Goal: Answer question/provide support: Share knowledge or assist other users

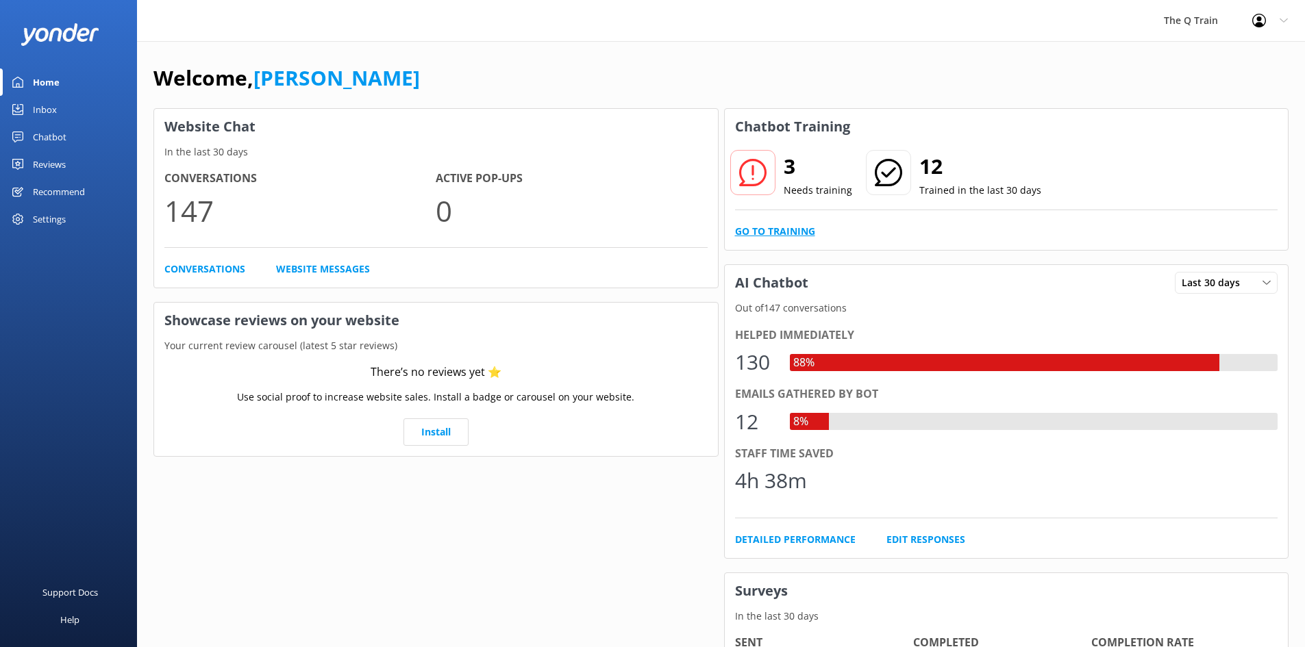
click at [768, 230] on link "Go to Training" at bounding box center [775, 231] width 80 height 15
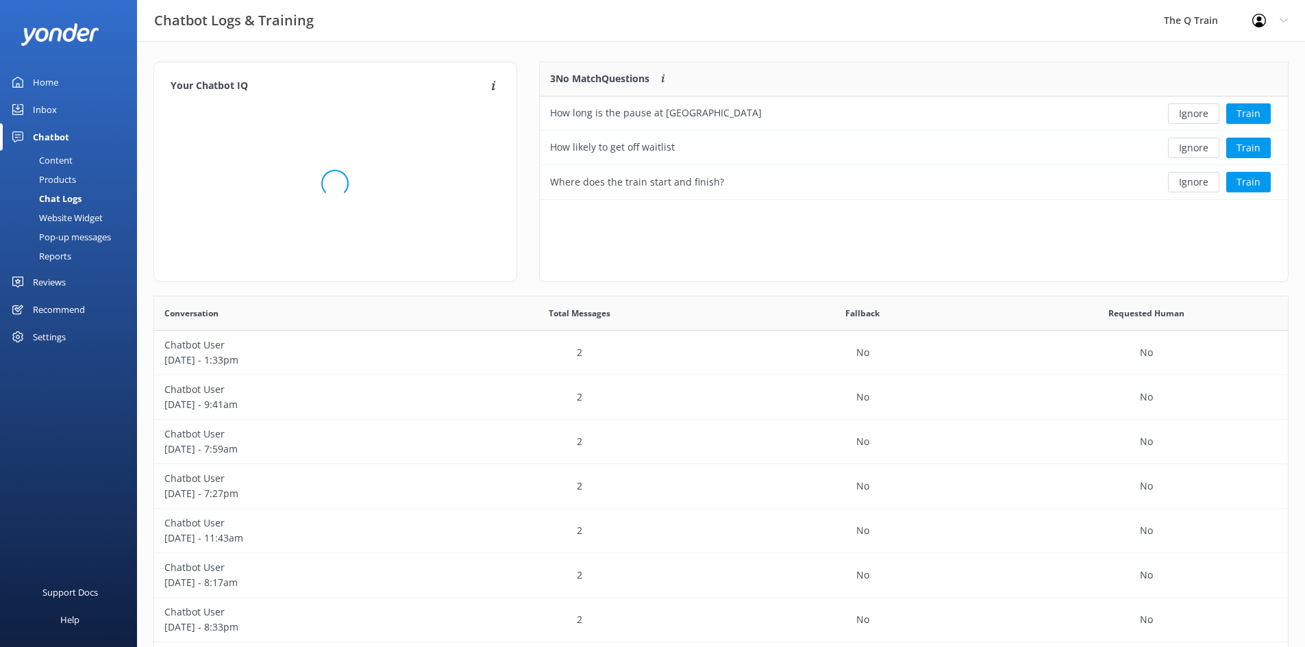
scroll to position [470, 1124]
click at [1257, 184] on button "Train" at bounding box center [1248, 182] width 45 height 21
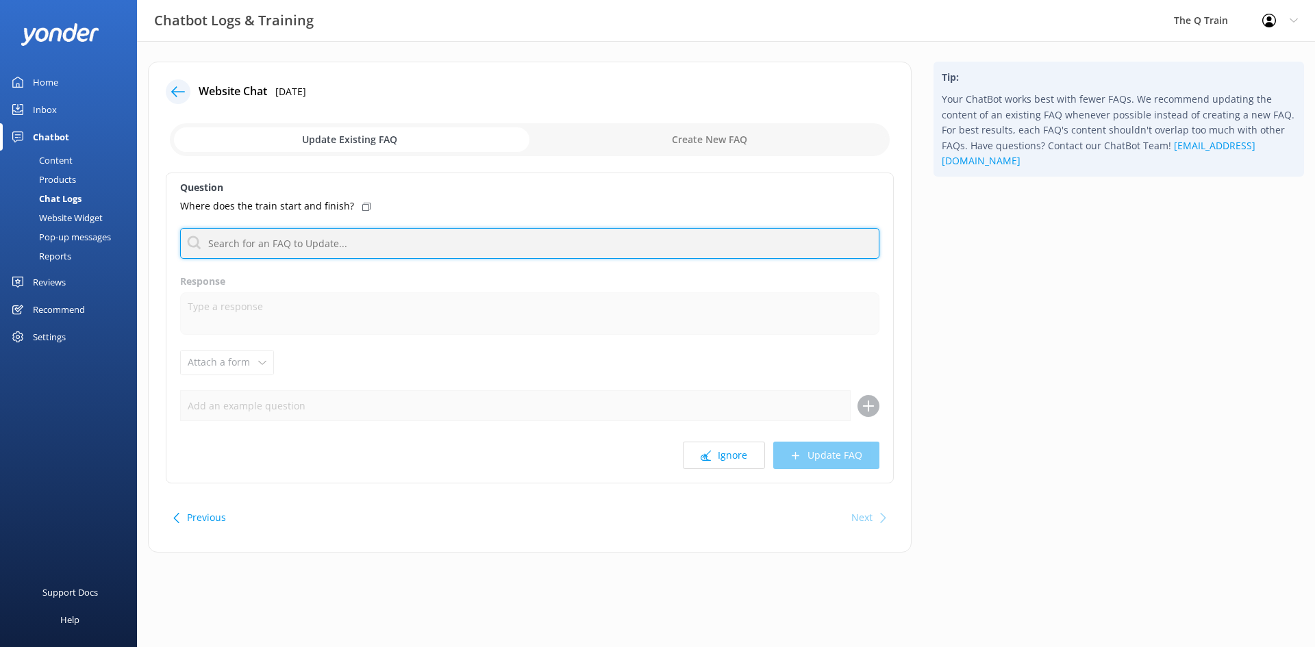
click at [319, 245] on input "text" at bounding box center [529, 243] width 699 height 31
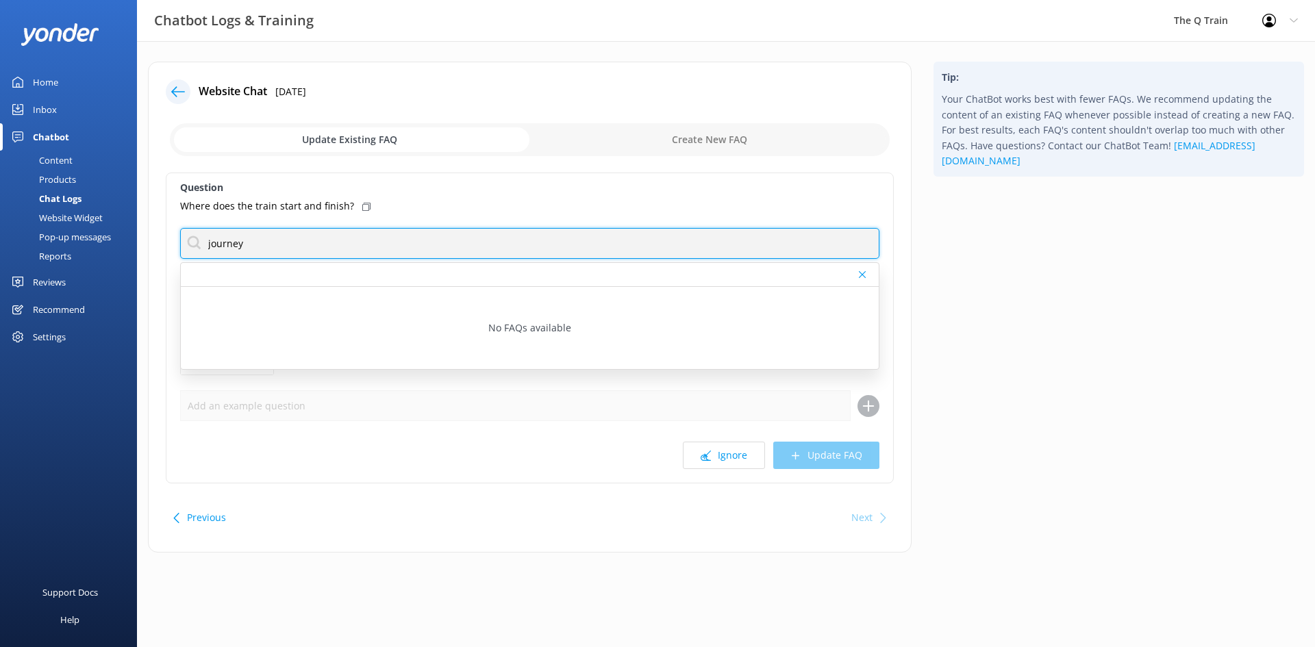
drag, startPoint x: 300, startPoint y: 247, endPoint x: 206, endPoint y: 242, distance: 94.0
click at [206, 242] on input "journey" at bounding box center [529, 243] width 699 height 31
type input "drysdale"
drag, startPoint x: 255, startPoint y: 243, endPoint x: 206, endPoint y: 243, distance: 49.3
click at [206, 243] on input "drysdale" at bounding box center [529, 243] width 699 height 31
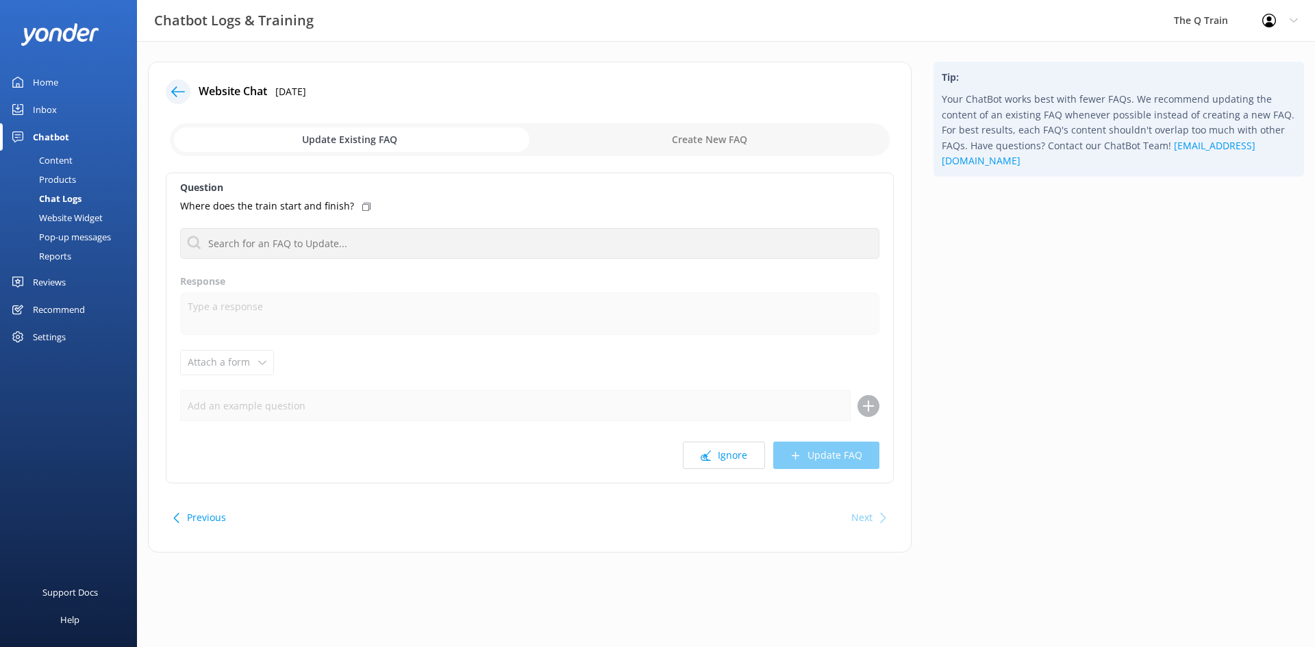
click at [60, 158] on div "Content" at bounding box center [40, 160] width 64 height 19
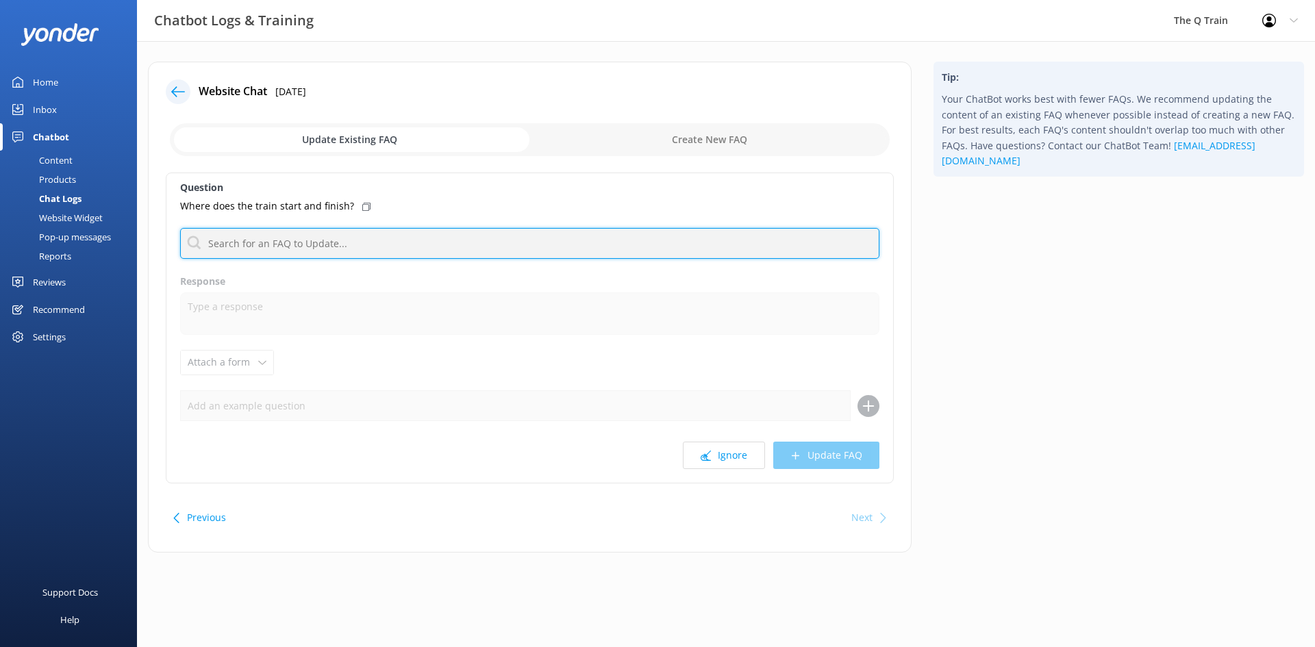
click at [283, 247] on input "text" at bounding box center [529, 243] width 699 height 31
paste input "What is the travel route"
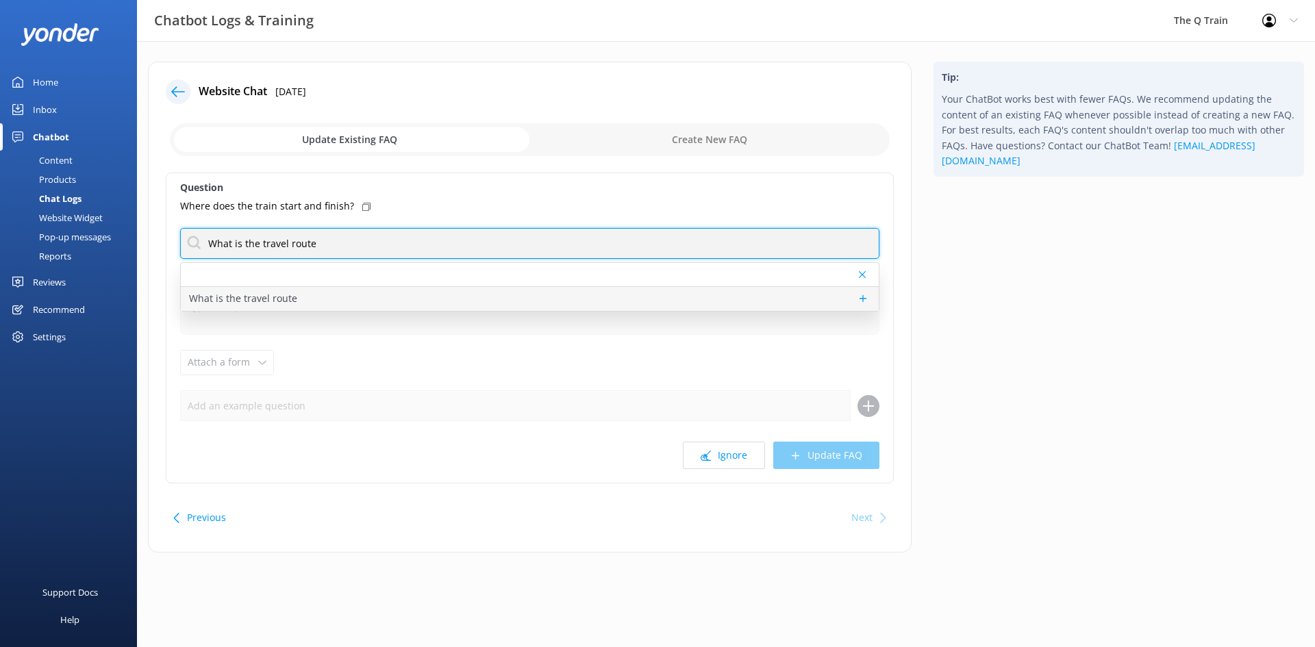
type input "What is the travel route"
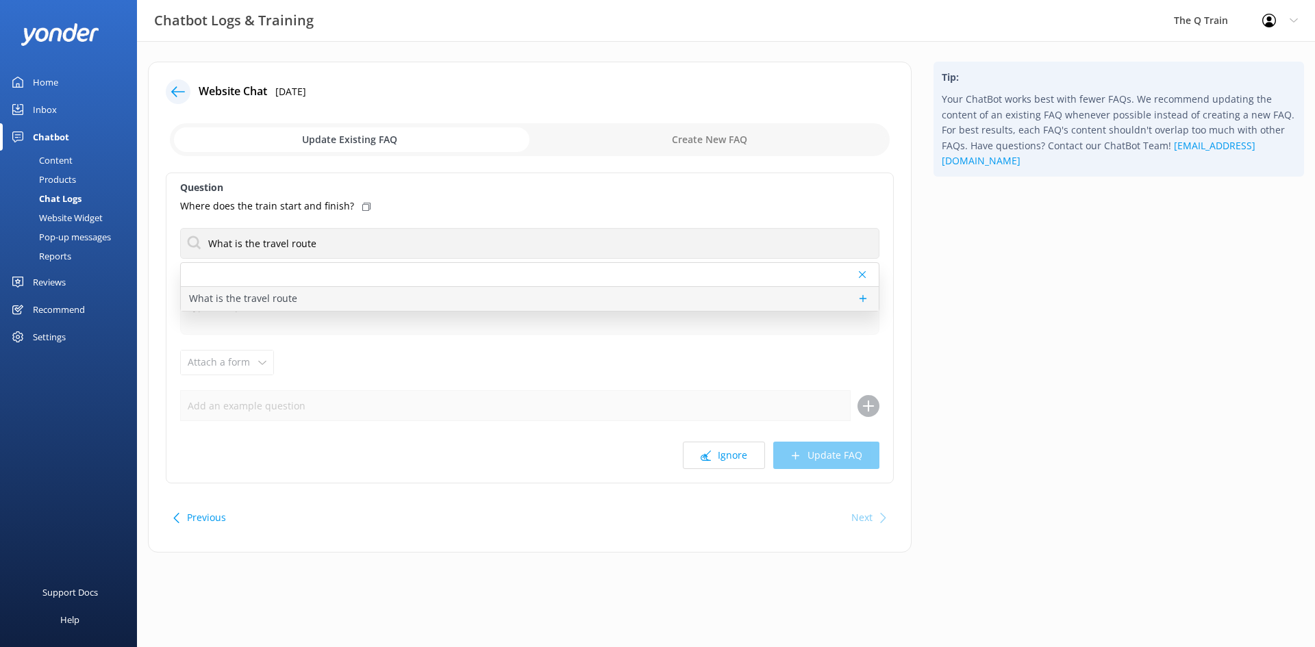
click at [277, 300] on p "What is the travel route" at bounding box center [243, 298] width 108 height 15
type textarea "The Q Train travels along the Bellarine Railway. We depart [GEOGRAPHIC_DATA], t…"
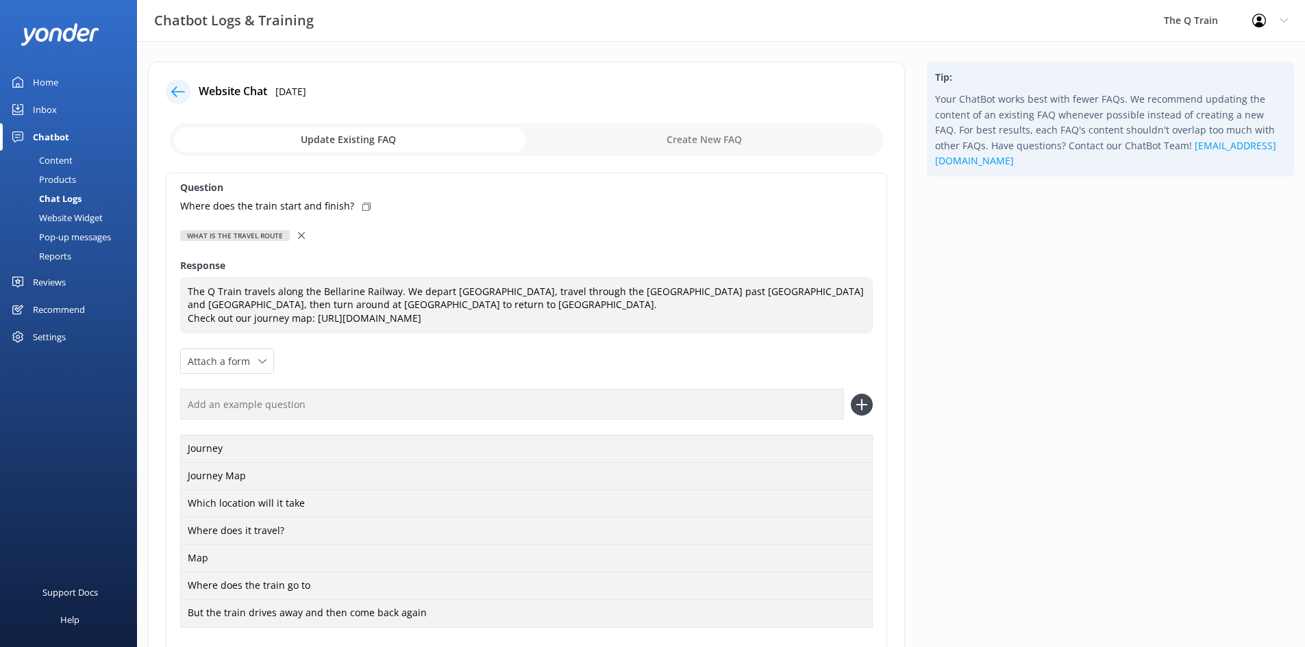
click at [362, 206] on icon at bounding box center [366, 207] width 8 height 8
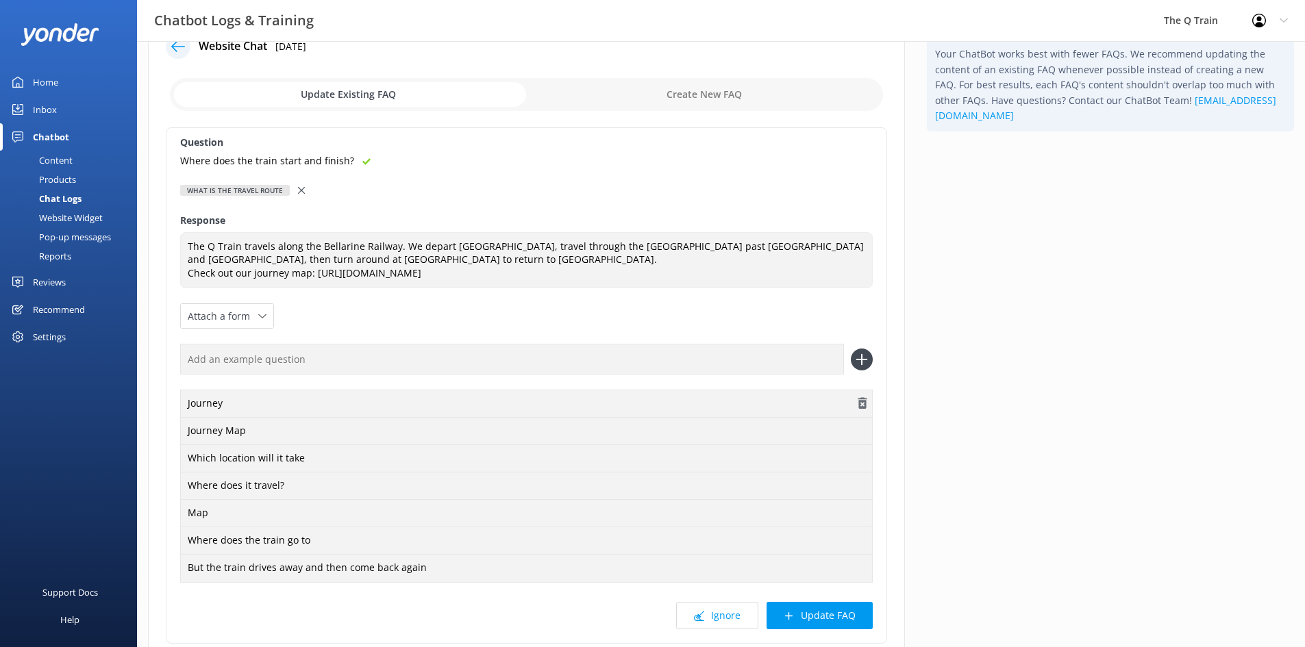
scroll to position [69, 0]
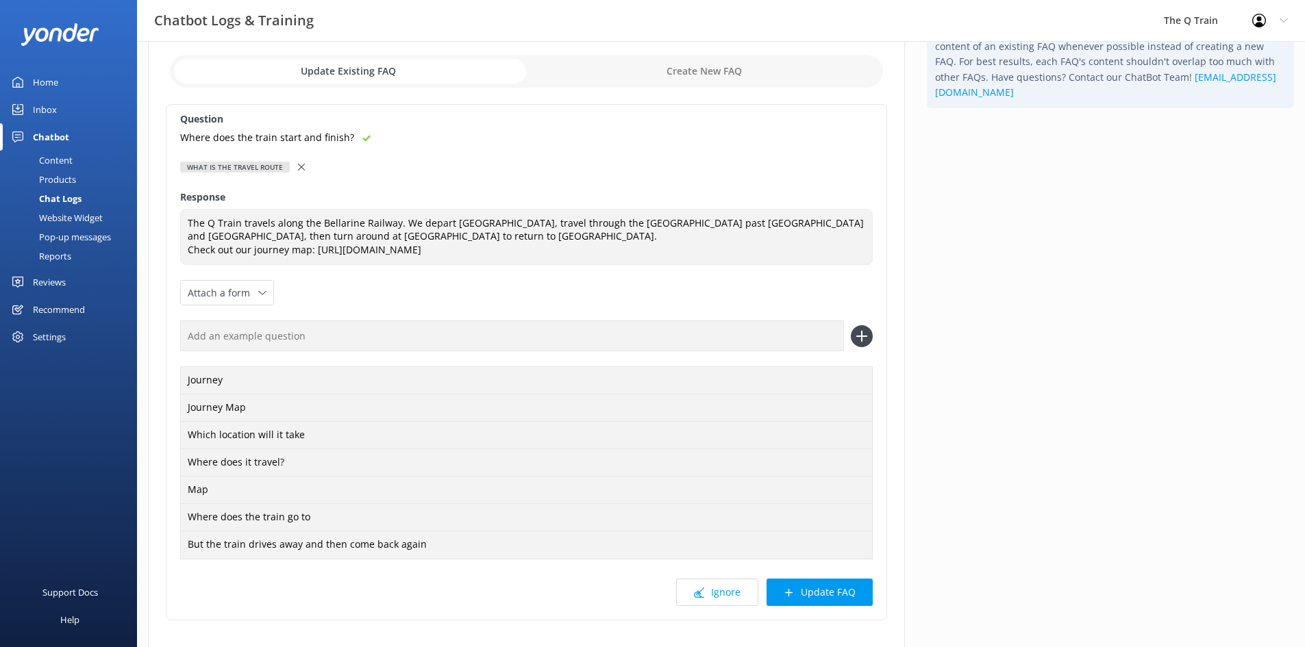
click at [302, 334] on input "text" at bounding box center [512, 336] width 664 height 31
paste input "Where does the train start and finish?"
type input "Where does the train start and finish?"
click at [862, 336] on use at bounding box center [862, 337] width 12 height 12
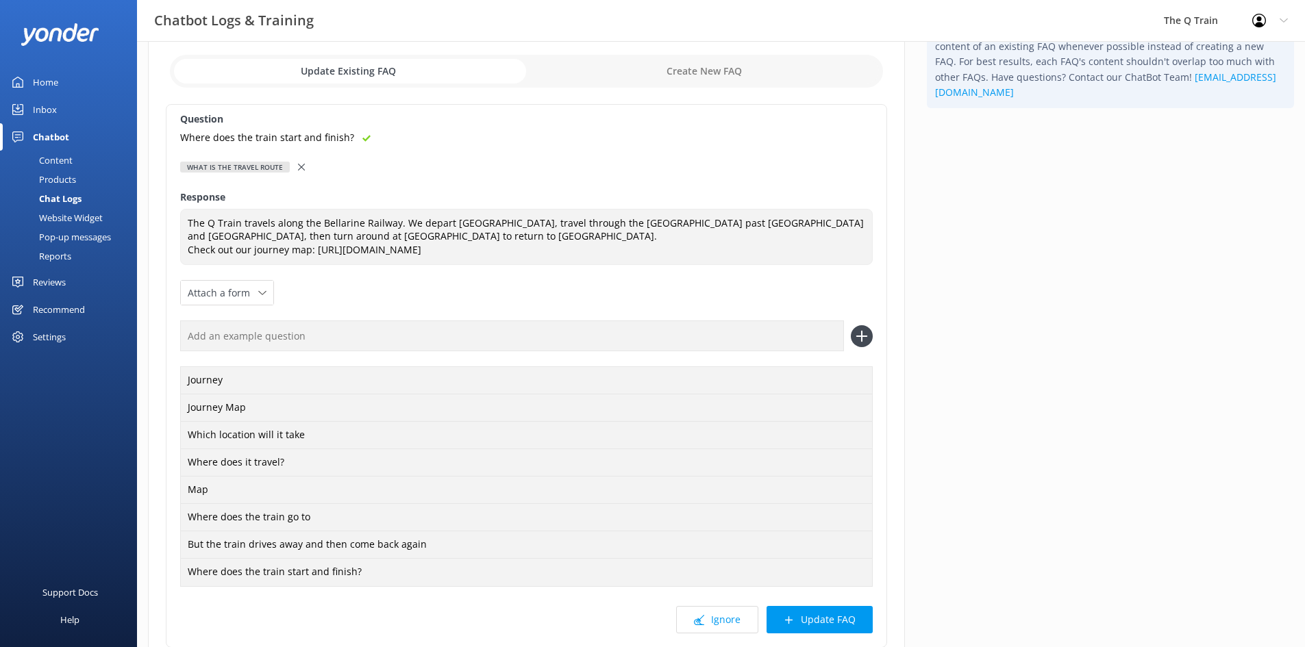
click at [260, 340] on input "text" at bounding box center [512, 336] width 664 height 31
click at [821, 617] on button "Update FAQ" at bounding box center [820, 619] width 106 height 27
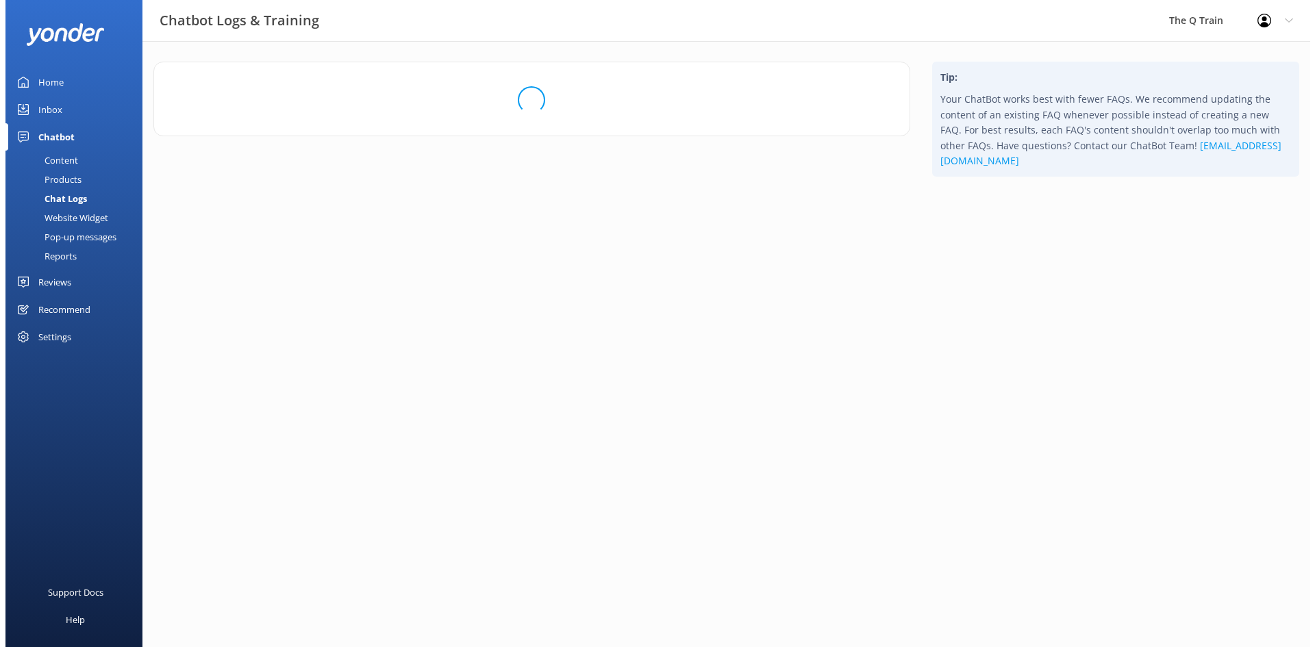
scroll to position [0, 0]
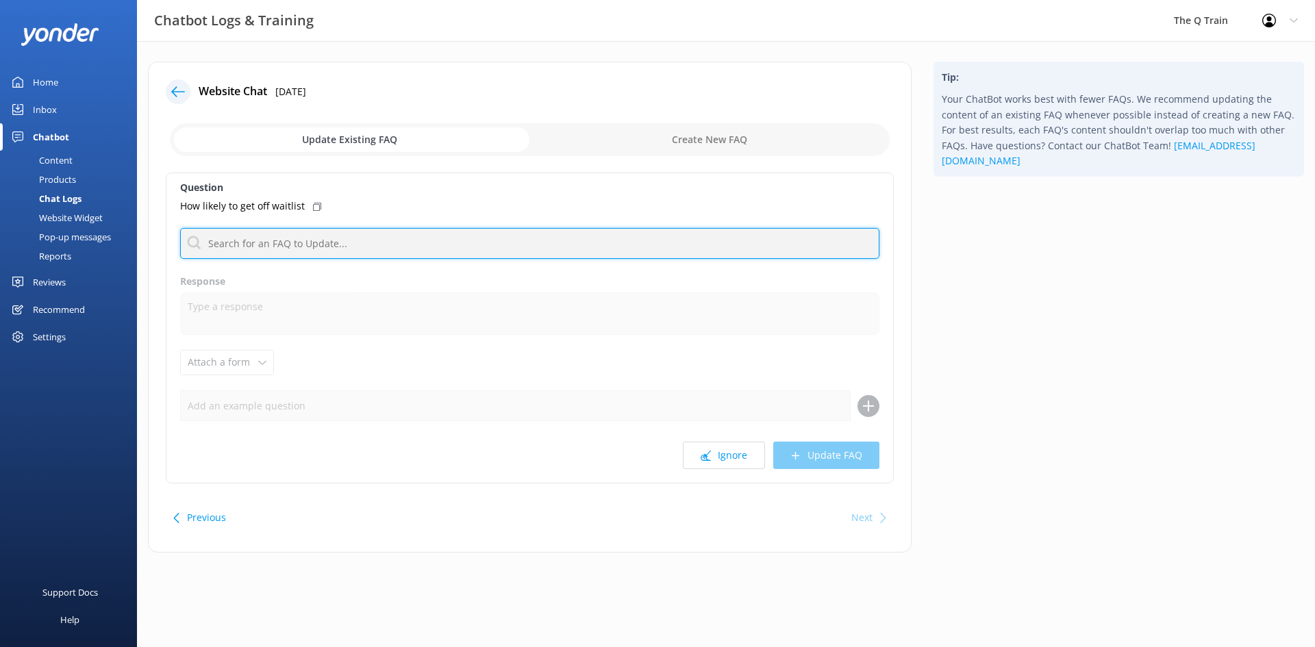
click at [263, 245] on input "text" at bounding box center [529, 243] width 699 height 31
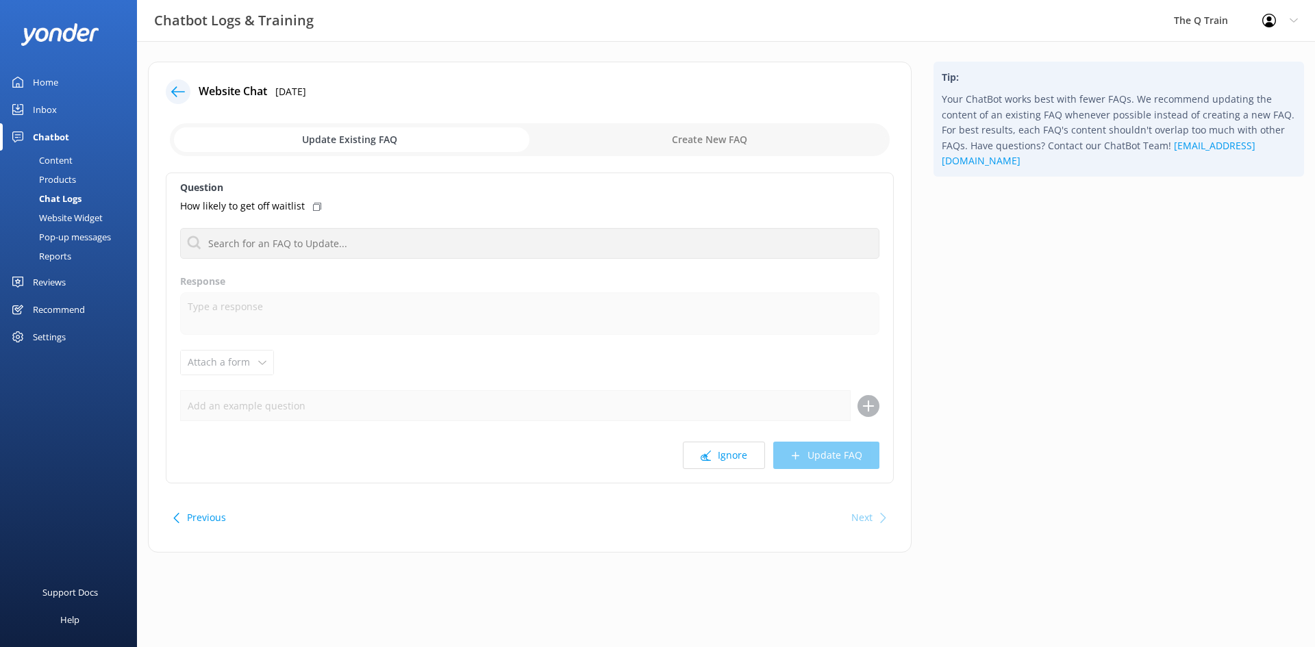
click at [390, 208] on div "How likely to get off waitlist" at bounding box center [529, 206] width 699 height 15
click at [314, 208] on use at bounding box center [317, 206] width 8 height 7
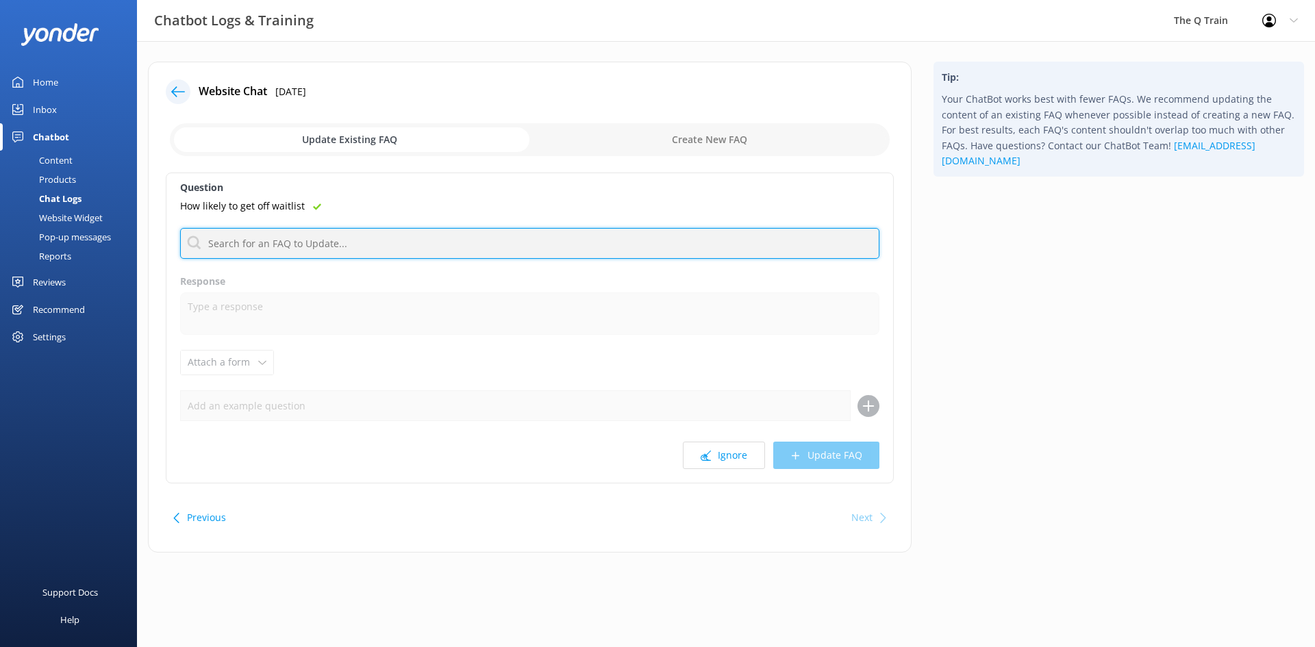
click at [290, 236] on input "text" at bounding box center [529, 243] width 699 height 31
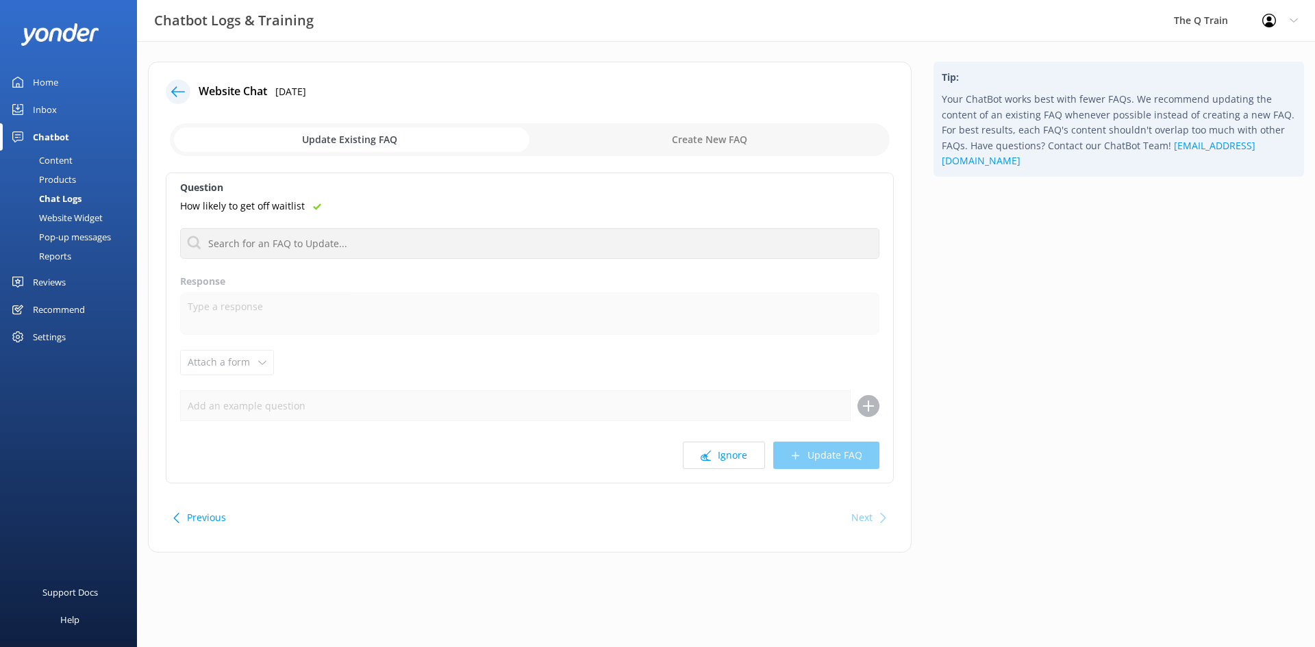
click at [319, 203] on div "How likely to get off waitlist" at bounding box center [529, 206] width 699 height 15
click at [313, 208] on use at bounding box center [317, 206] width 8 height 7
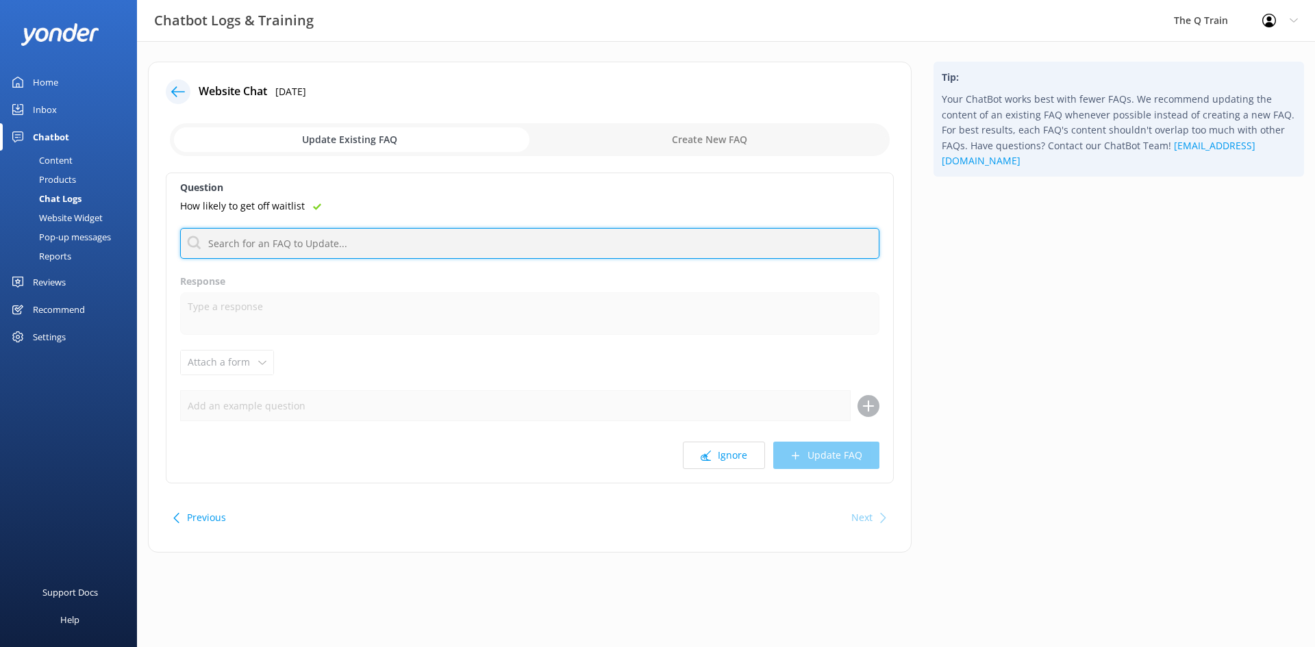
click at [284, 240] on input "text" at bounding box center [529, 243] width 699 height 31
type input "e"
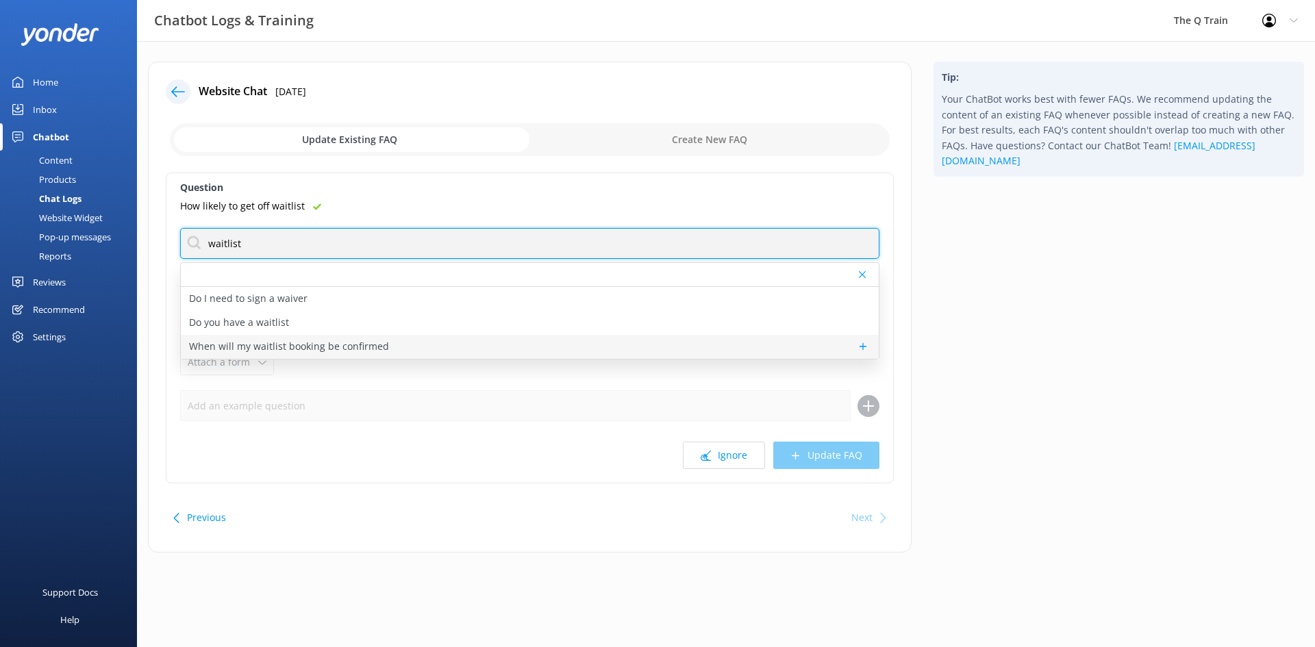
type input "waitlist"
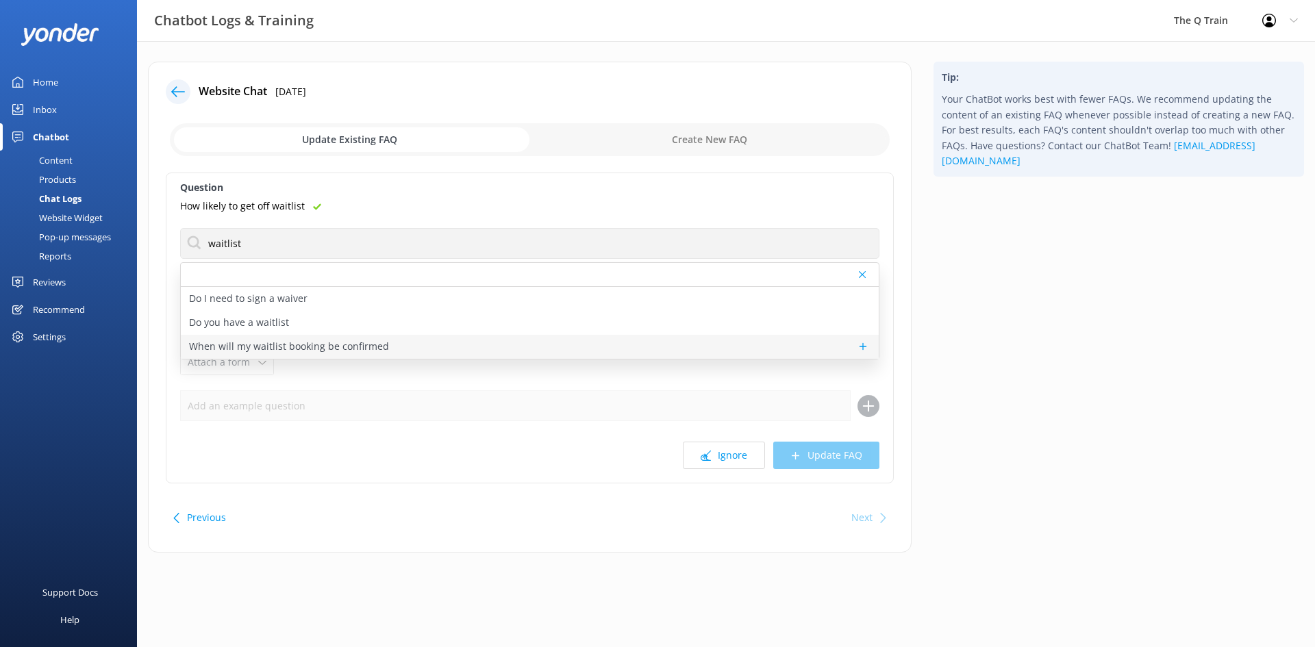
click at [270, 347] on p "When will my waitlist booking be confirmed" at bounding box center [289, 346] width 200 height 15
type textarea "Waitlist bookings are not confirmed bookings. You can join our online waitlist …"
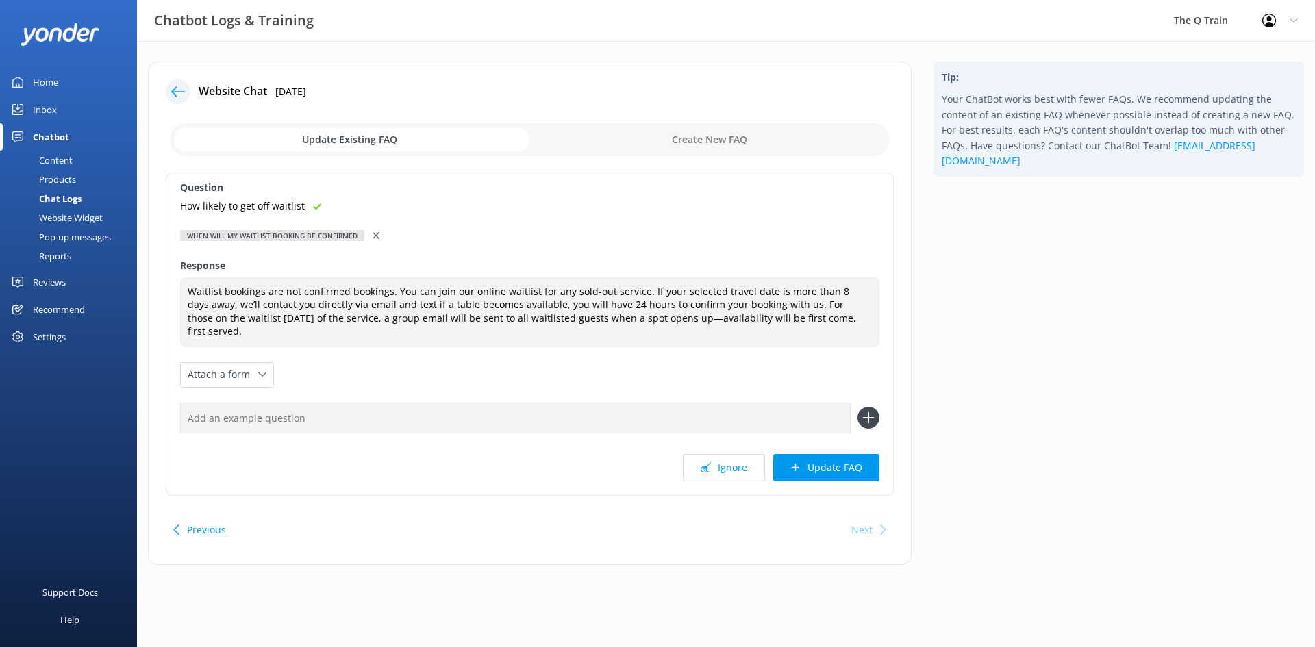
click at [293, 208] on p "How likely to get off waitlist" at bounding box center [242, 206] width 125 height 15
click at [246, 406] on input "text" at bounding box center [515, 418] width 671 height 31
paste input "How likely to get off waitlist"
type input "How likely to get off waitlist"
click at [866, 412] on use at bounding box center [869, 418] width 12 height 12
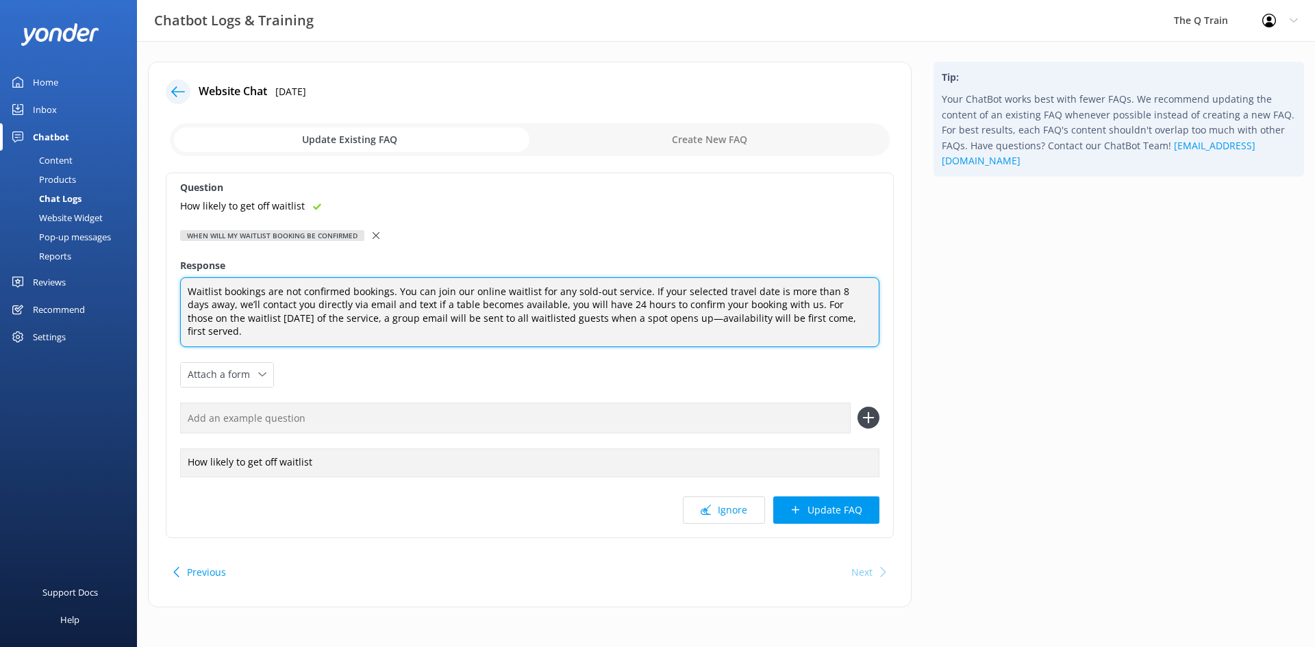
click at [860, 322] on textarea "Waitlist bookings are not confirmed bookings. You can join our online waitlist …" at bounding box center [529, 312] width 699 height 70
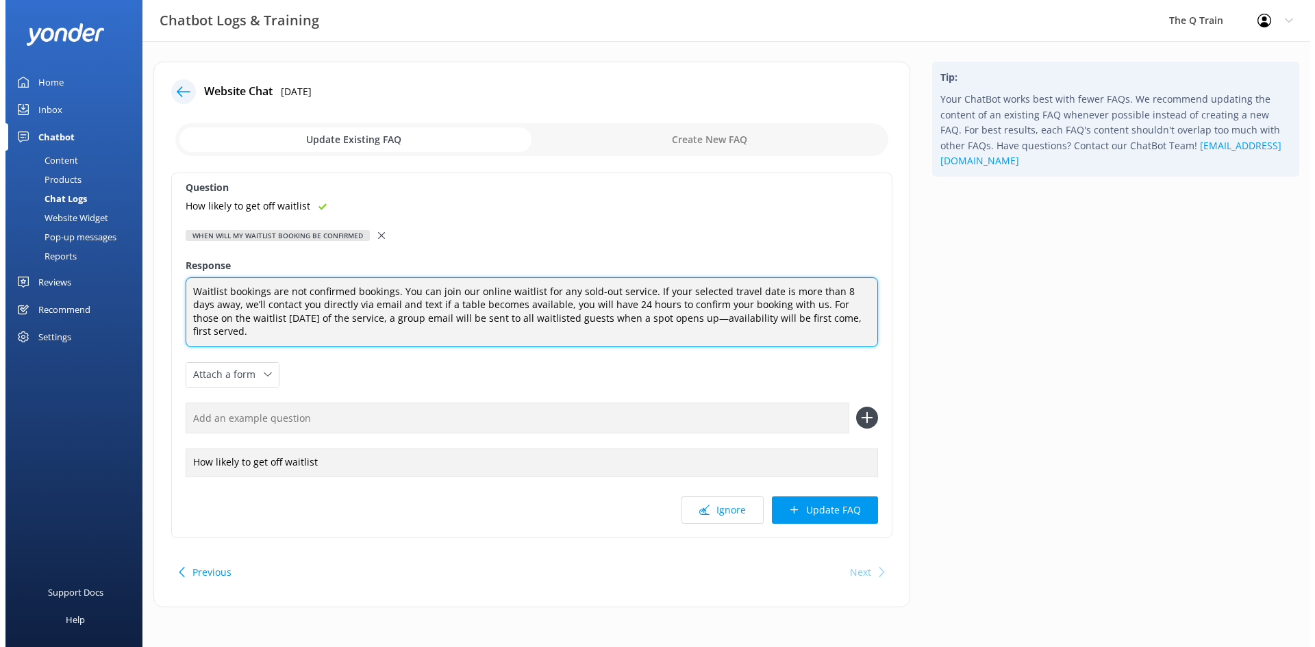
scroll to position [5, 0]
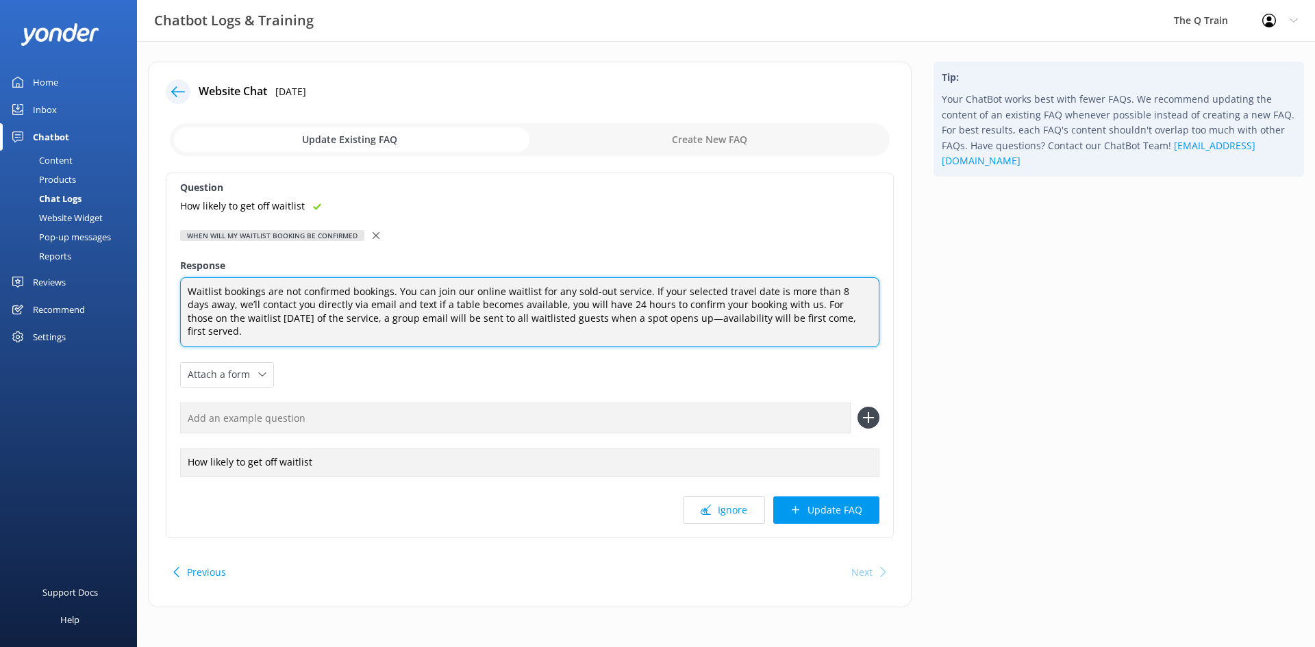
type textarea "Waitlist bookings are not confirmed bookings. You can join our online waitlist …"
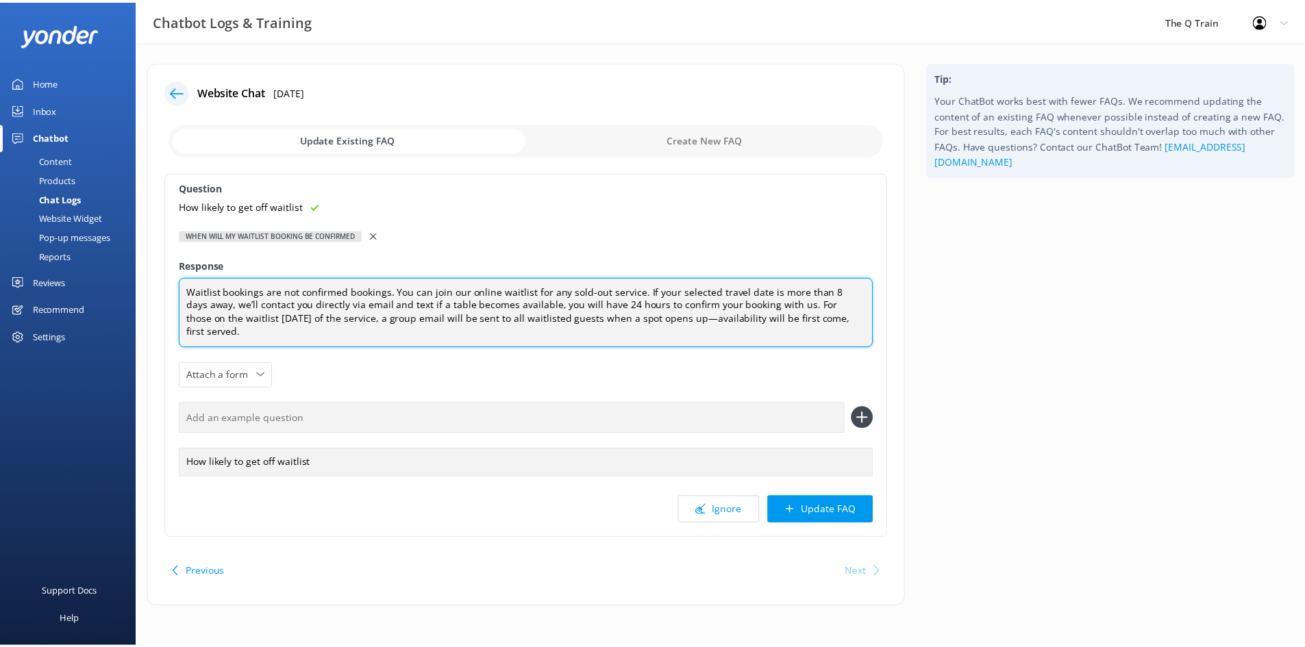
scroll to position [0, 0]
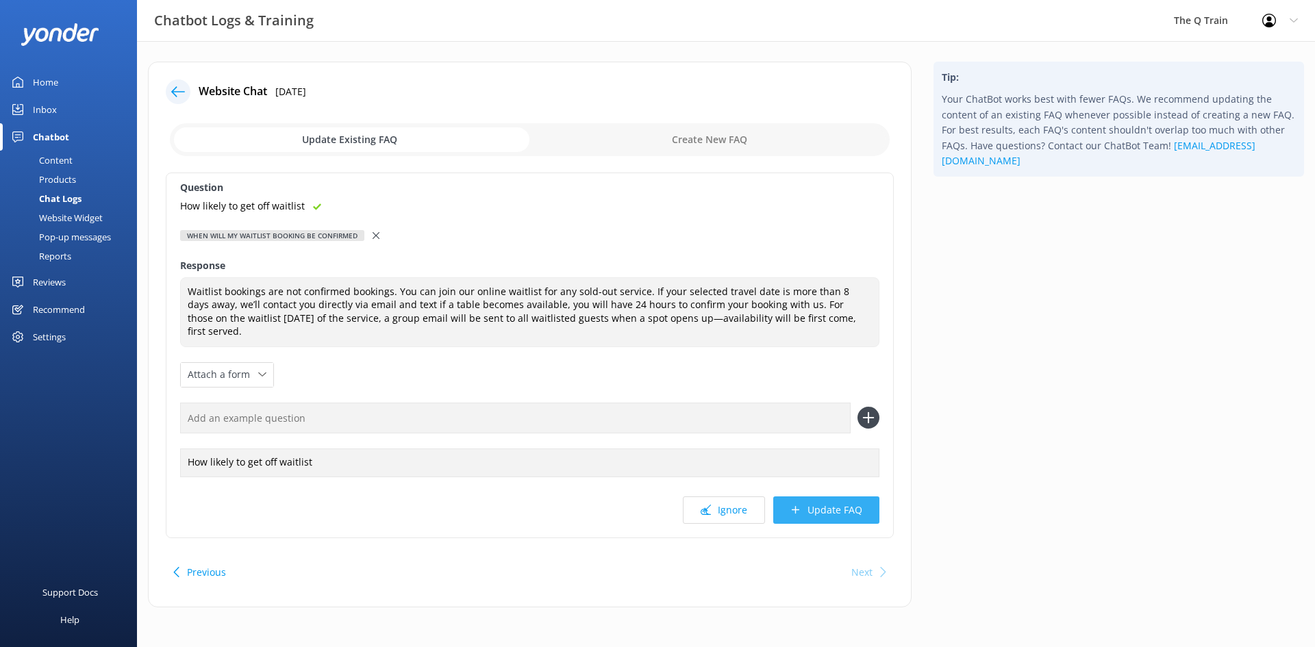
click at [837, 499] on button "Update FAQ" at bounding box center [826, 510] width 106 height 27
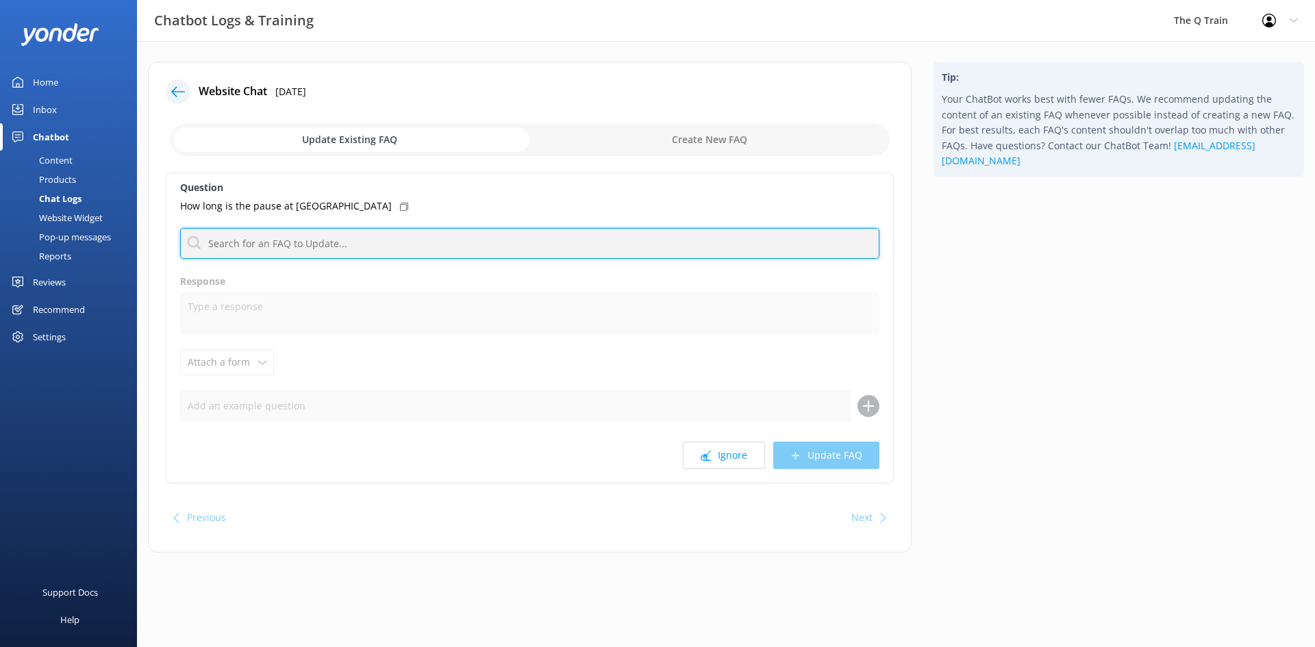
click at [320, 242] on input "text" at bounding box center [529, 243] width 699 height 31
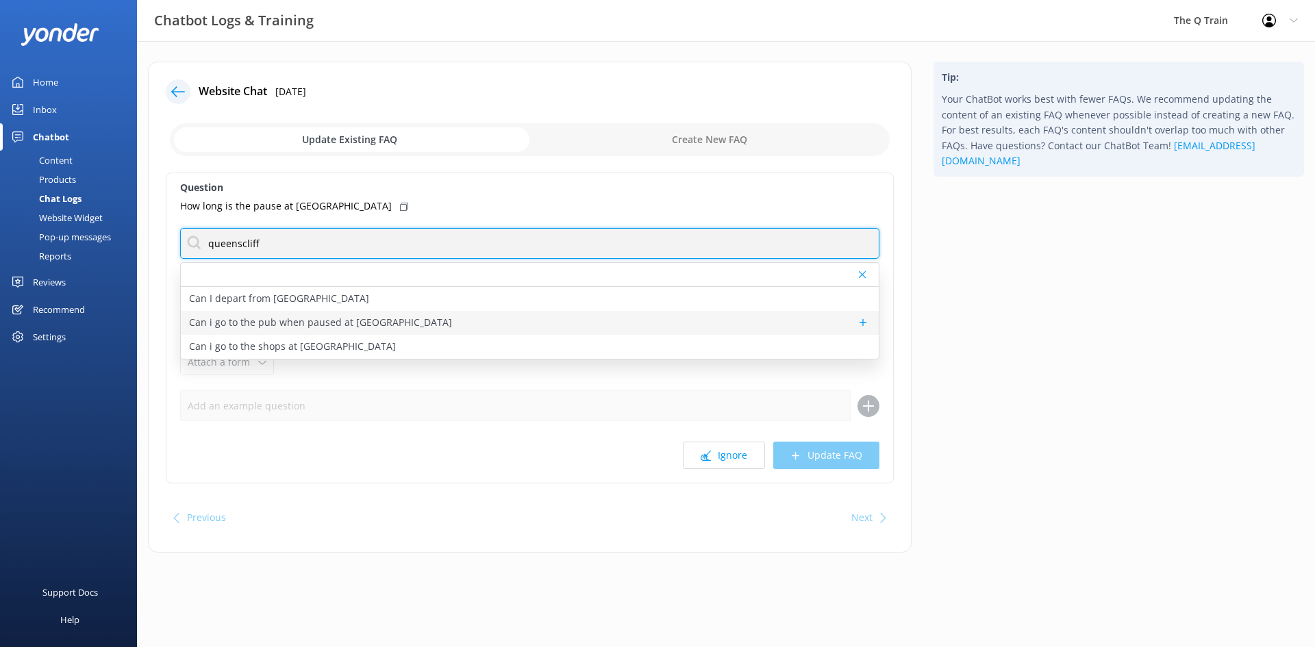
type input "queenscliff"
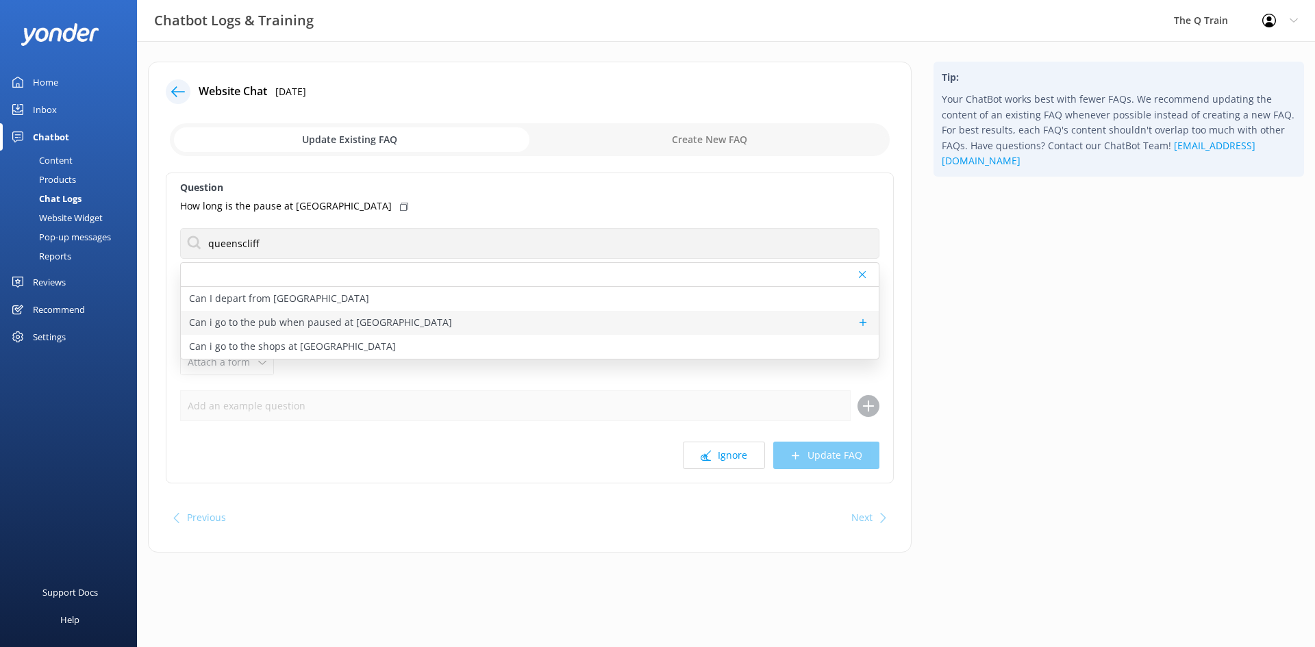
click at [305, 322] on p "Can i go to the pub when paused at [GEOGRAPHIC_DATA]" at bounding box center [320, 322] width 263 height 15
type textarea "It is not recommended to go to the pub when The Q Train stops at [GEOGRAPHIC_DA…"
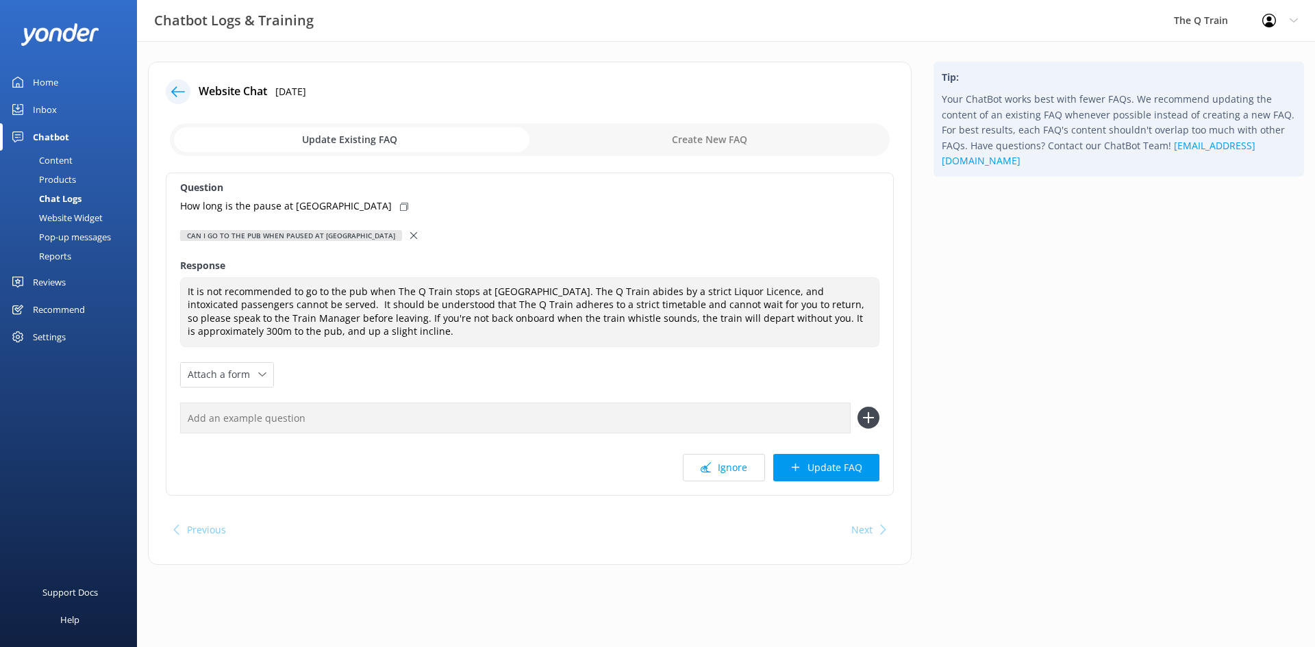
click at [410, 234] on icon at bounding box center [413, 235] width 7 height 7
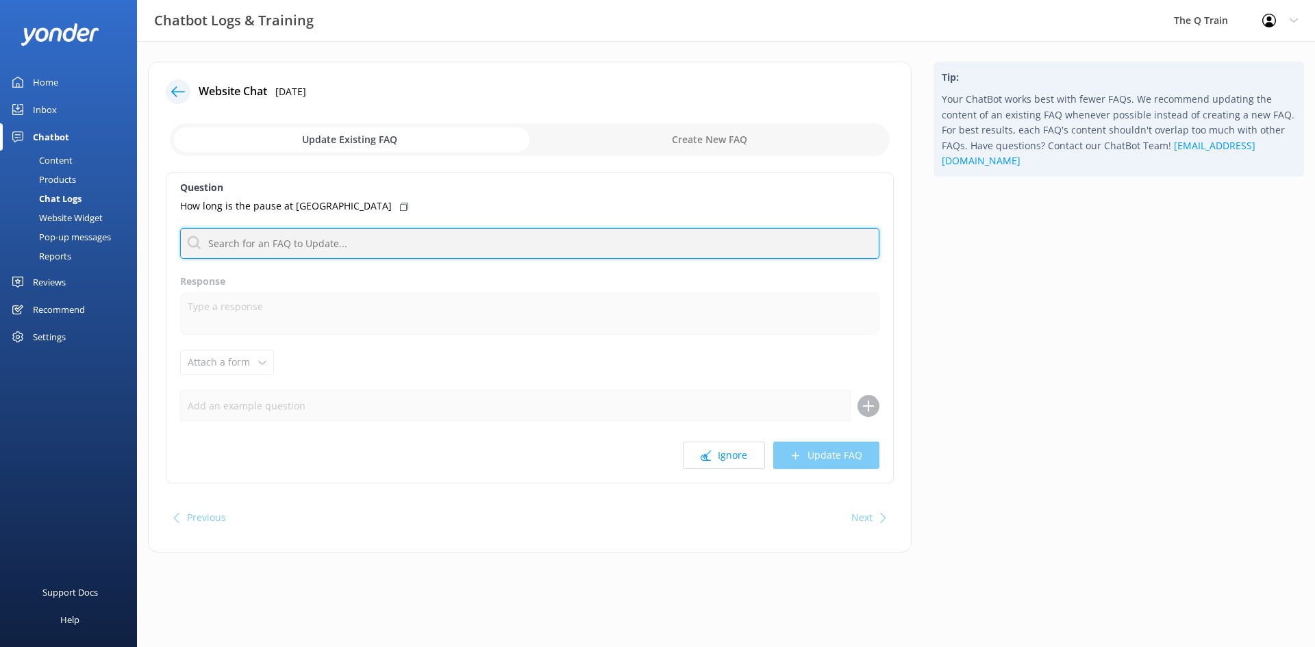
click at [303, 245] on input "text" at bounding box center [529, 243] width 699 height 31
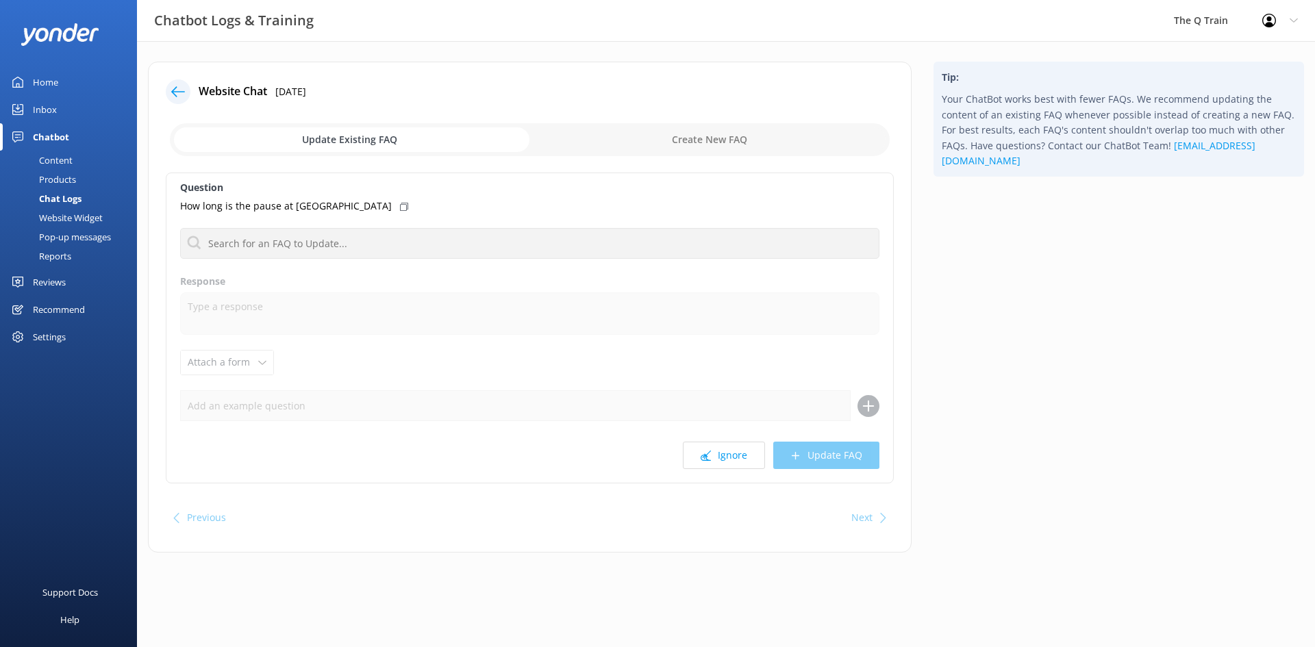
click at [594, 41] on div "Chatbot Logs & Training The Q Train Profile Settings Logout" at bounding box center [657, 21] width 1315 height 42
click at [66, 162] on div "Content" at bounding box center [40, 160] width 64 height 19
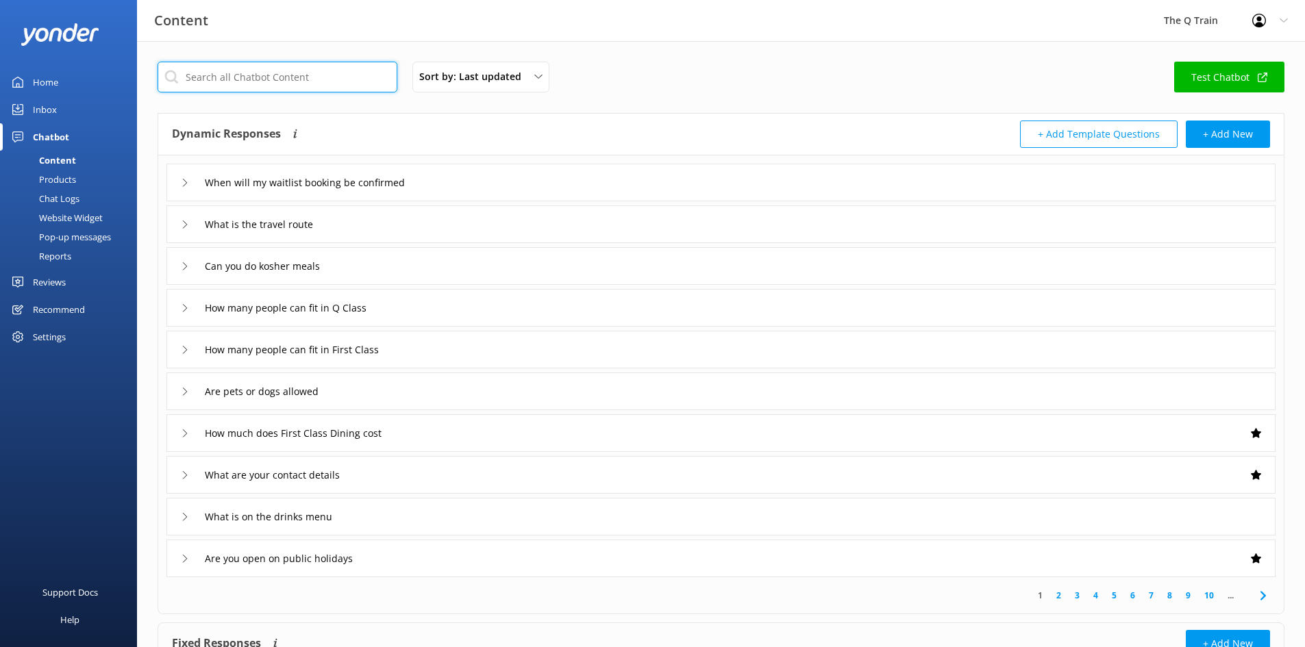
click at [282, 79] on input "text" at bounding box center [278, 77] width 240 height 31
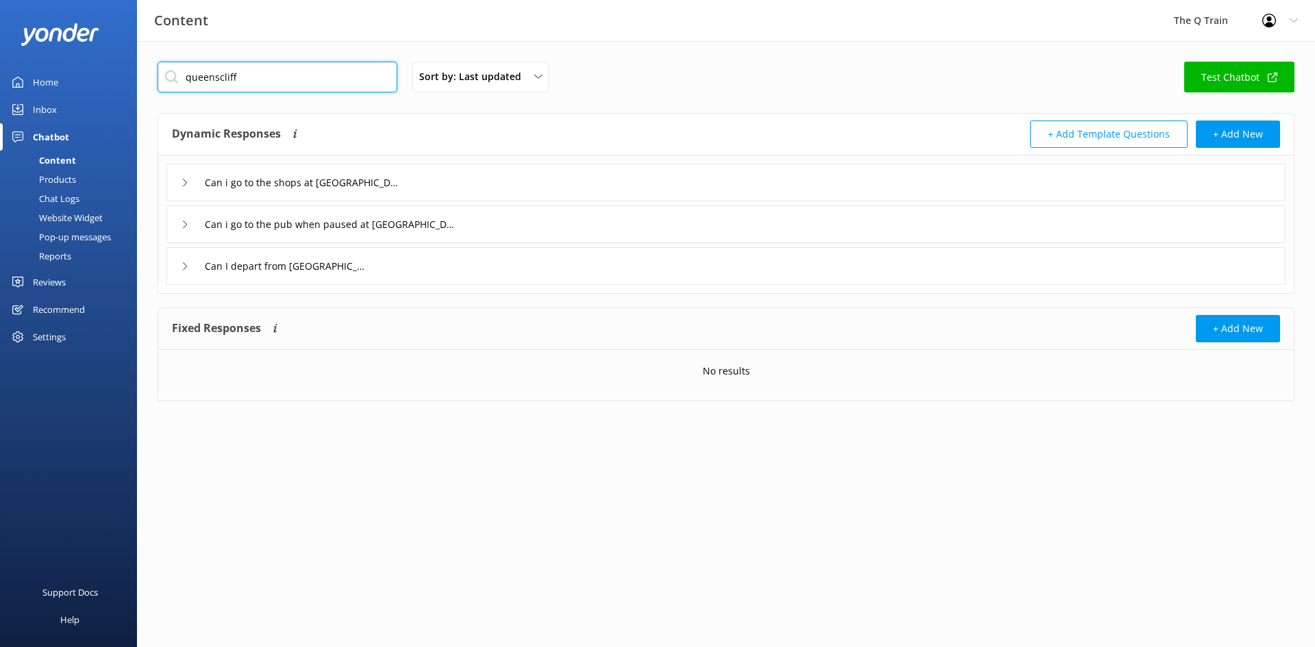
type input "queenscliff"
click at [187, 182] on icon at bounding box center [185, 183] width 8 height 8
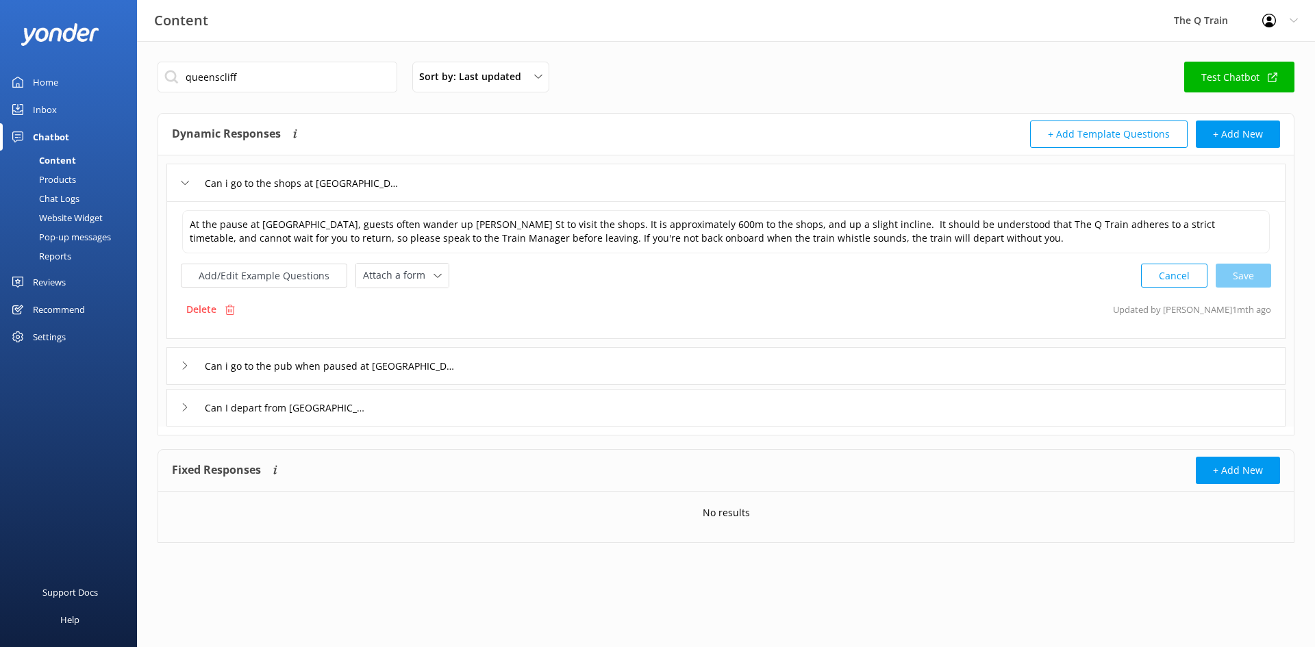
click at [188, 182] on icon at bounding box center [185, 183] width 8 height 8
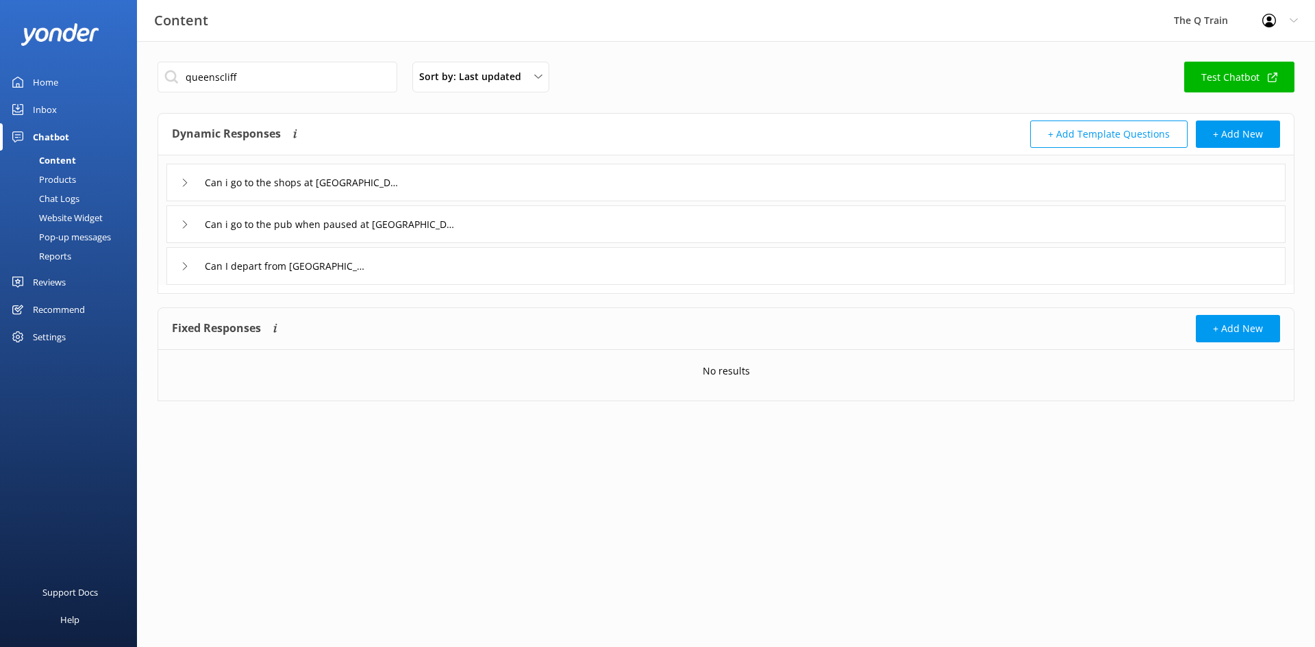
click at [188, 182] on icon at bounding box center [185, 183] width 8 height 8
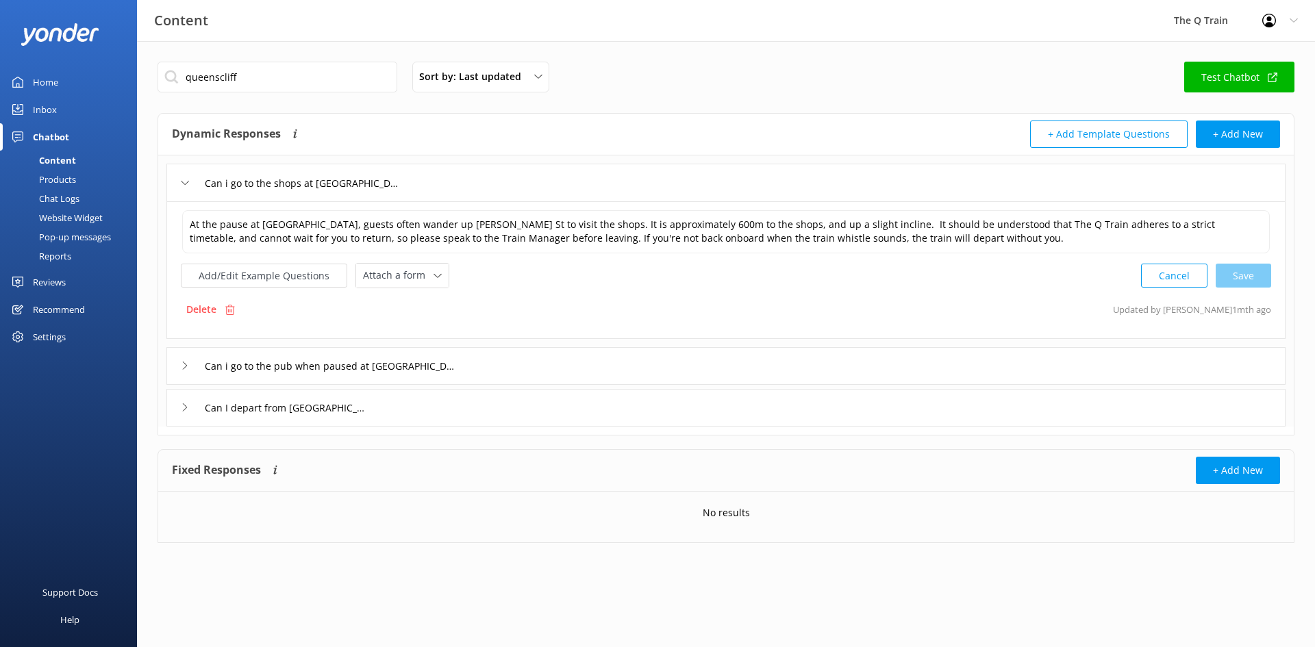
click at [188, 182] on icon at bounding box center [185, 183] width 8 height 8
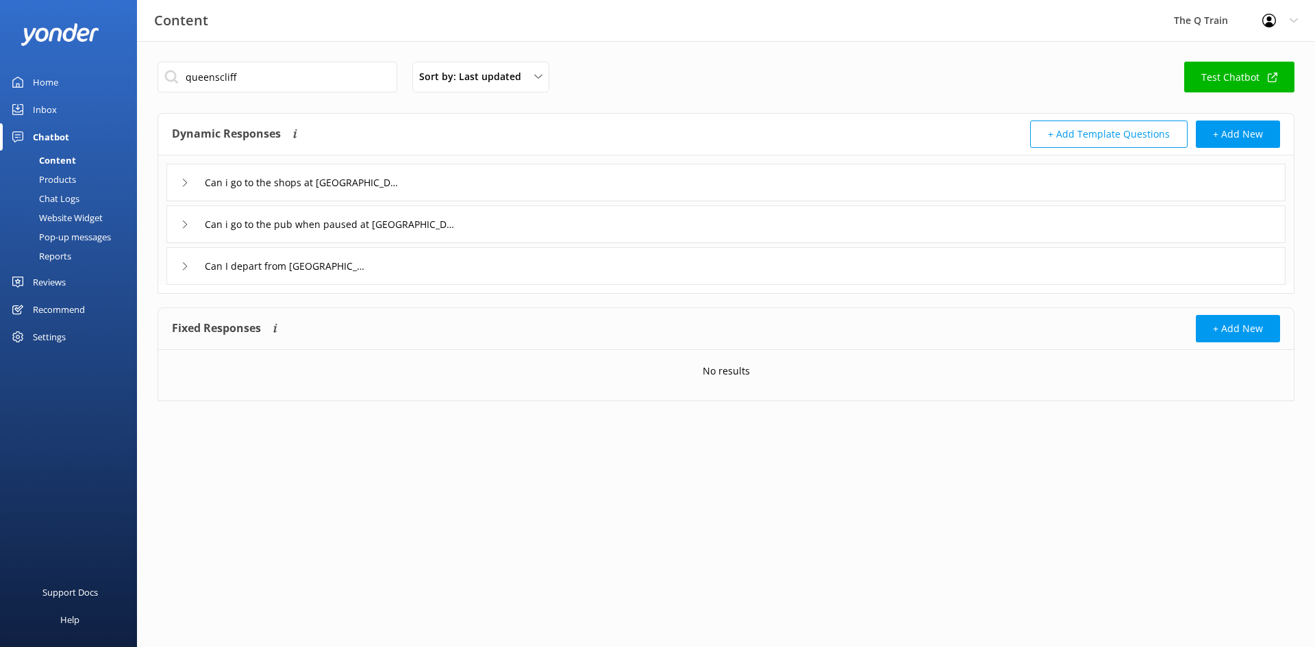
click at [187, 223] on icon at bounding box center [185, 225] width 8 height 8
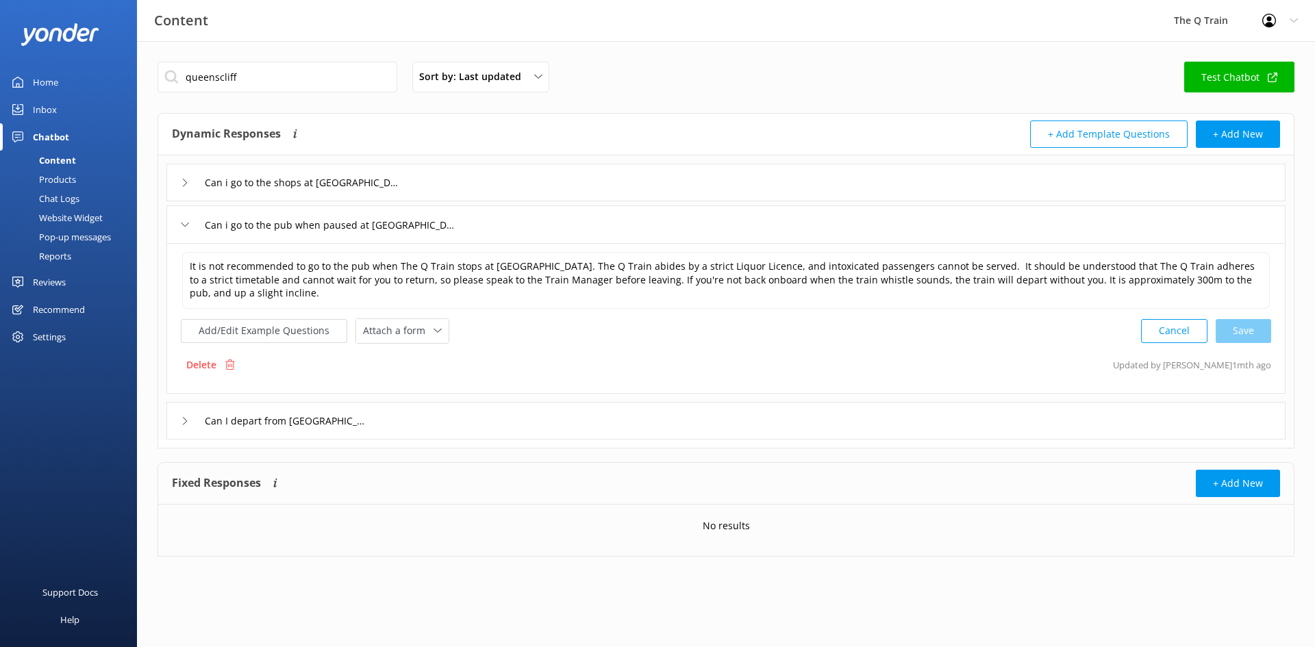
click at [187, 223] on icon at bounding box center [185, 225] width 8 height 8
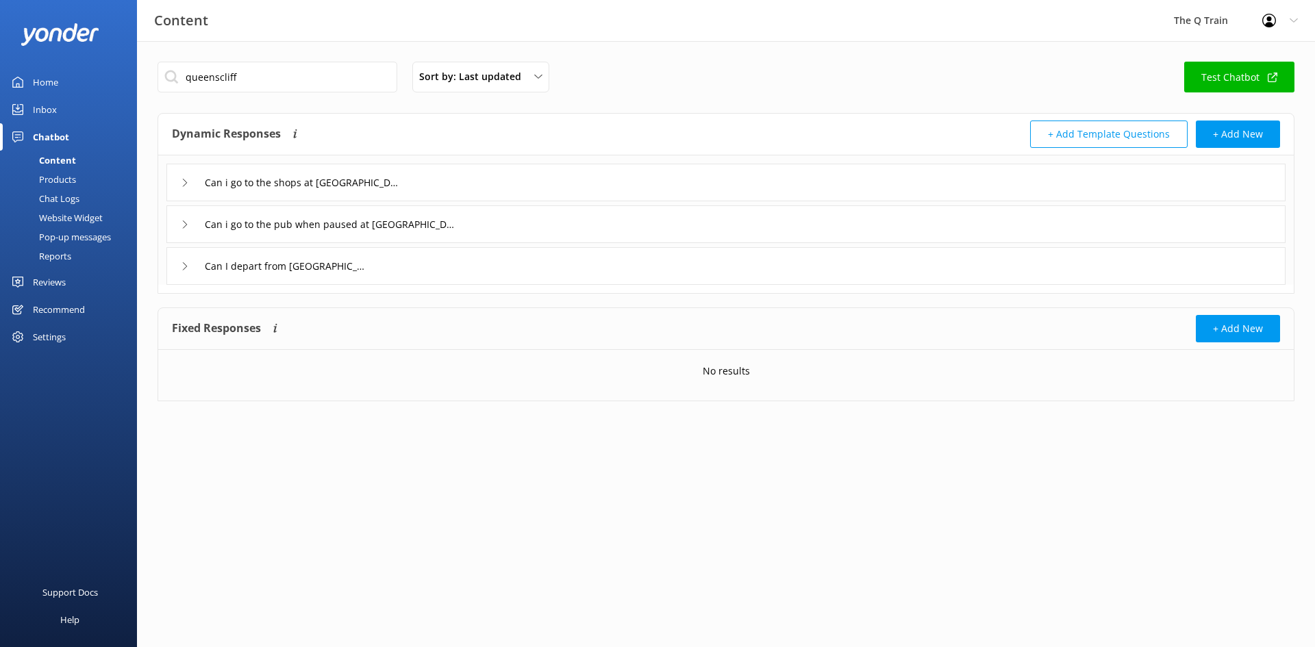
click at [188, 184] on icon at bounding box center [185, 183] width 8 height 8
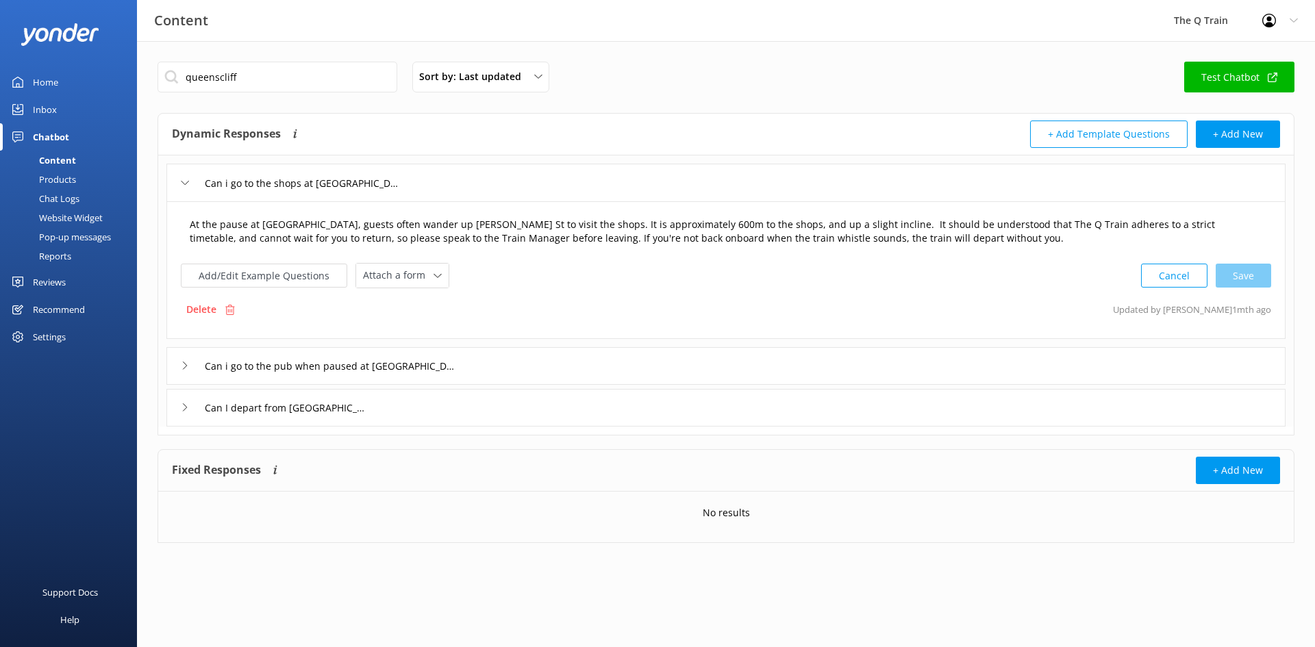
click at [949, 245] on textarea "At the pause at [GEOGRAPHIC_DATA], guests often wander up [PERSON_NAME] St to v…" at bounding box center [726, 231] width 1088 height 43
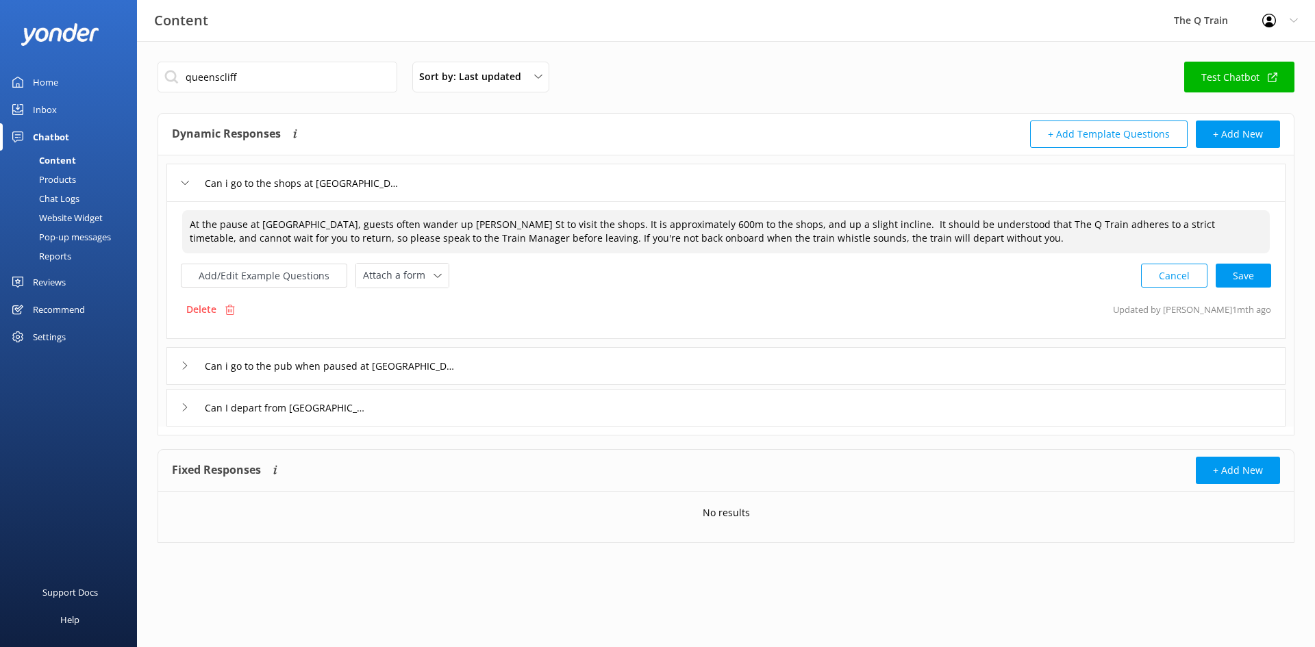
type textarea "At the pause at [GEOGRAPHIC_DATA], guests often wander up [PERSON_NAME] St to v…"
click at [184, 180] on icon at bounding box center [185, 183] width 8 height 8
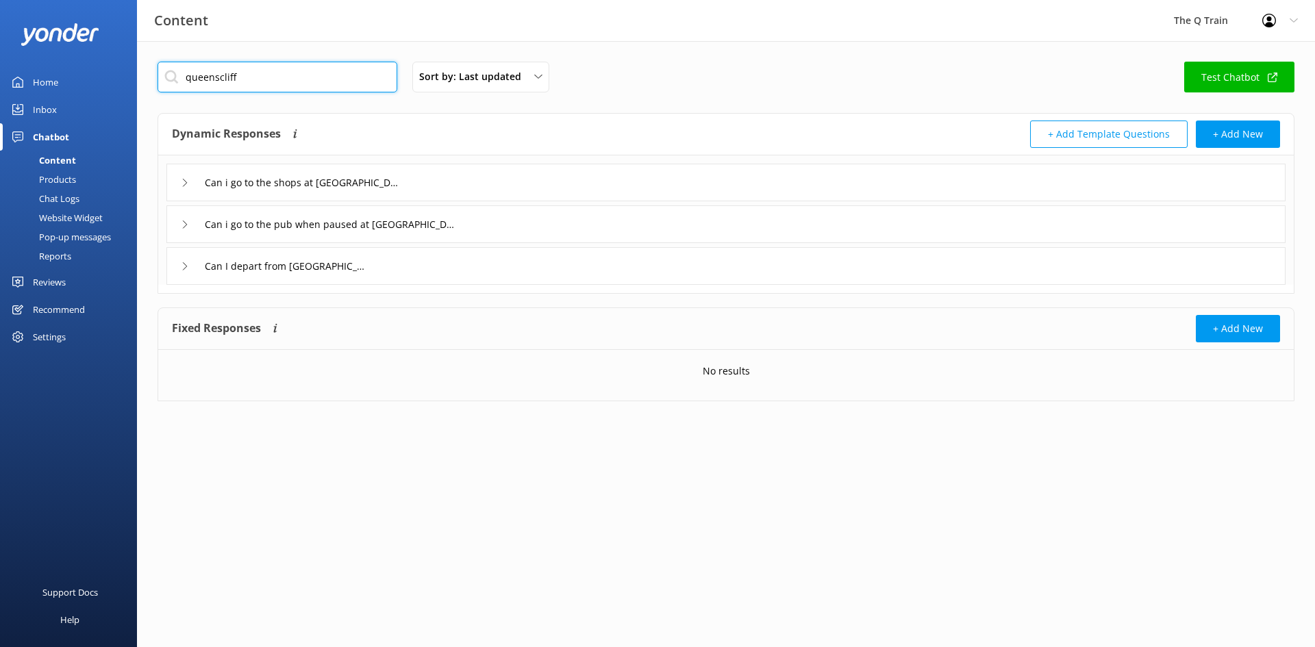
click at [249, 77] on input "queenscliff" at bounding box center [278, 77] width 240 height 31
drag, startPoint x: 259, startPoint y: 77, endPoint x: 147, endPoint y: 77, distance: 111.7
click at [147, 77] on div "queenscliff Sort by: Last updated Title (A-Z) Last updated Test Chatbot Dynamic…" at bounding box center [726, 241] width 1178 height 401
click at [1233, 134] on button "+ Add New" at bounding box center [1238, 134] width 84 height 27
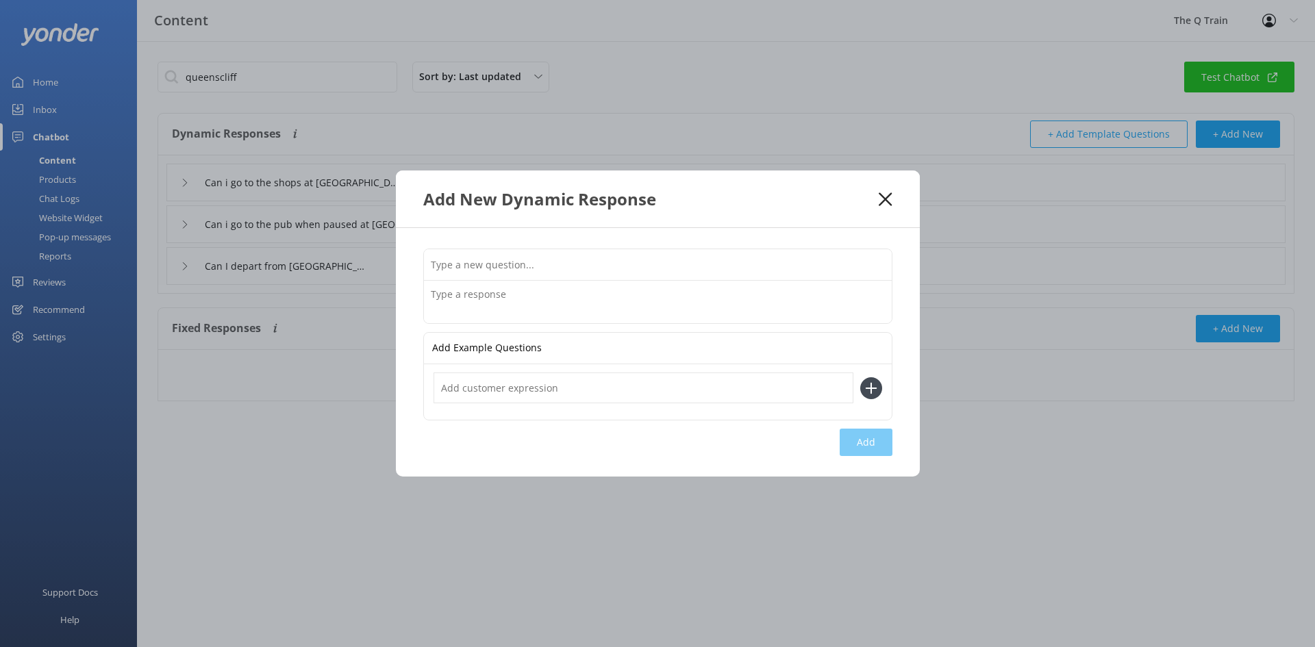
click at [490, 273] on input "text" at bounding box center [658, 264] width 468 height 31
type input "T"
type input "How long is the stop at [GEOGRAPHIC_DATA]?"
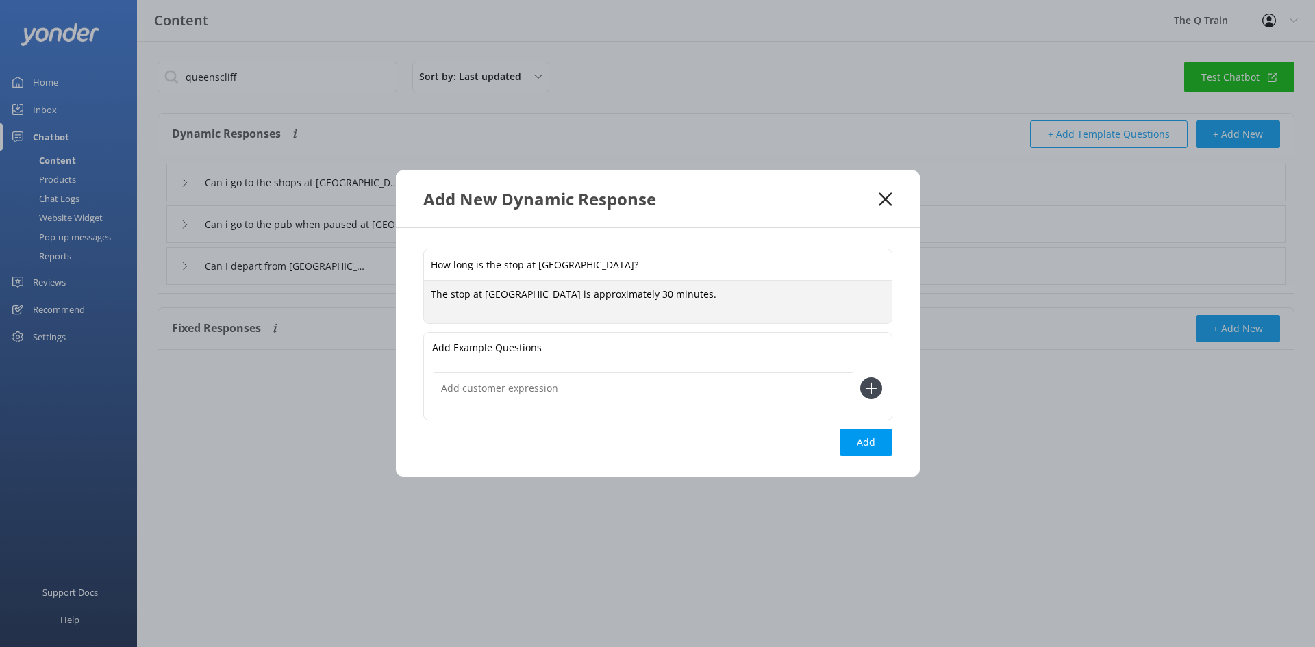
click at [510, 293] on textarea "The stop at [GEOGRAPHIC_DATA] is approximately 30 minutes." at bounding box center [658, 302] width 468 height 42
drag, startPoint x: 506, startPoint y: 296, endPoint x: 493, endPoint y: 308, distance: 17.5
click at [493, 308] on textarea "The stop at [GEOGRAPHIC_DATA] is approximately 30 minutes." at bounding box center [658, 302] width 468 height 42
type textarea "The stop at [GEOGRAPHIC_DATA] is approximately 30 minutes."
click at [538, 384] on input "text" at bounding box center [644, 388] width 420 height 31
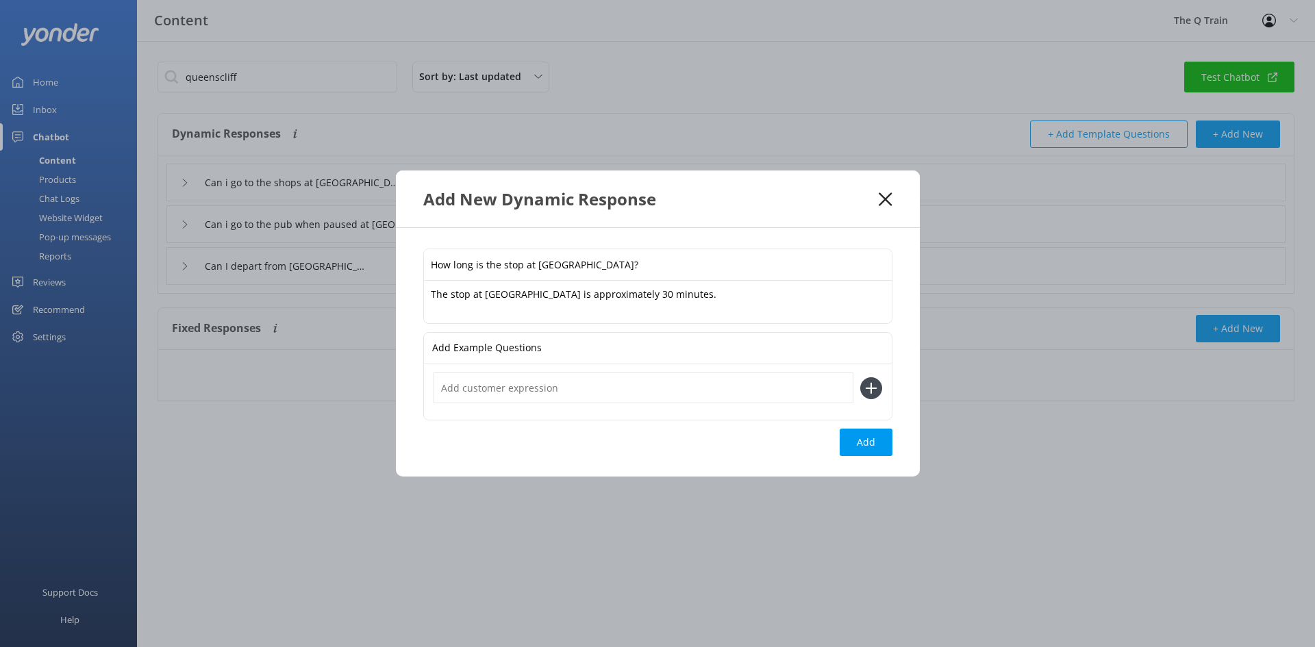
type input "j"
type input "how long is the pause at [GEOGRAPHIC_DATA]?"
drag, startPoint x: 610, startPoint y: 388, endPoint x: 427, endPoint y: 398, distance: 182.5
click at [427, 398] on div "how long is the pause at [GEOGRAPHIC_DATA]?" at bounding box center [658, 391] width 468 height 55
click at [862, 441] on button "Add" at bounding box center [866, 442] width 53 height 27
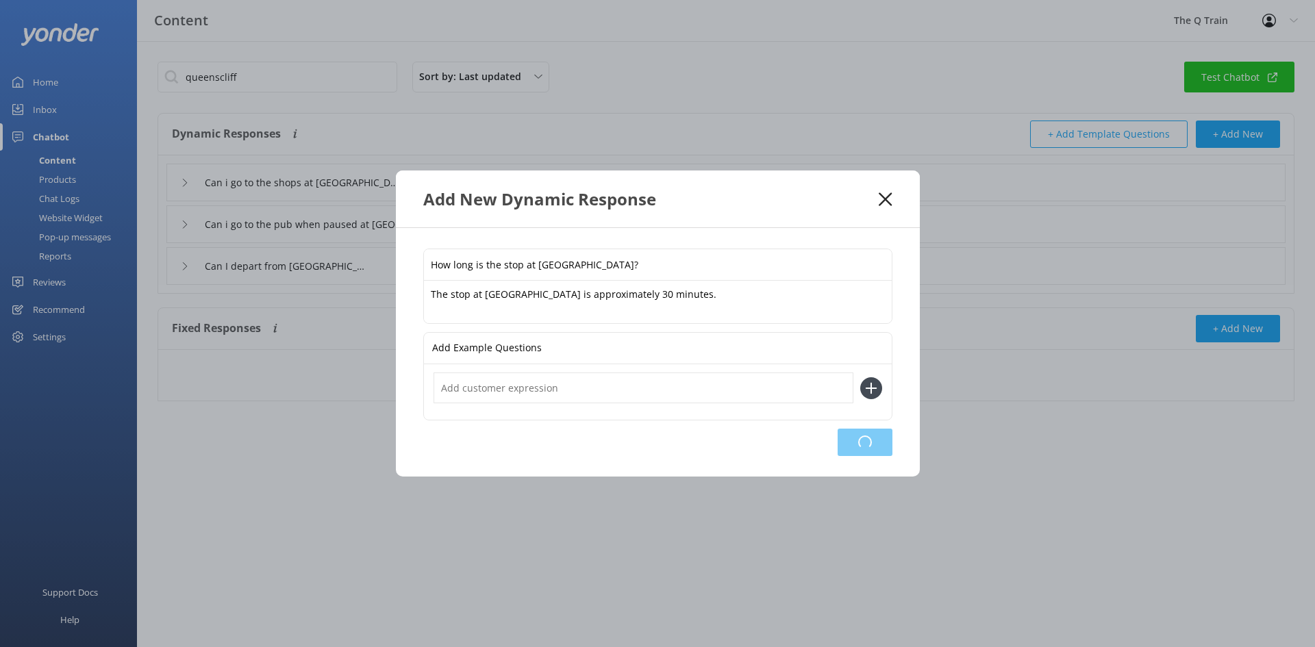
type input "How long is the stop at [GEOGRAPHIC_DATA]?"
type input "Can i go to the shops at [GEOGRAPHIC_DATA]"
type input "Can i go to the pub when paused at [GEOGRAPHIC_DATA]"
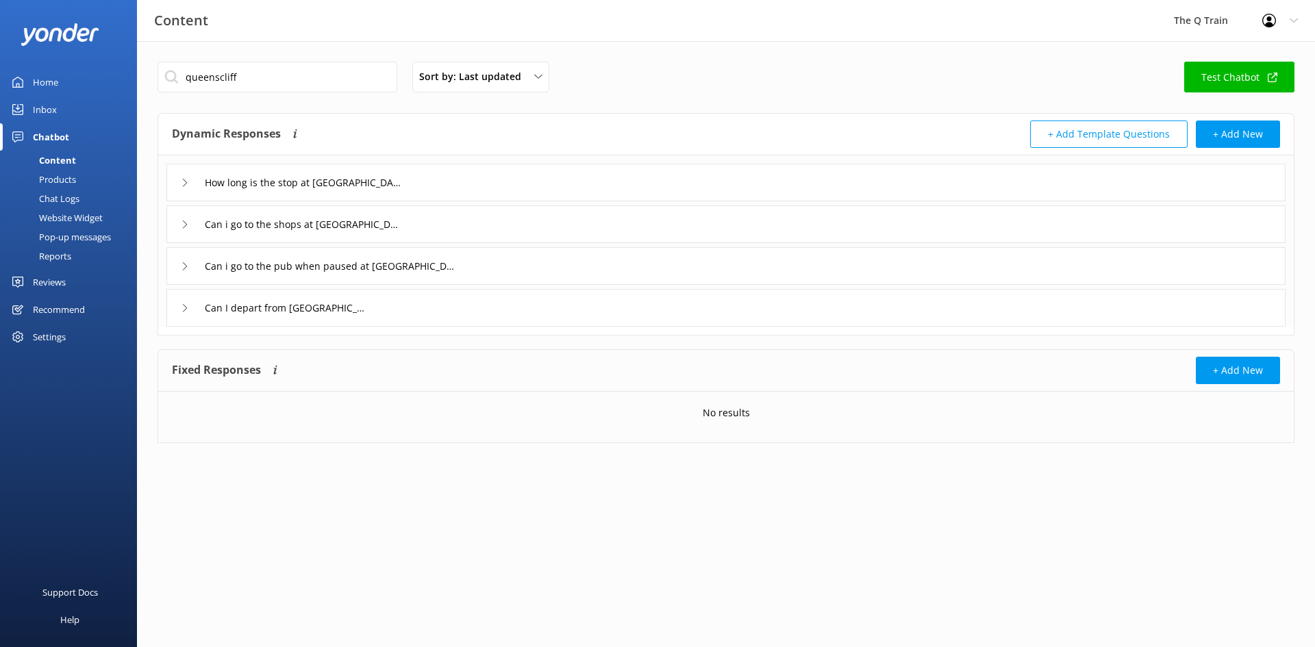
click at [186, 227] on icon at bounding box center [185, 225] width 8 height 8
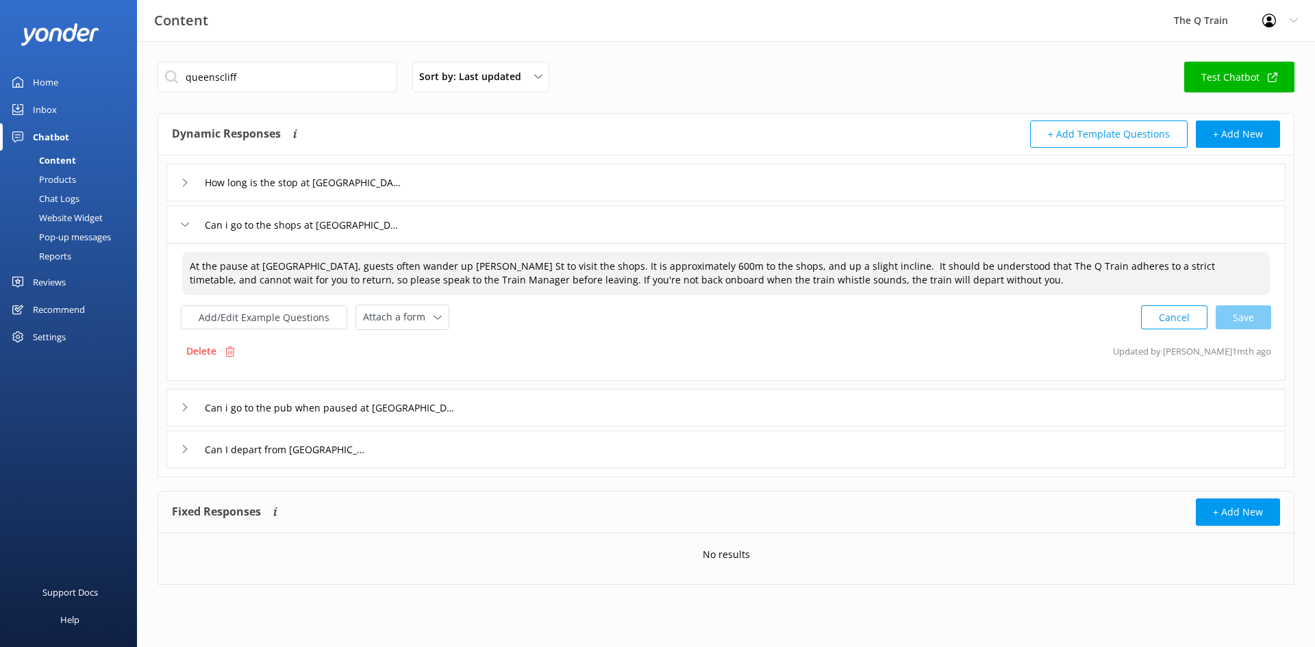
drag, startPoint x: 857, startPoint y: 265, endPoint x: 901, endPoint y: 275, distance: 45.0
click at [901, 275] on textarea "At the pause at [GEOGRAPHIC_DATA], guests often wander up [PERSON_NAME] St to v…" at bounding box center [726, 273] width 1088 height 43
click at [189, 181] on div "How long is the stop at [GEOGRAPHIC_DATA]?" at bounding box center [288, 182] width 214 height 23
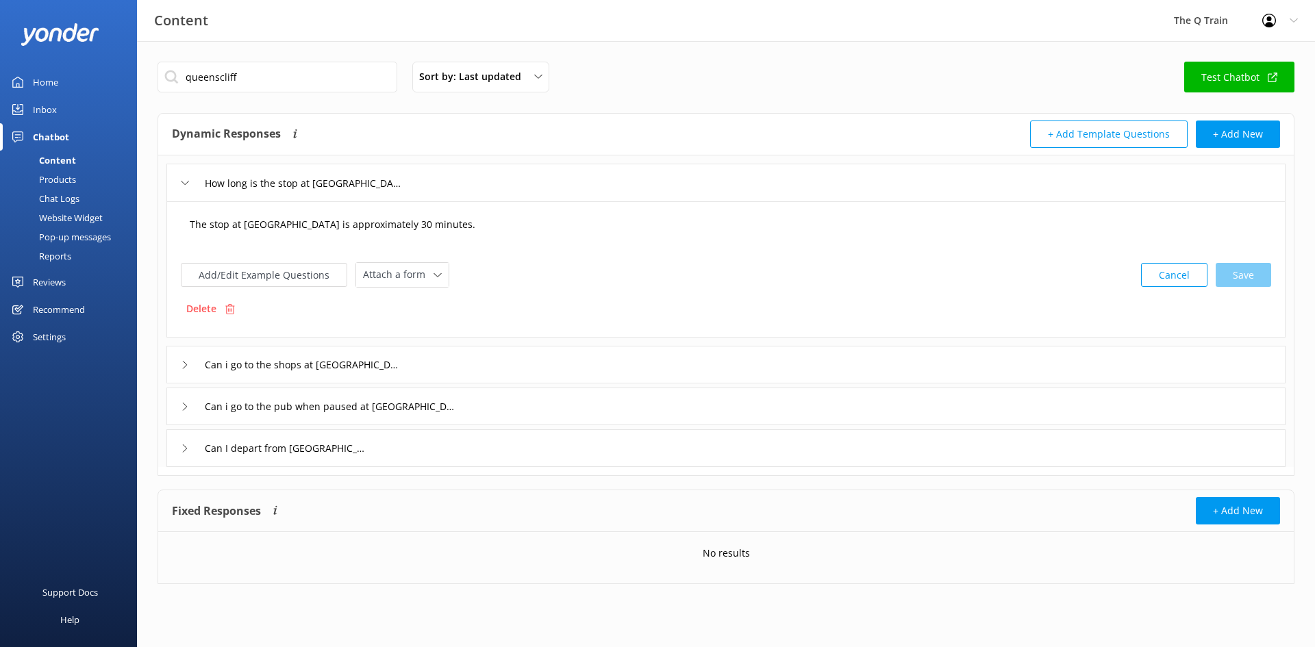
click at [448, 231] on textarea "The stop at [GEOGRAPHIC_DATA] is approximately 30 minutes." at bounding box center [726, 231] width 1088 height 42
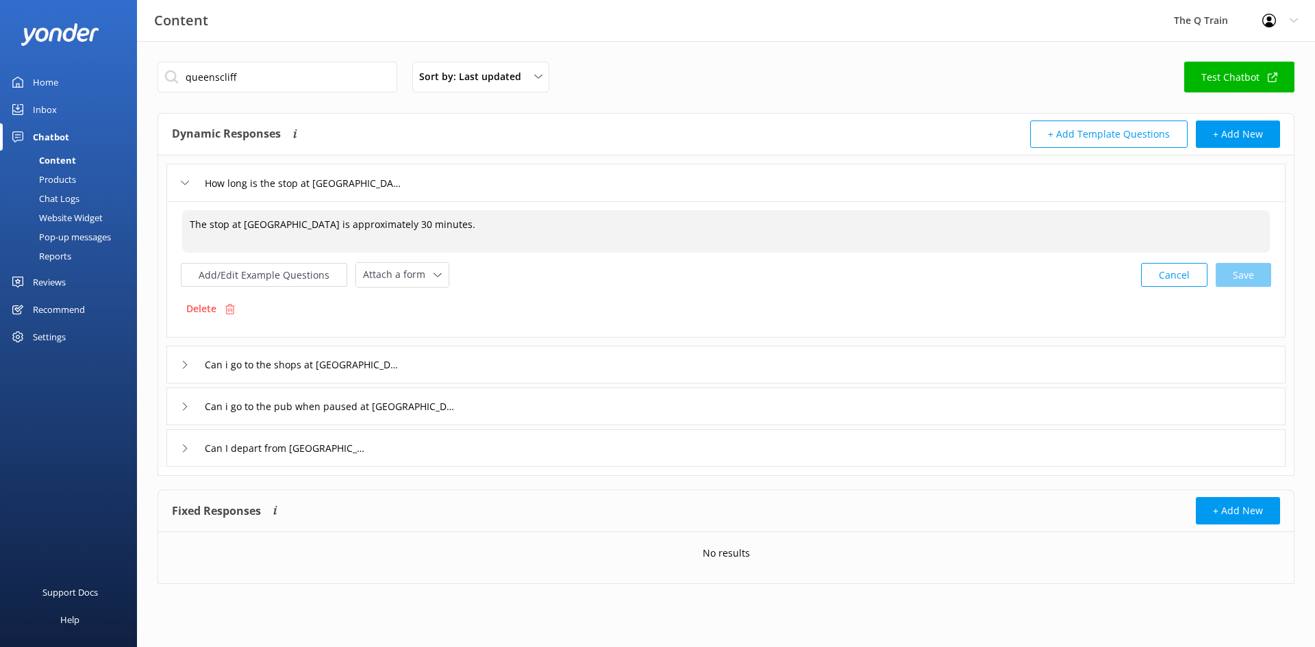
paste textarea "It should be understood that The Q Train adheres to a strict timetable, and can…"
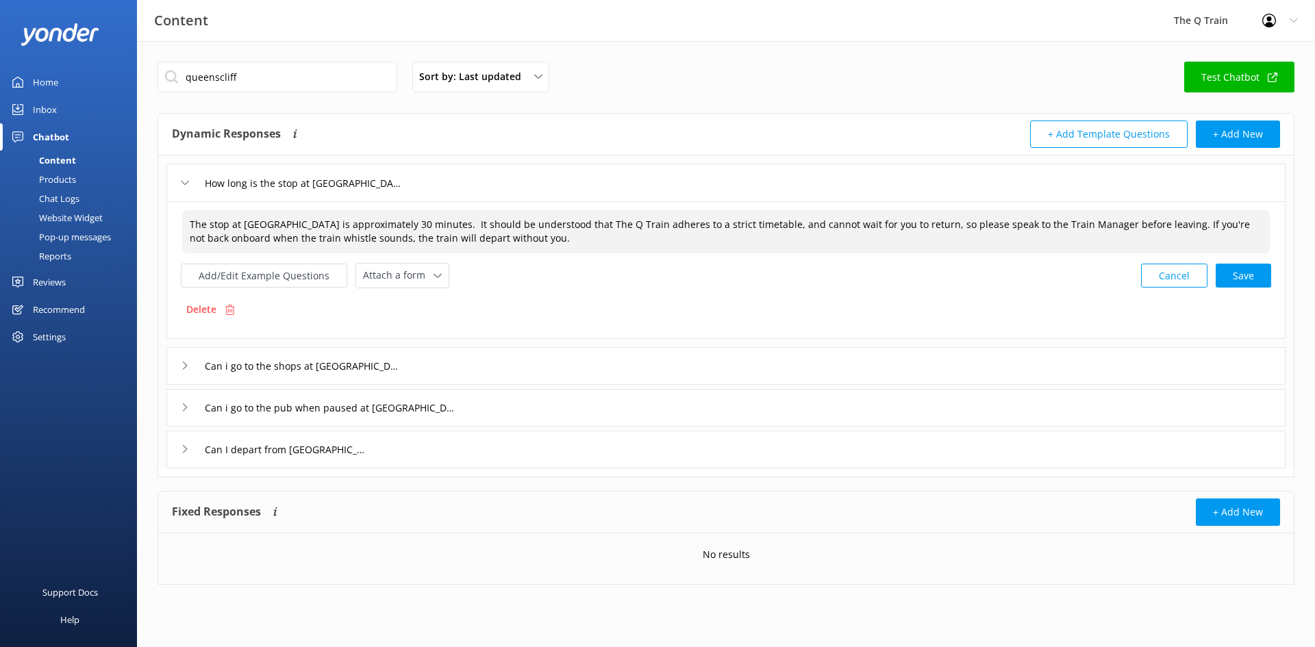
click at [263, 225] on textarea "The stop at [GEOGRAPHIC_DATA] is approximately 30 minutes. It should be underst…" at bounding box center [726, 231] width 1088 height 43
drag, startPoint x: 263, startPoint y: 225, endPoint x: 219, endPoint y: 220, distance: 44.9
click at [219, 220] on textarea "The stop at [GEOGRAPHIC_DATA] is approximately 30 minutes. It should be underst…" at bounding box center [726, 231] width 1088 height 43
click at [817, 223] on textarea "The stop at [GEOGRAPHIC_DATA] is approximately 30 minutes. It should be underst…" at bounding box center [726, 231] width 1088 height 43
click at [891, 223] on textarea "The stop at [GEOGRAPHIC_DATA] is approximately 30 minutes. It should be underst…" at bounding box center [726, 231] width 1088 height 43
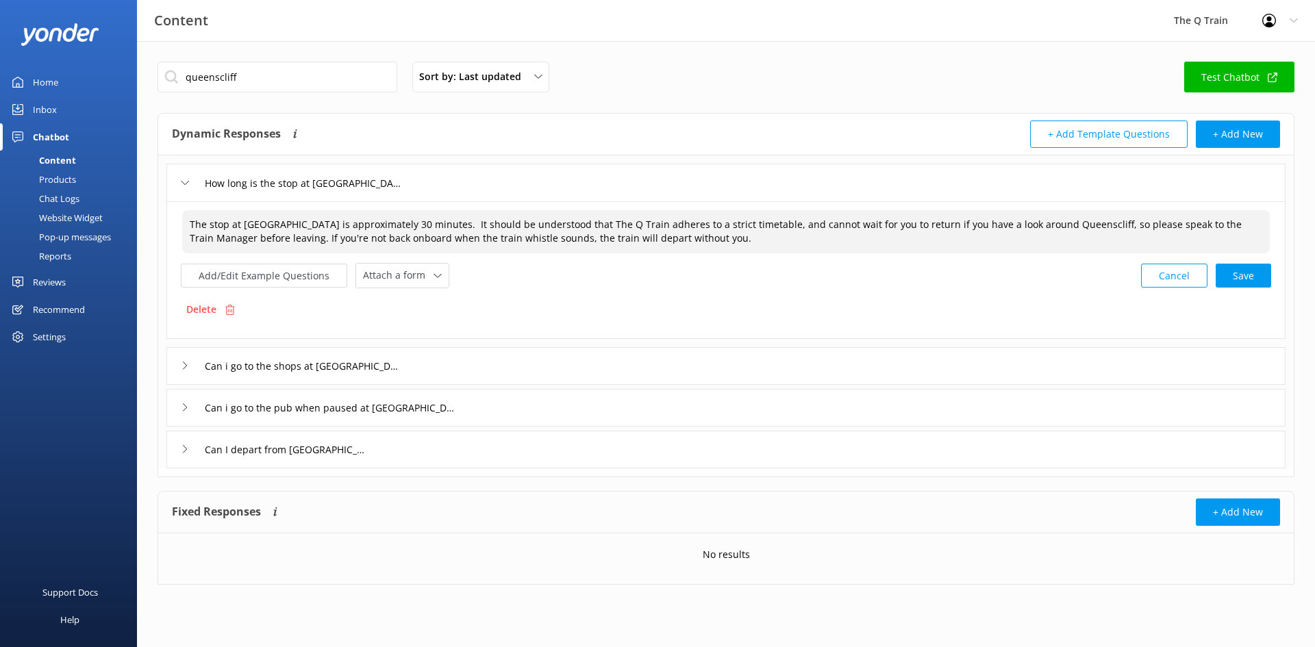
click at [855, 223] on textarea "The stop at [GEOGRAPHIC_DATA] is approximately 30 minutes. It should be underst…" at bounding box center [726, 231] width 1088 height 43
click at [860, 223] on textarea "The stop at [GEOGRAPHIC_DATA] is approximately 30 minutes. It should be underst…" at bounding box center [726, 231] width 1088 height 43
click at [894, 226] on textarea "The stop at [GEOGRAPHIC_DATA] is approximately 30 minutes. It should be underst…" at bounding box center [726, 231] width 1088 height 43
click at [897, 225] on textarea "The stop at [GEOGRAPHIC_DATA] is approximately 30 minutes. It should be underst…" at bounding box center [726, 231] width 1088 height 43
drag, startPoint x: 923, startPoint y: 223, endPoint x: 1062, endPoint y: 223, distance: 139.1
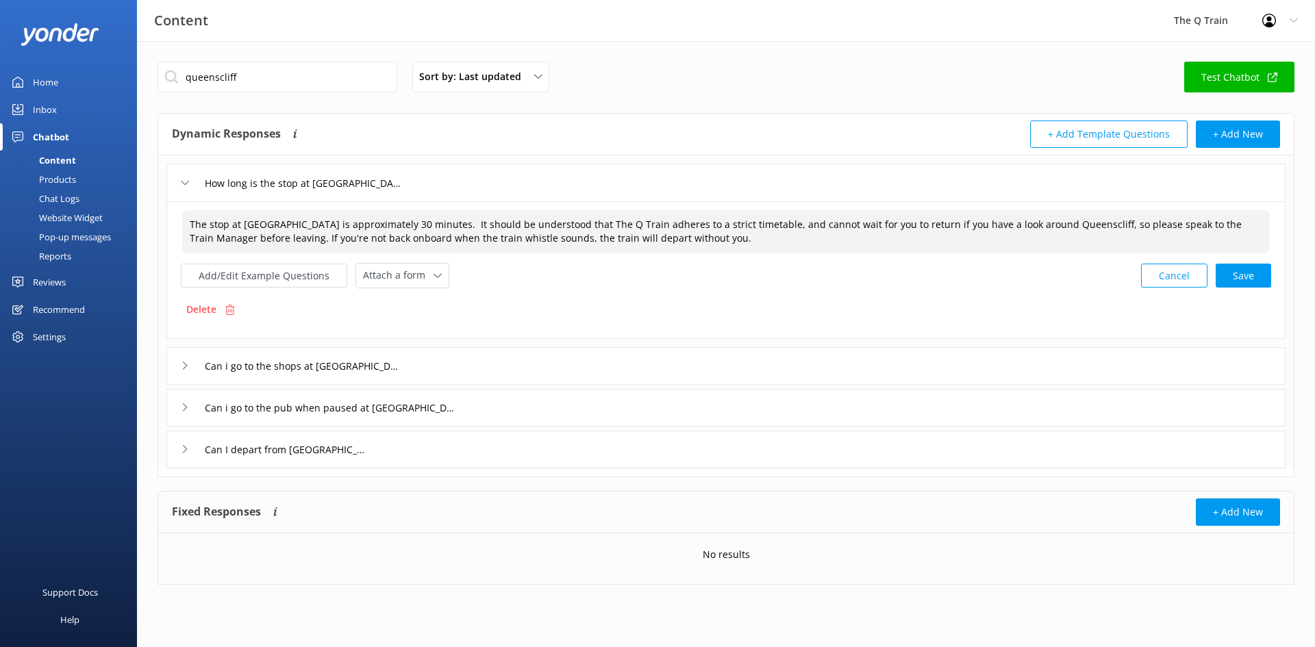
click at [1062, 223] on textarea "The stop at [GEOGRAPHIC_DATA] is approximately 30 minutes. It should be underst…" at bounding box center [726, 231] width 1088 height 43
click at [282, 225] on textarea "The stop at [GEOGRAPHIC_DATA] is approximately 30 minutes. It should be underst…" at bounding box center [726, 231] width 1088 height 43
click at [279, 229] on textarea "The stop at [GEOGRAPHIC_DATA] is approximately 30 minutes. It should be underst…" at bounding box center [726, 231] width 1088 height 43
click at [1239, 277] on div "Cancel Save" at bounding box center [1206, 275] width 130 height 25
type textarea "The stop at [GEOGRAPHIC_DATA] is approximately 30 minutes. It should be underst…"
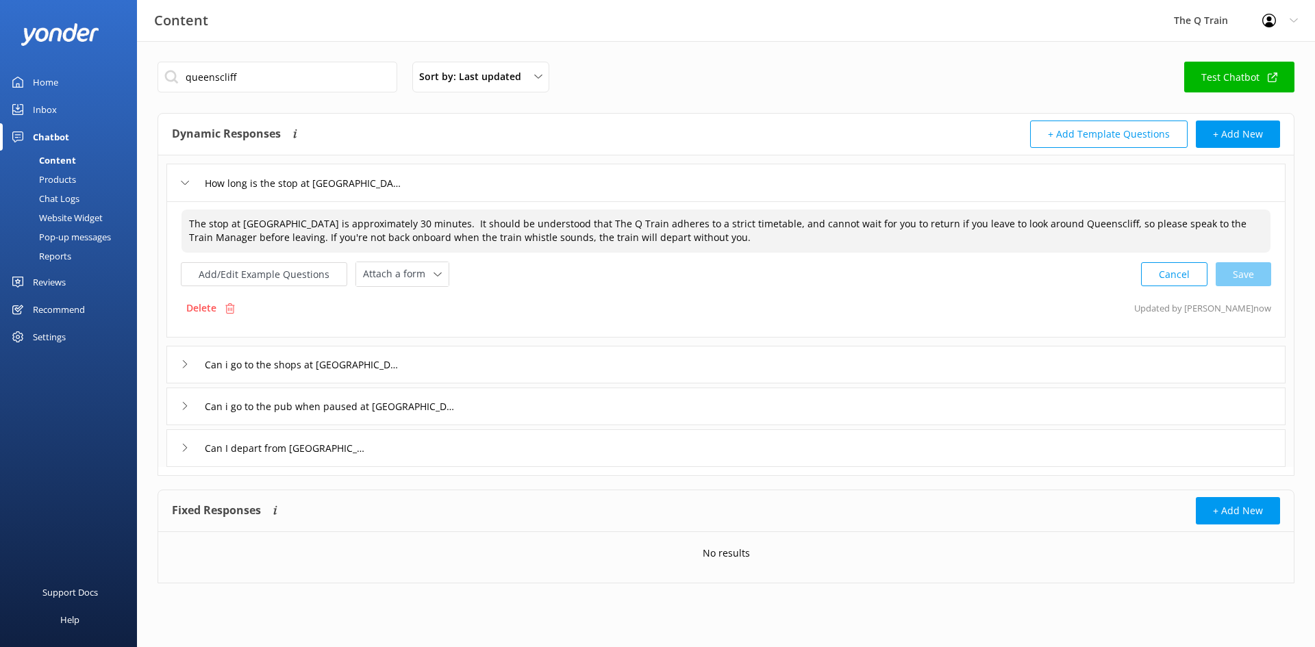
click at [51, 85] on div "Home" at bounding box center [45, 82] width 25 height 27
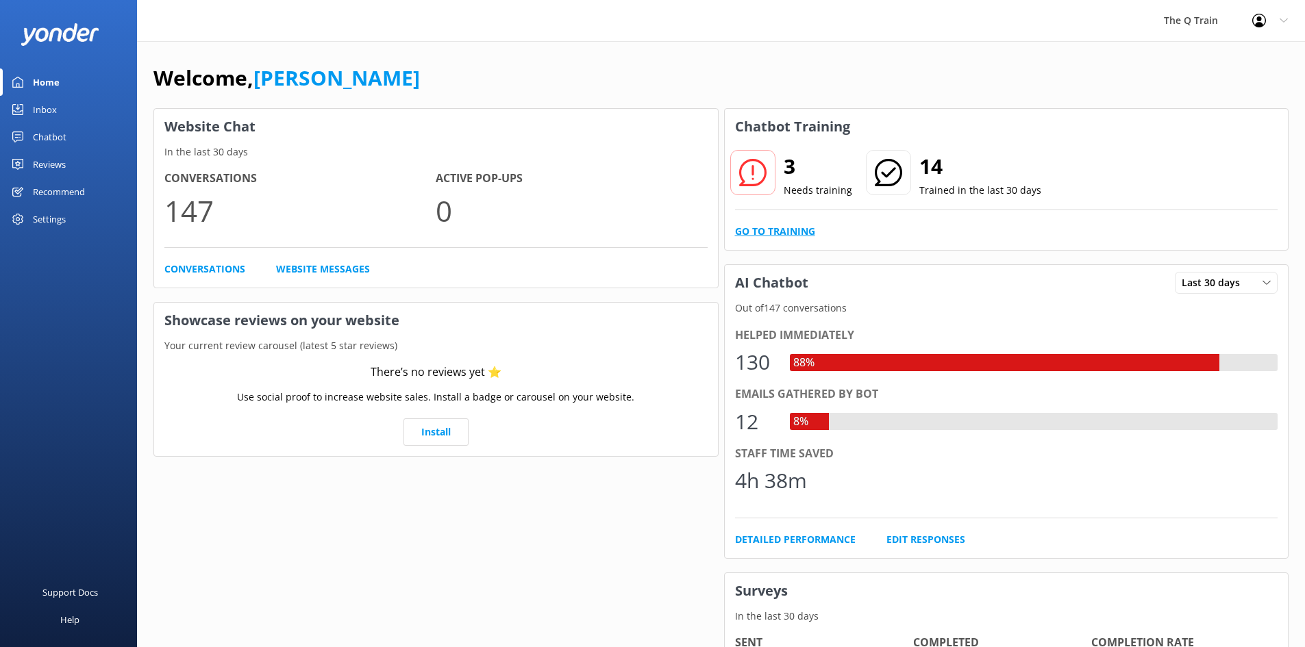
click at [785, 229] on link "Go to Training" at bounding box center [775, 231] width 80 height 15
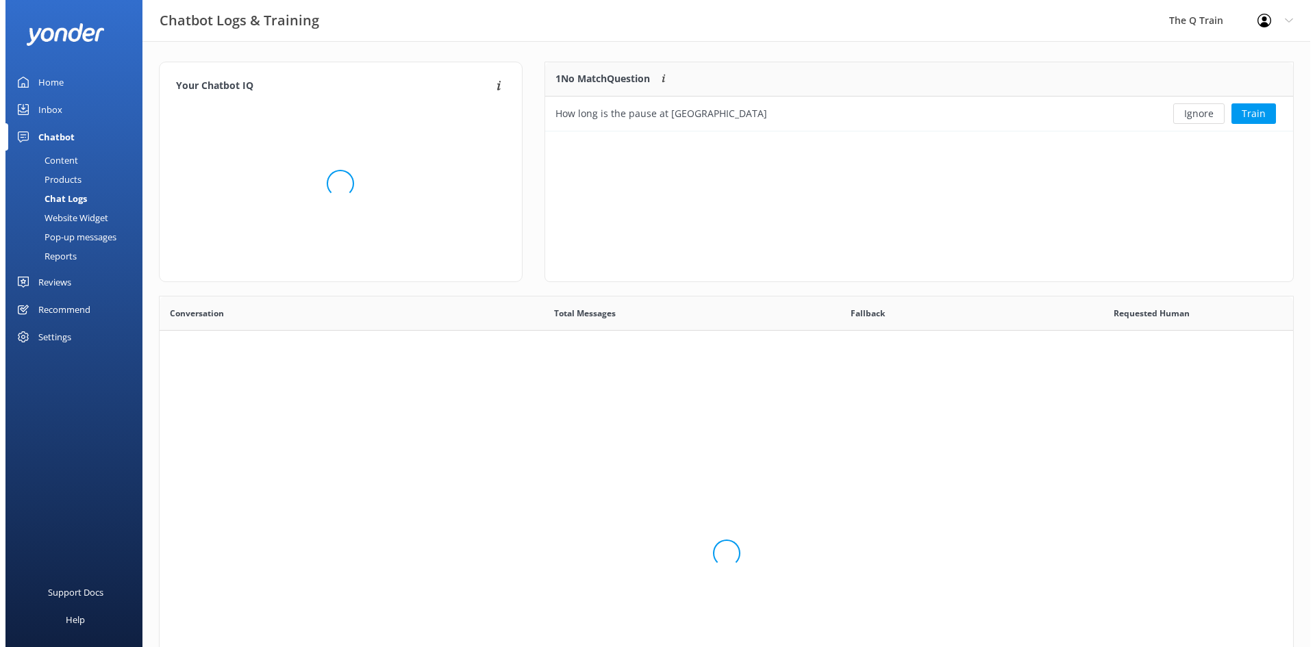
scroll to position [470, 1124]
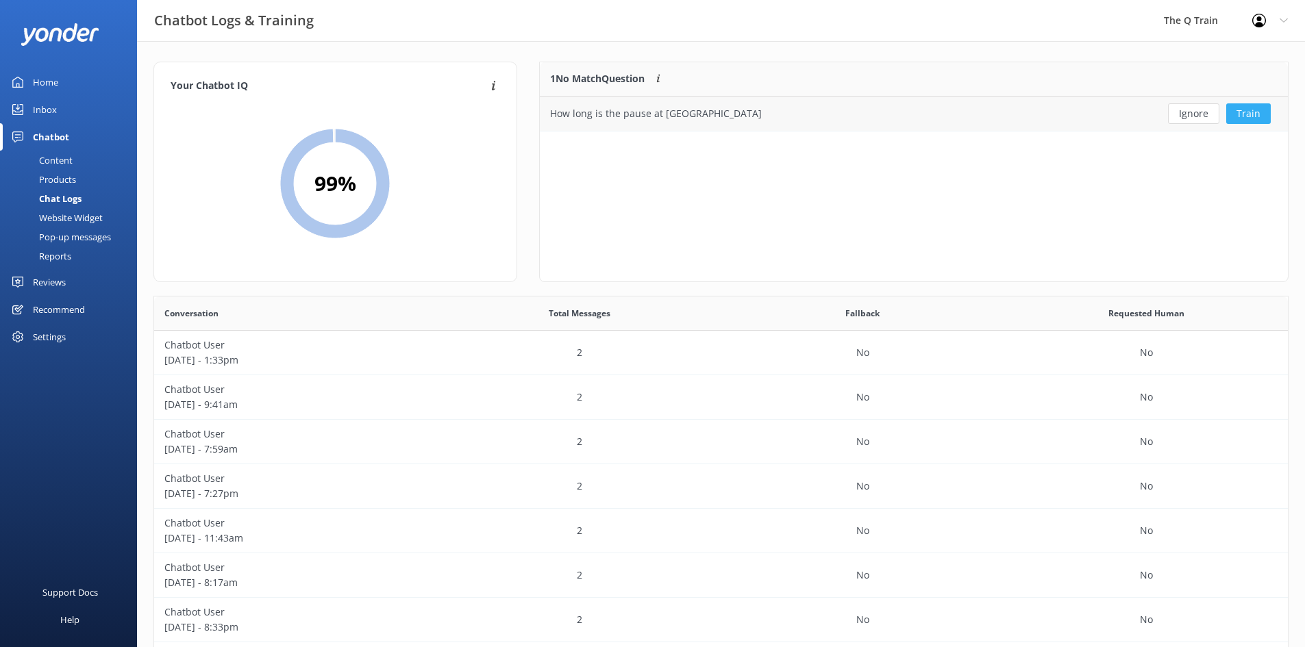
click at [1256, 112] on button "Train" at bounding box center [1248, 113] width 45 height 21
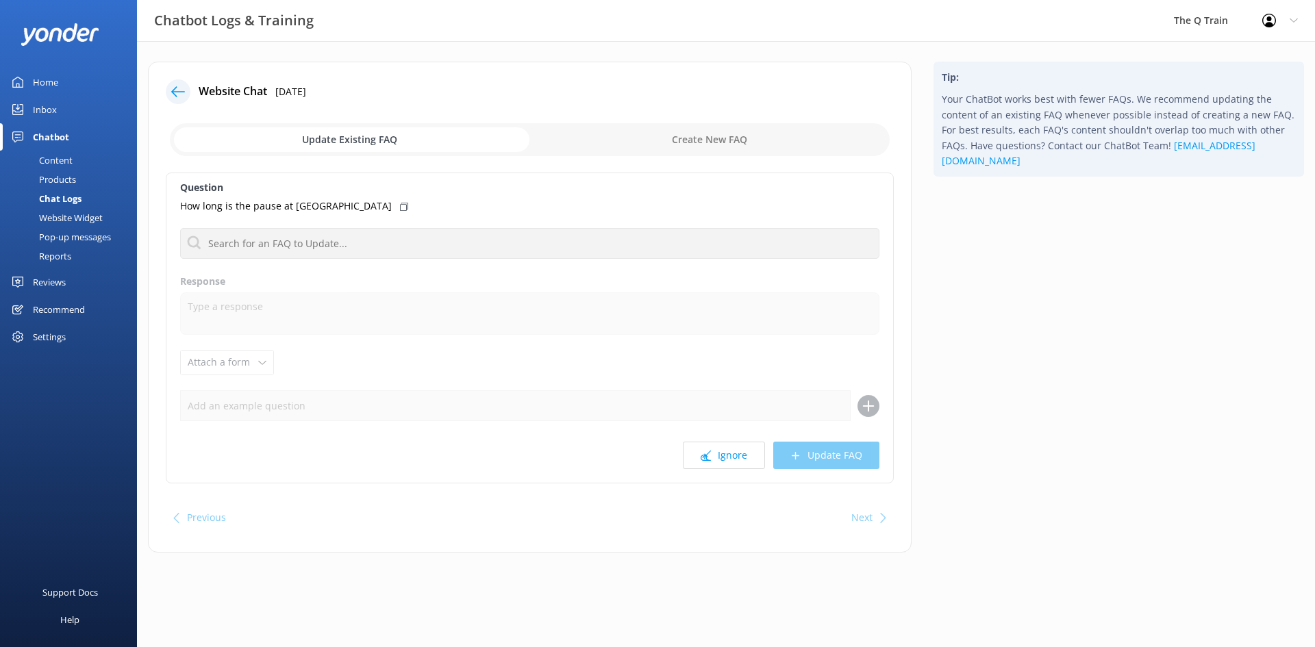
click at [400, 207] on icon at bounding box center [404, 207] width 8 height 8
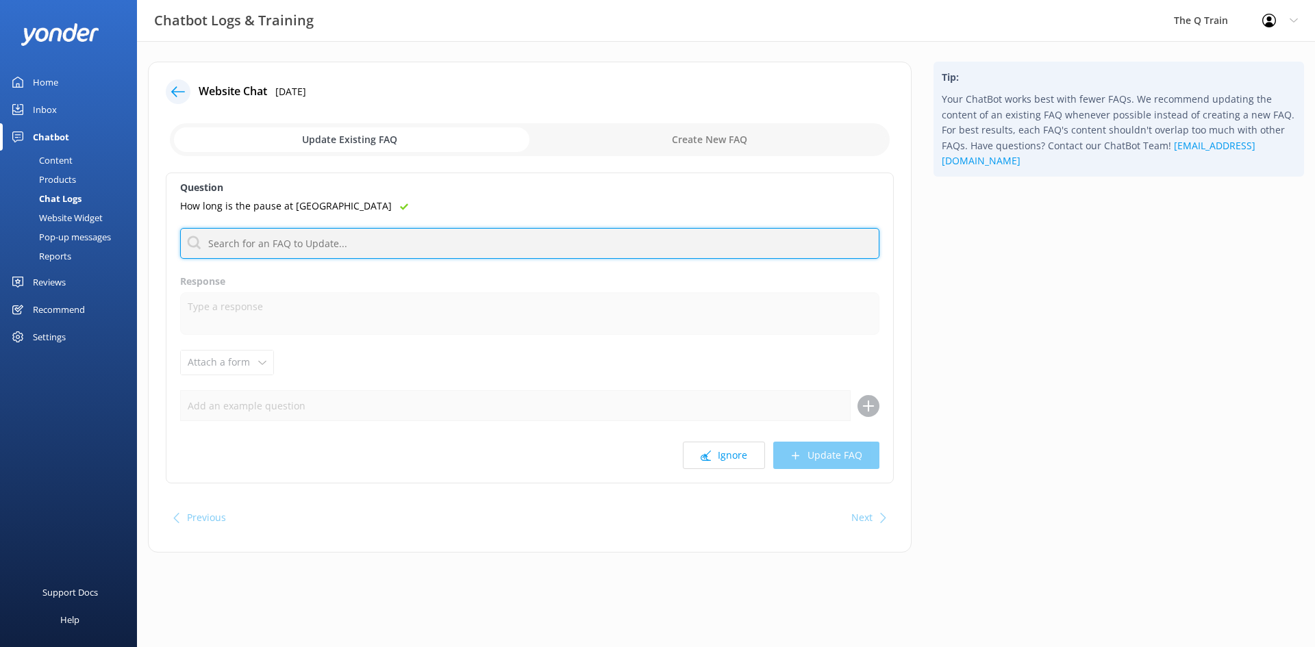
click at [272, 245] on input "text" at bounding box center [529, 243] width 699 height 31
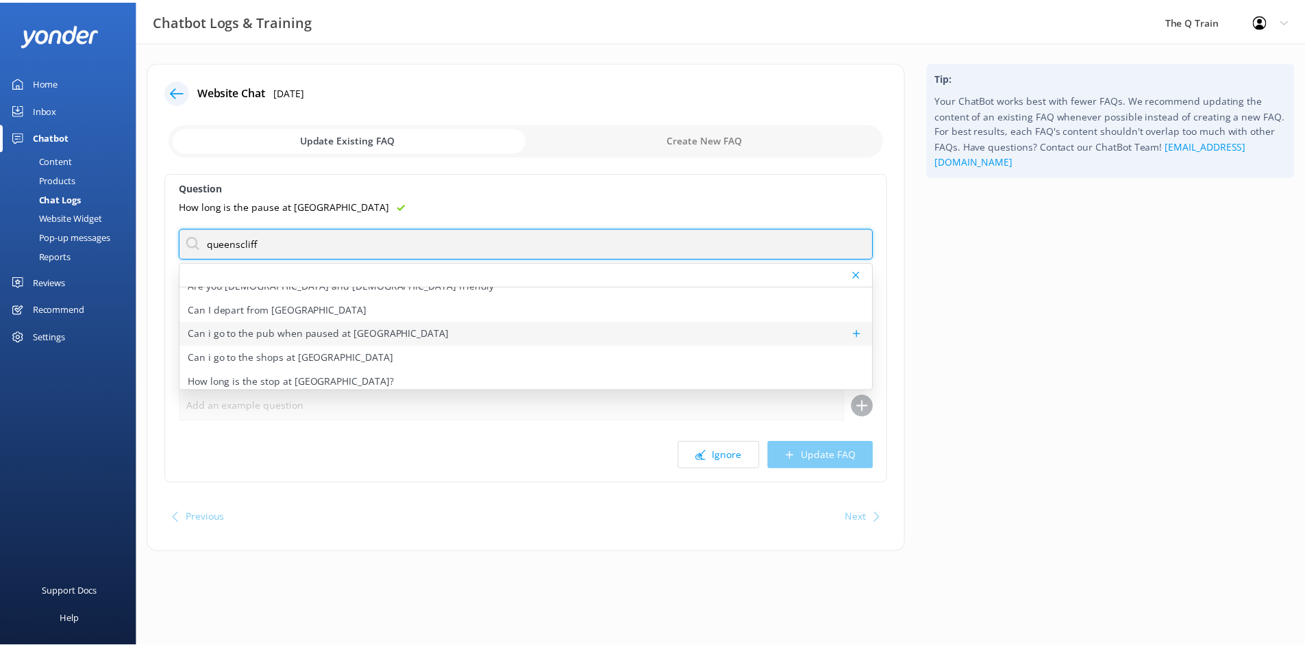
scroll to position [17, 0]
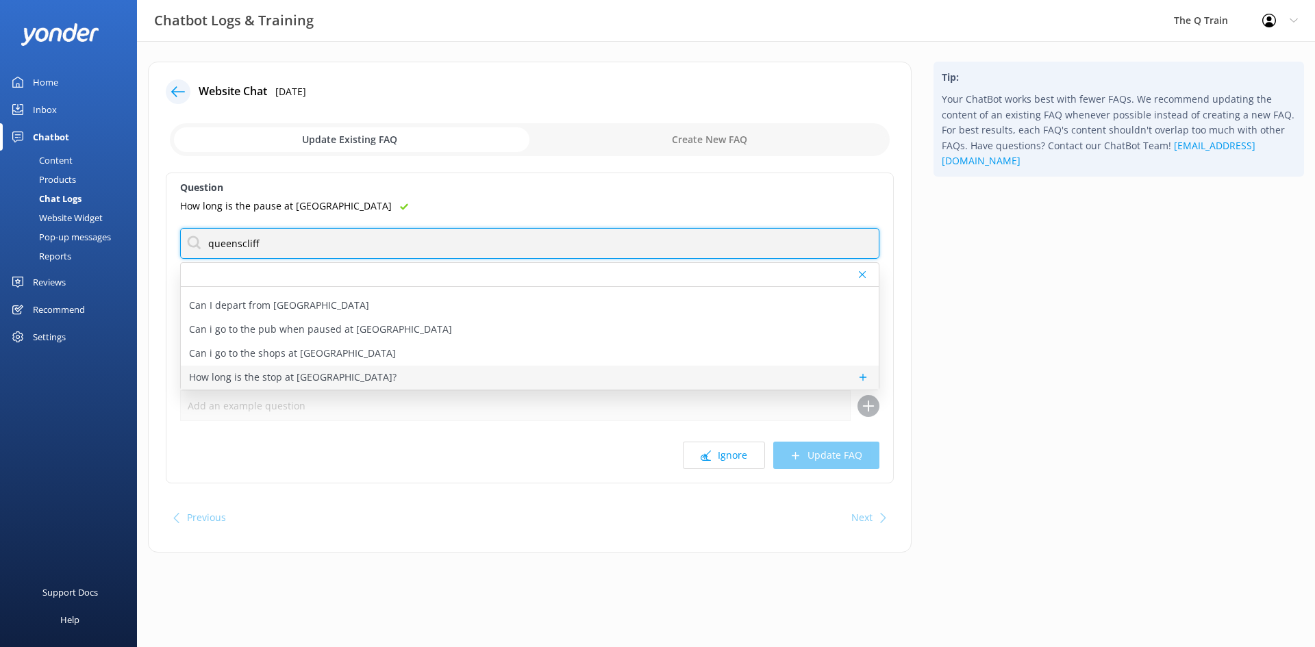
type input "queenscliff"
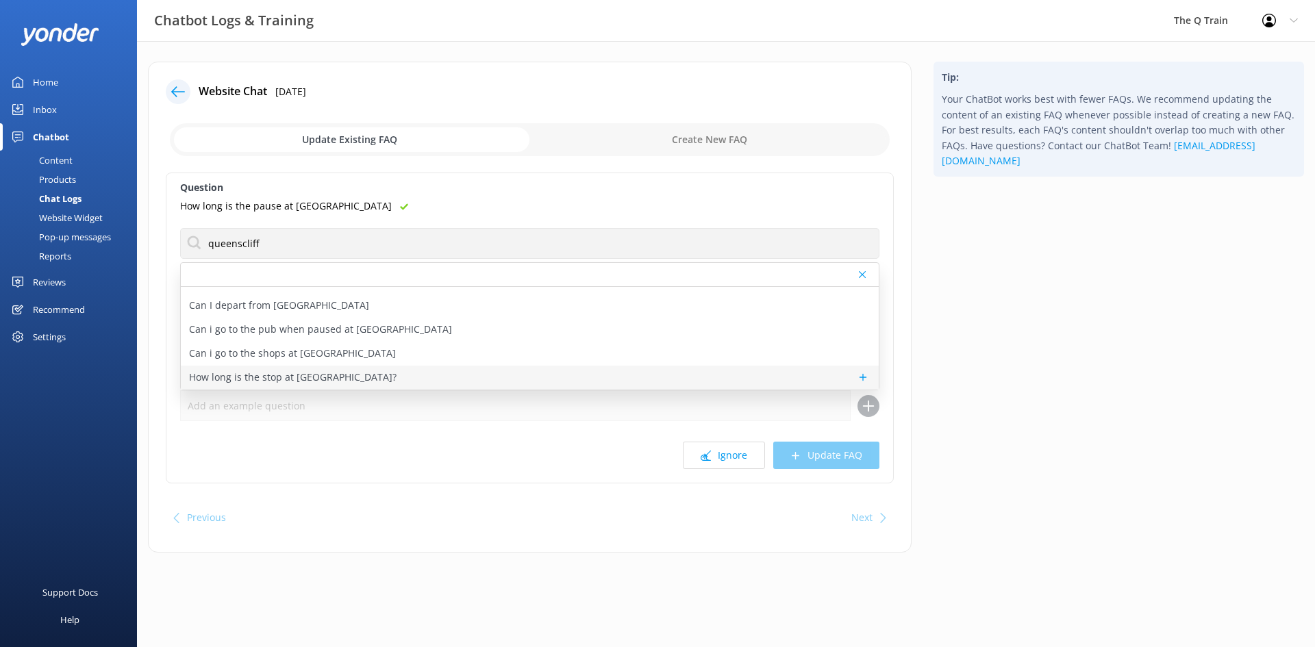
click at [304, 379] on p "How long is the stop at [GEOGRAPHIC_DATA]?" at bounding box center [293, 377] width 208 height 15
type textarea "The stop at [GEOGRAPHIC_DATA] is approximately 30 minutes. It should be underst…"
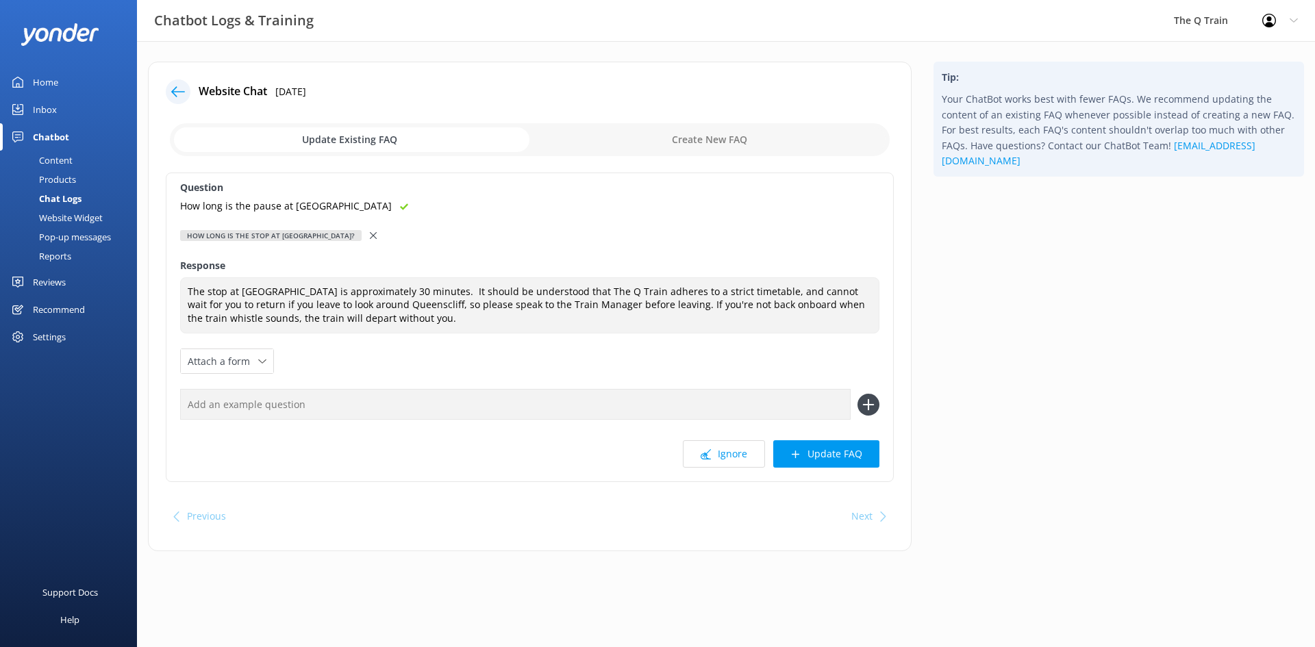
click at [301, 410] on input "text" at bounding box center [515, 404] width 671 height 31
paste input "How long is the pause at [GEOGRAPHIC_DATA]"
type input "How long is the pause at [GEOGRAPHIC_DATA]"
click at [871, 403] on icon at bounding box center [869, 405] width 22 height 22
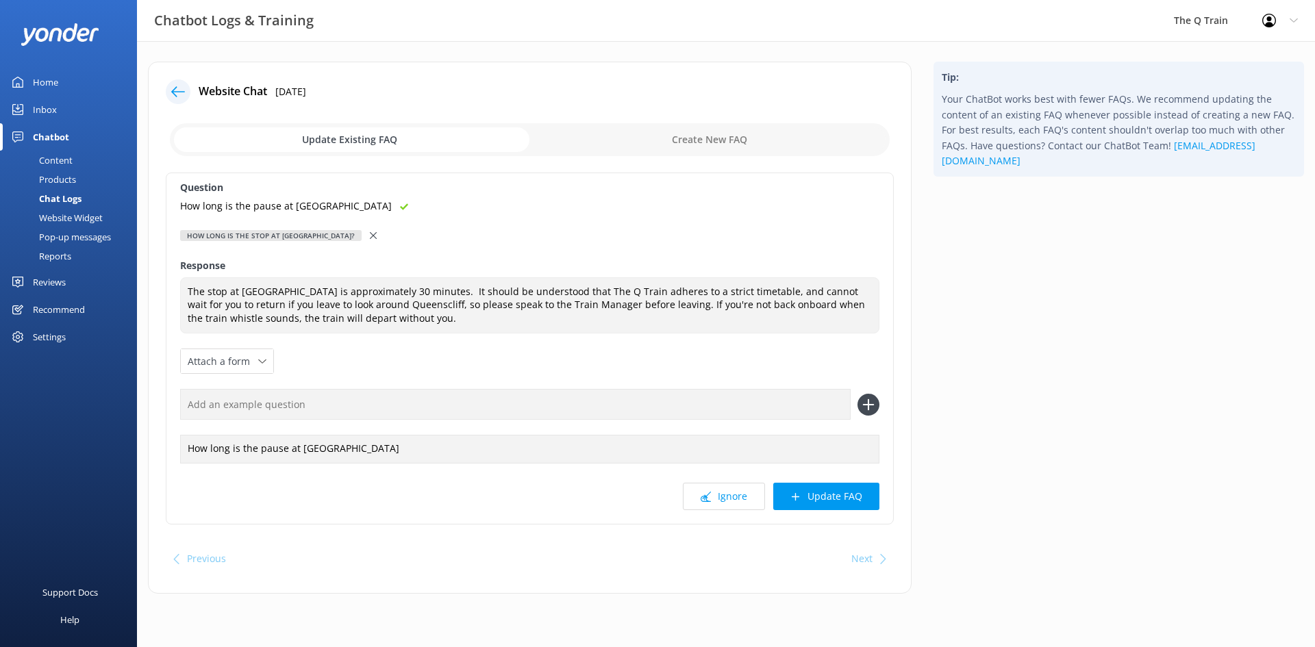
click at [274, 406] on input "text" at bounding box center [515, 404] width 671 height 31
type input "stop at [GEOGRAPHIC_DATA]"
click at [869, 405] on use at bounding box center [869, 405] width 12 height 12
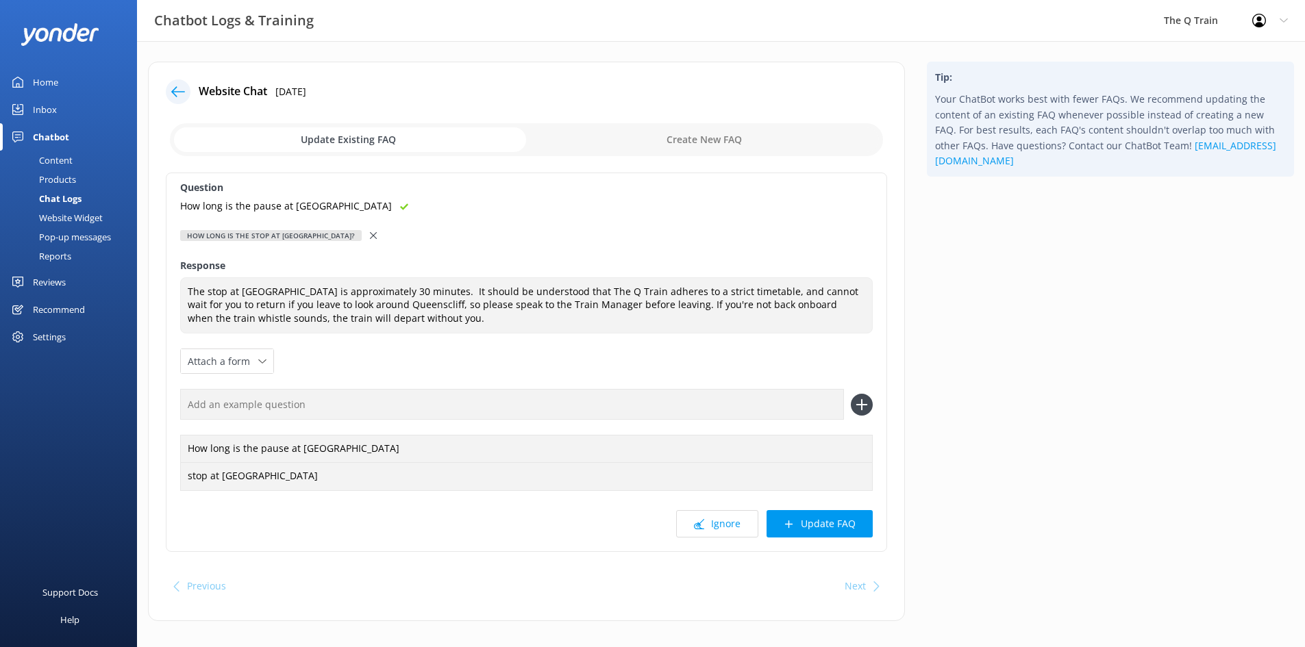
click at [281, 400] on input "text" at bounding box center [512, 404] width 664 height 31
click at [839, 525] on button "Update FAQ" at bounding box center [820, 523] width 106 height 27
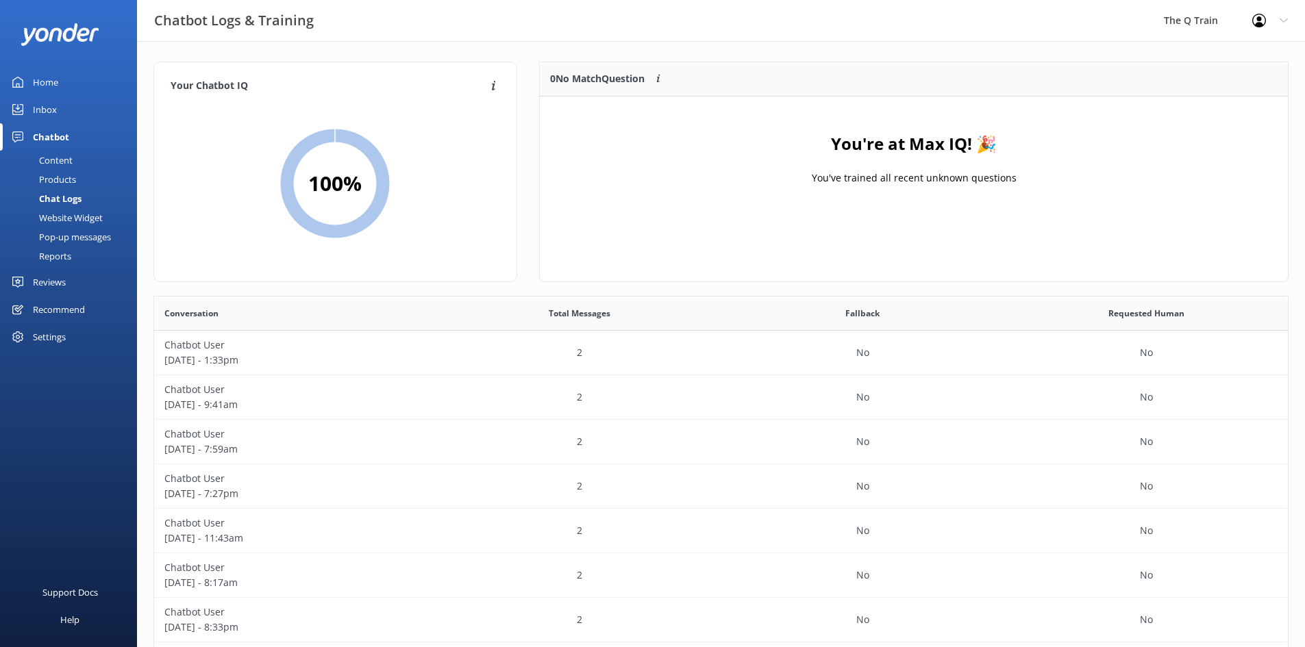
click at [64, 162] on div "Content" at bounding box center [40, 160] width 64 height 19
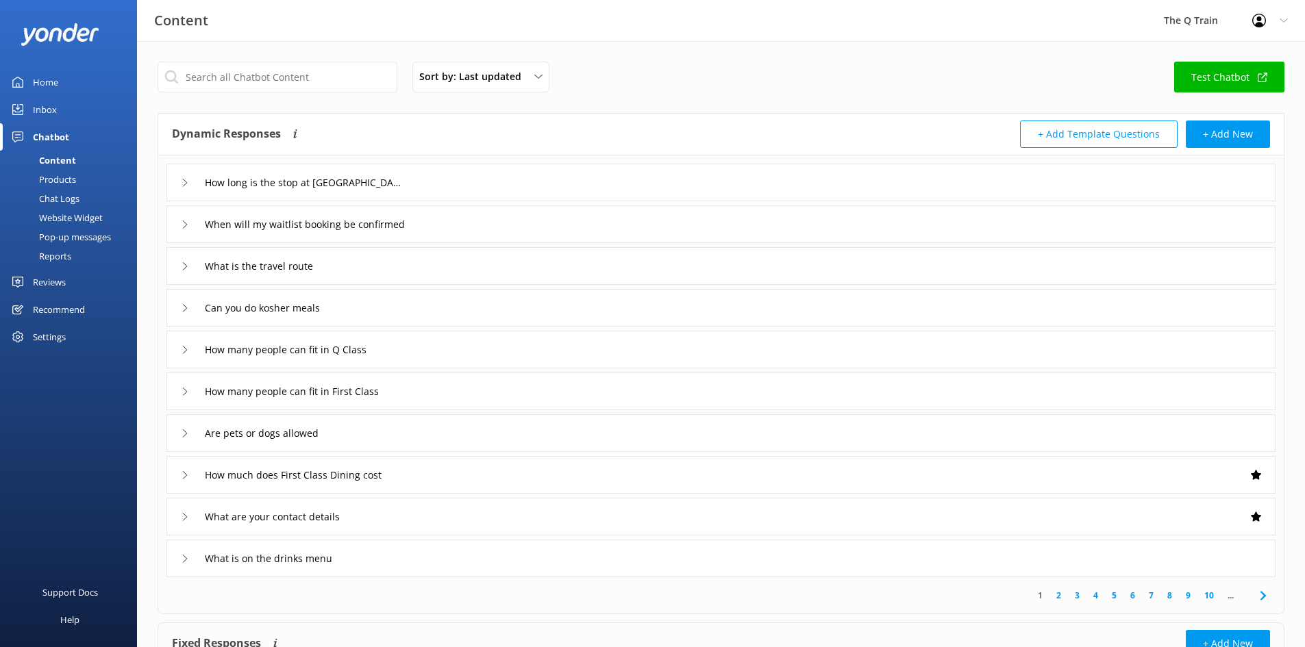
click at [49, 112] on div "Inbox" at bounding box center [45, 109] width 24 height 27
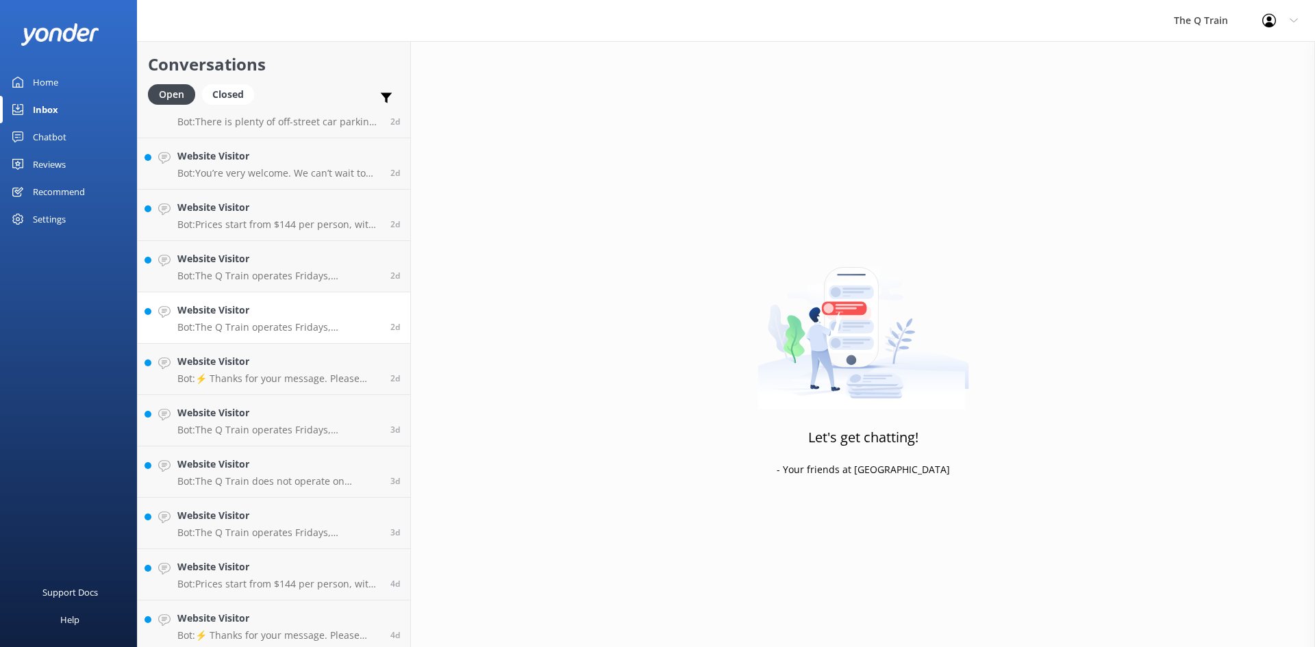
scroll to position [545, 0]
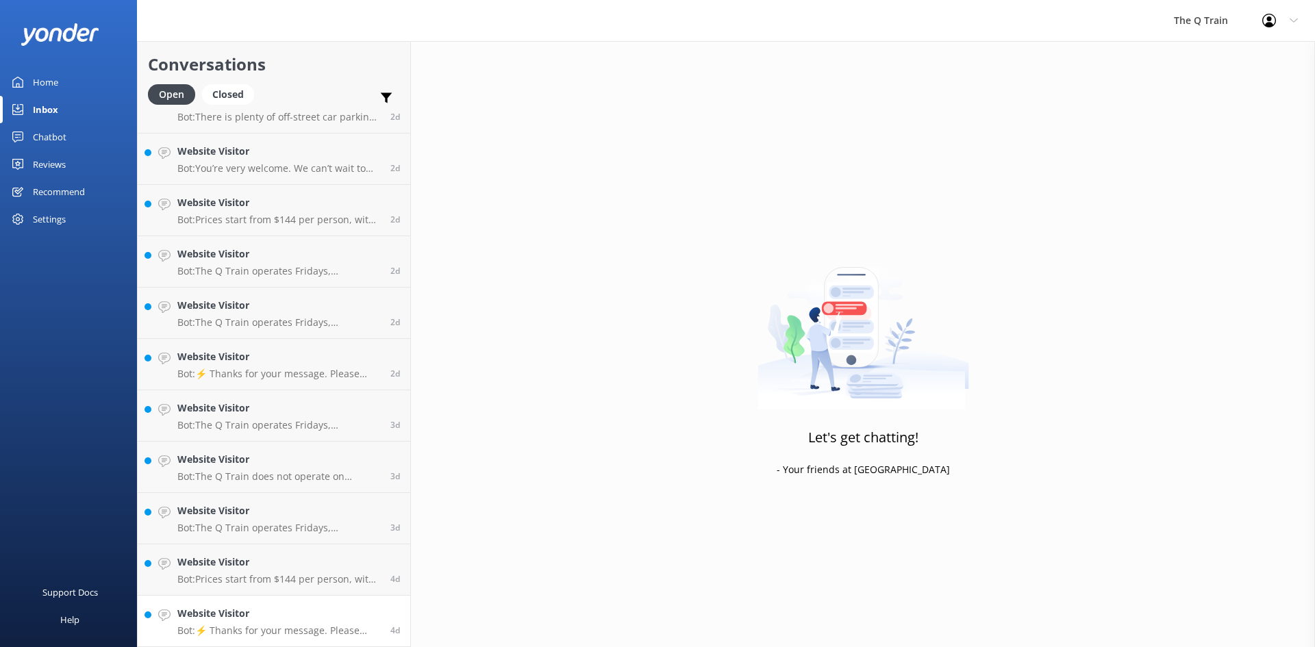
click at [248, 620] on h4 "Website Visitor" at bounding box center [278, 613] width 203 height 15
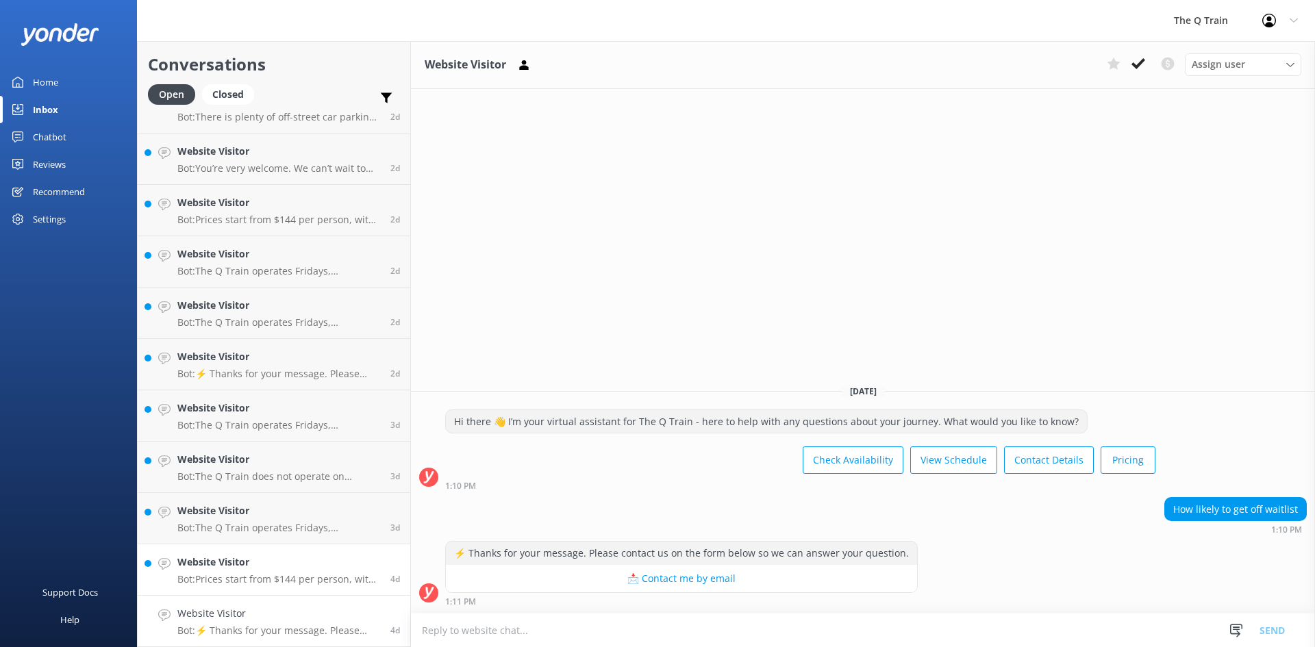
click at [260, 575] on p "Bot: Prices start from $144 per person, with several dining options to choose f…" at bounding box center [278, 579] width 203 height 12
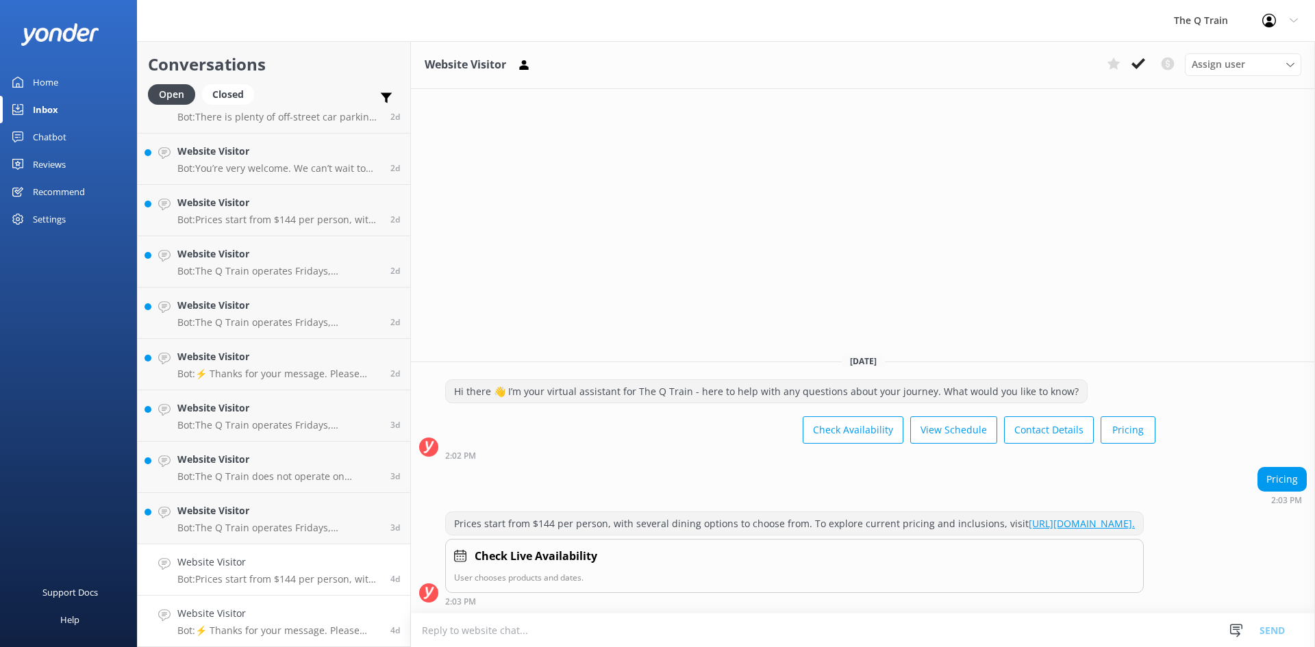
click at [279, 620] on h4 "Website Visitor" at bounding box center [278, 613] width 203 height 15
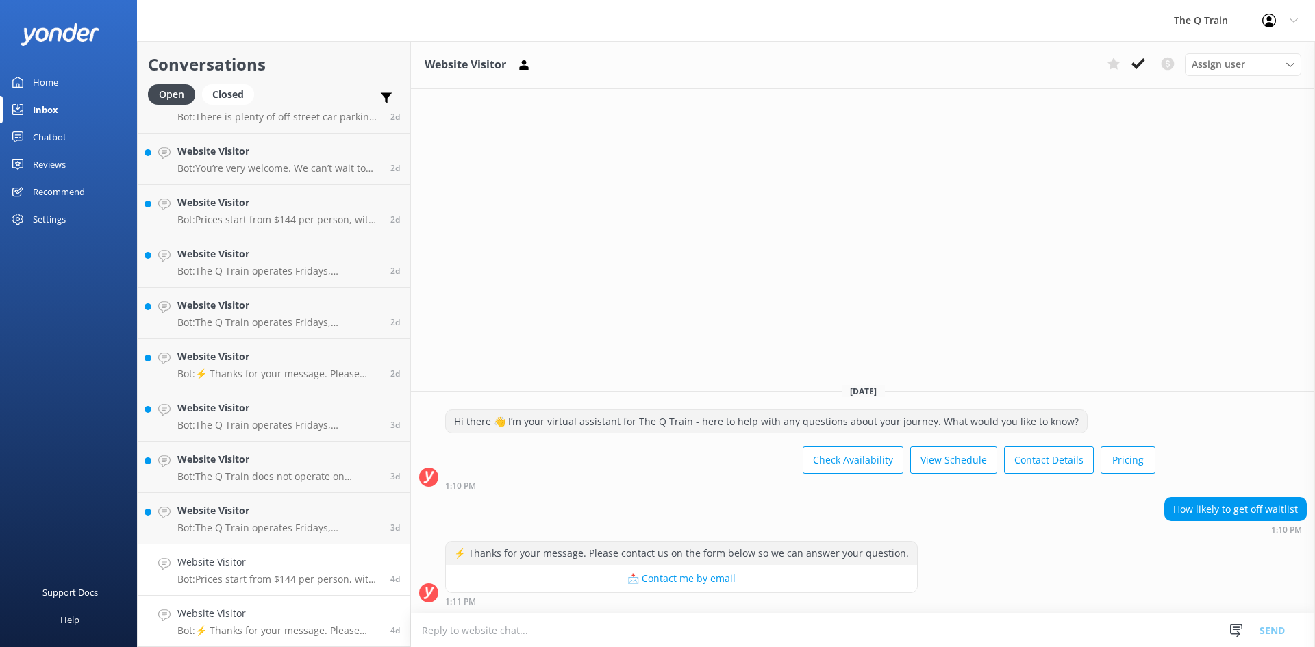
click at [284, 578] on p "Bot: Prices start from $144 per person, with several dining options to choose f…" at bounding box center [278, 579] width 203 height 12
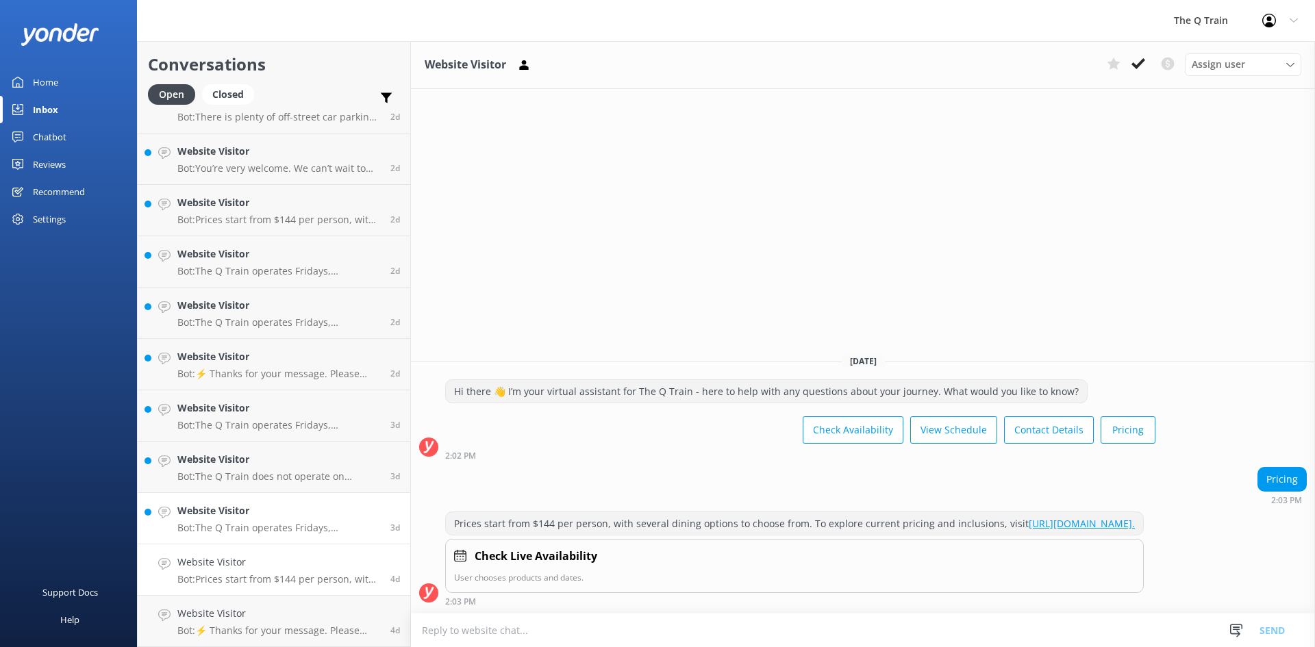
click at [292, 526] on p "Bot: The Q Train operates Fridays, Saturdays, and Sundays all year round, excep…" at bounding box center [278, 528] width 203 height 12
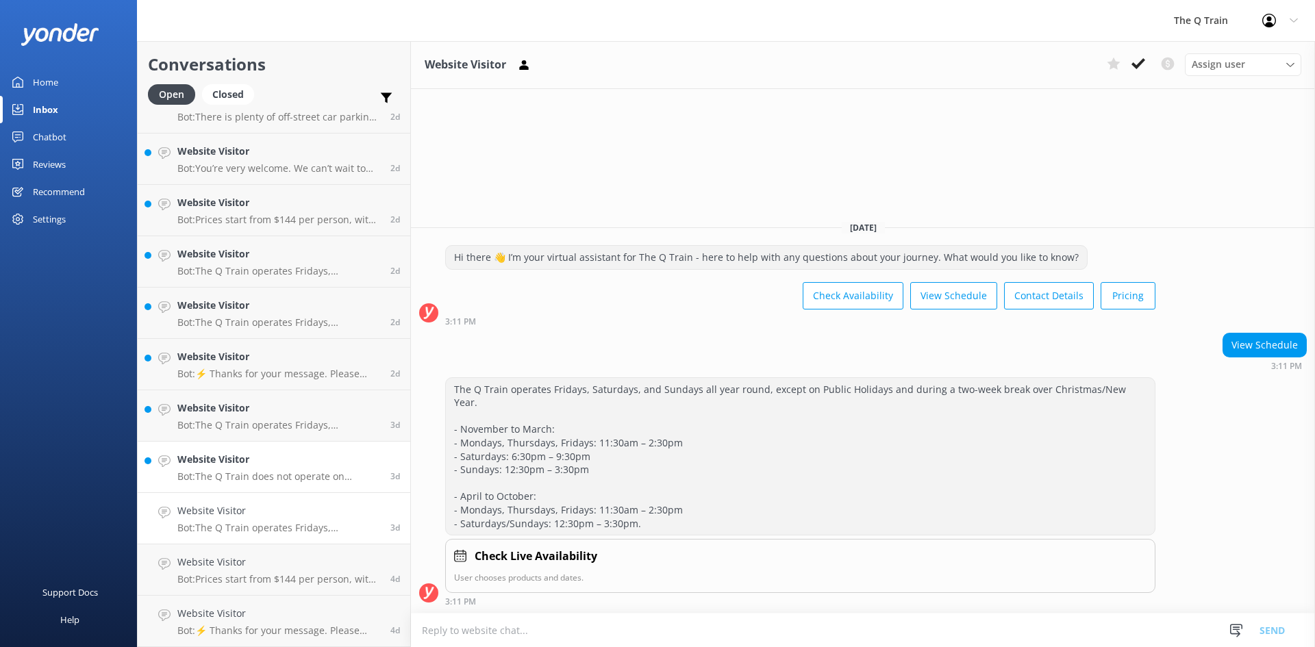
click at [299, 471] on p "Bot: The Q Train does not operate on Tuesdays. It operates on Fridays, Saturday…" at bounding box center [278, 477] width 203 height 12
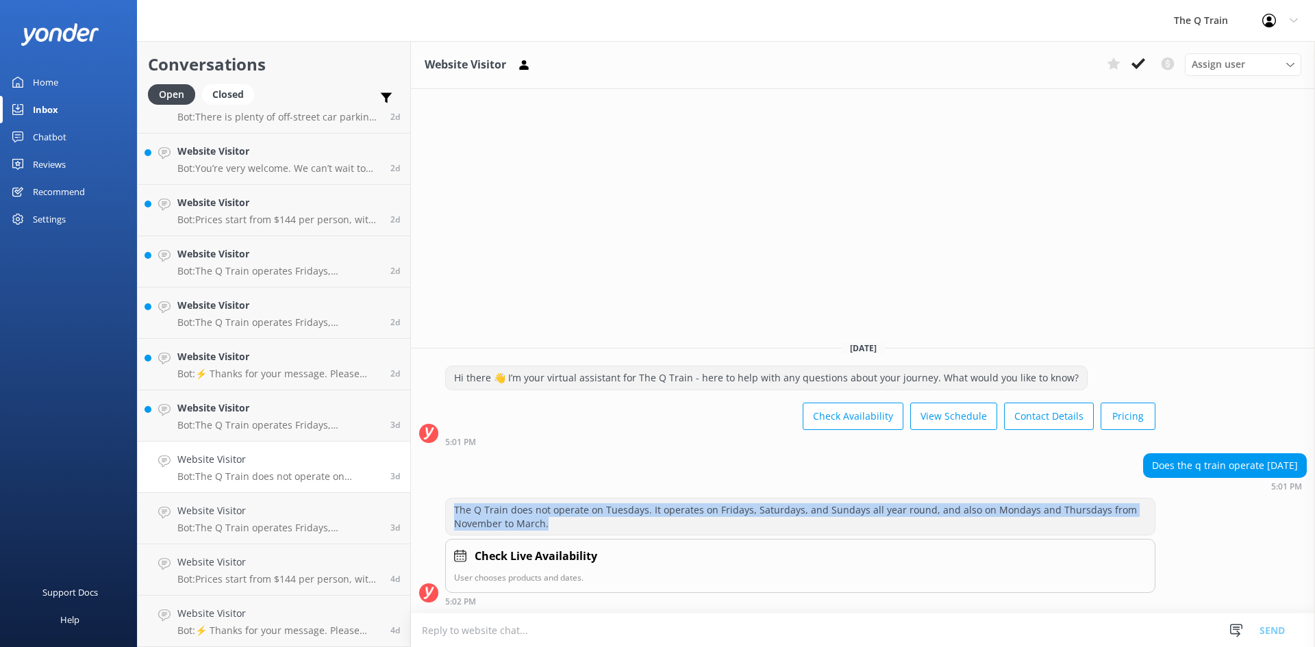
drag, startPoint x: 454, startPoint y: 510, endPoint x: 554, endPoint y: 519, distance: 100.4
click at [554, 519] on div "The Q Train does not operate on Tuesdays. It operates on Fridays, Saturdays, an…" at bounding box center [800, 517] width 709 height 36
click at [554, 523] on div "The Q Train does not operate on Tuesdays. It operates on Fridays, Saturdays, an…" at bounding box center [800, 517] width 709 height 36
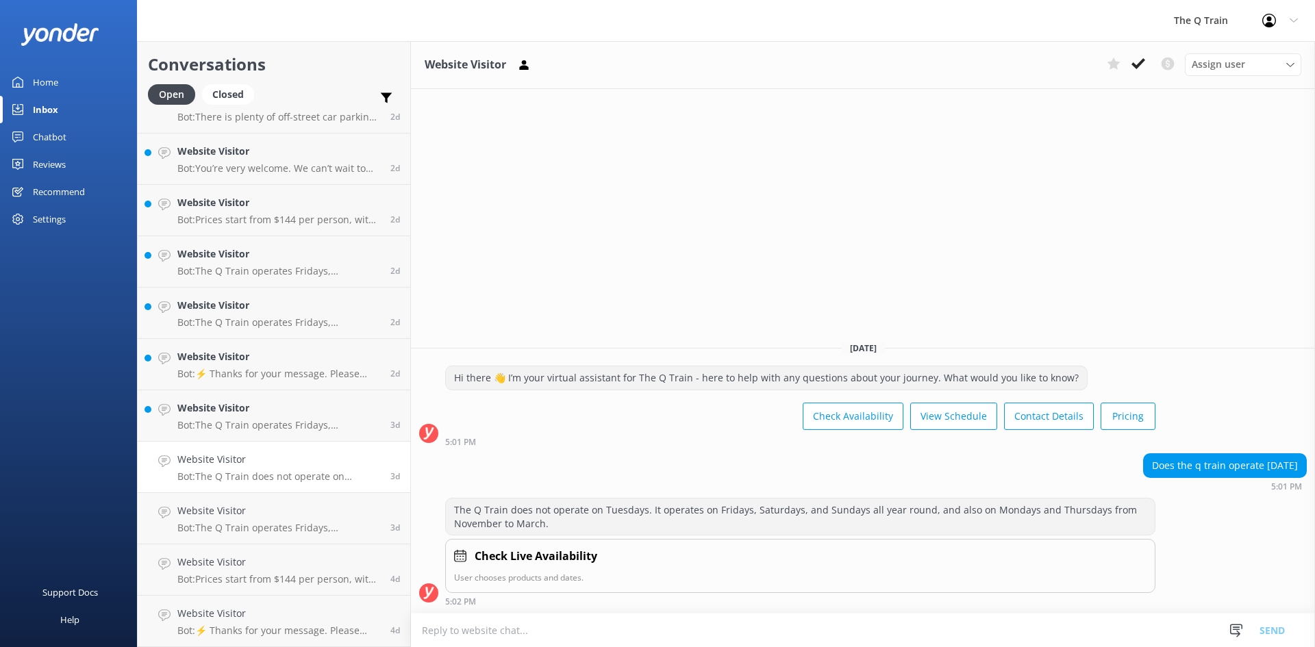
click at [1265, 518] on div "The Q Train does not operate on Tuesdays. It operates on Fridays, Saturdays, an…" at bounding box center [863, 552] width 904 height 108
drag, startPoint x: 1142, startPoint y: 512, endPoint x: 1136, endPoint y: 519, distance: 9.2
click at [1142, 512] on div "The Q Train does not operate on Tuesdays. It operates on Fridays, Saturdays, an…" at bounding box center [800, 517] width 709 height 36
click at [1130, 522] on div "The Q Train does not operate on Tuesdays. It operates on Fridays, Saturdays, an…" at bounding box center [800, 517] width 709 height 36
click at [1211, 68] on span "Assign user" at bounding box center [1218, 64] width 53 height 15
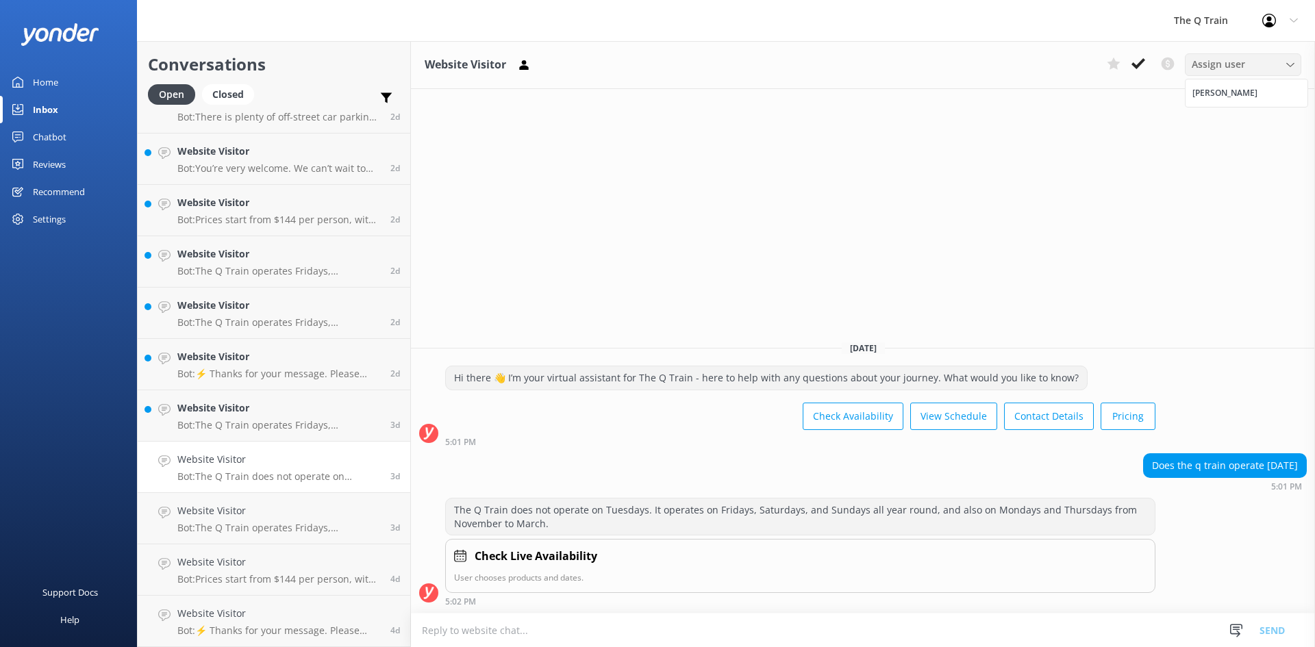
click at [1211, 68] on span "Assign user" at bounding box center [1218, 64] width 53 height 15
click at [525, 526] on div "The Q Train does not operate on Tuesdays. It operates on Fridays, Saturdays, an…" at bounding box center [800, 517] width 709 height 36
drag, startPoint x: 525, startPoint y: 525, endPoint x: 510, endPoint y: 525, distance: 15.1
click at [510, 525] on div "The Q Train does not operate on Tuesdays. It operates on Fridays, Saturdays, an…" at bounding box center [800, 517] width 709 height 36
click at [53, 137] on div "Chatbot" at bounding box center [50, 136] width 34 height 27
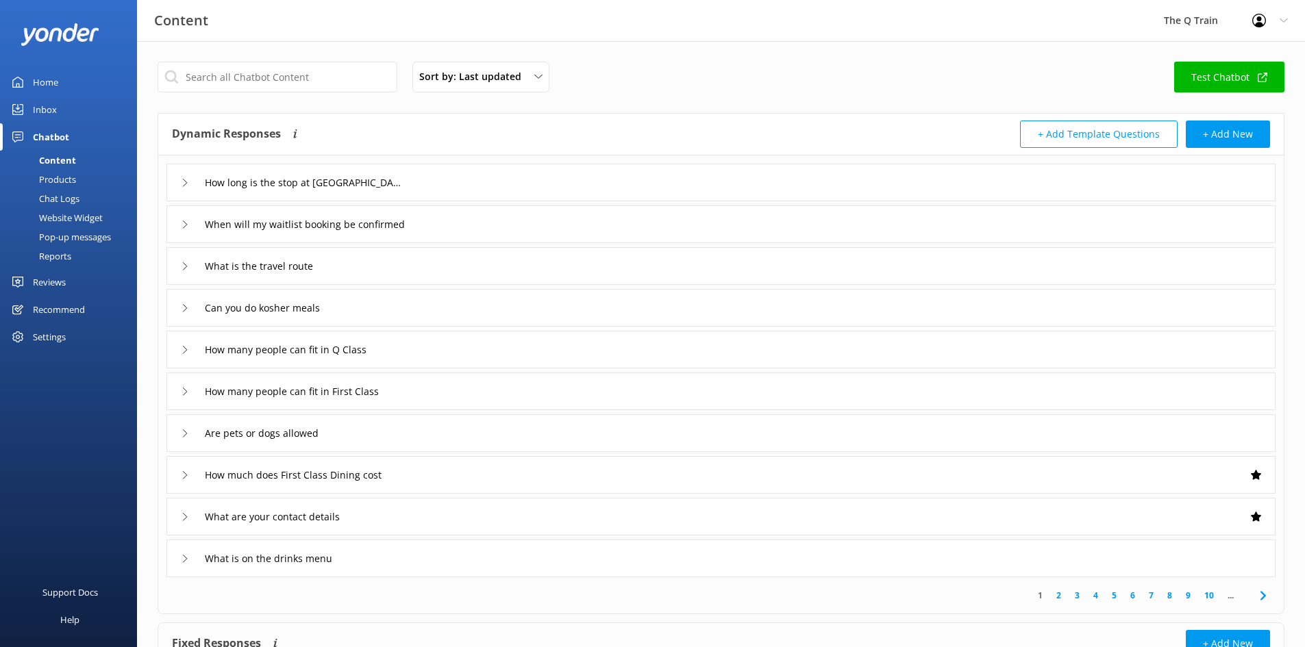
click at [58, 108] on link "Inbox" at bounding box center [68, 109] width 137 height 27
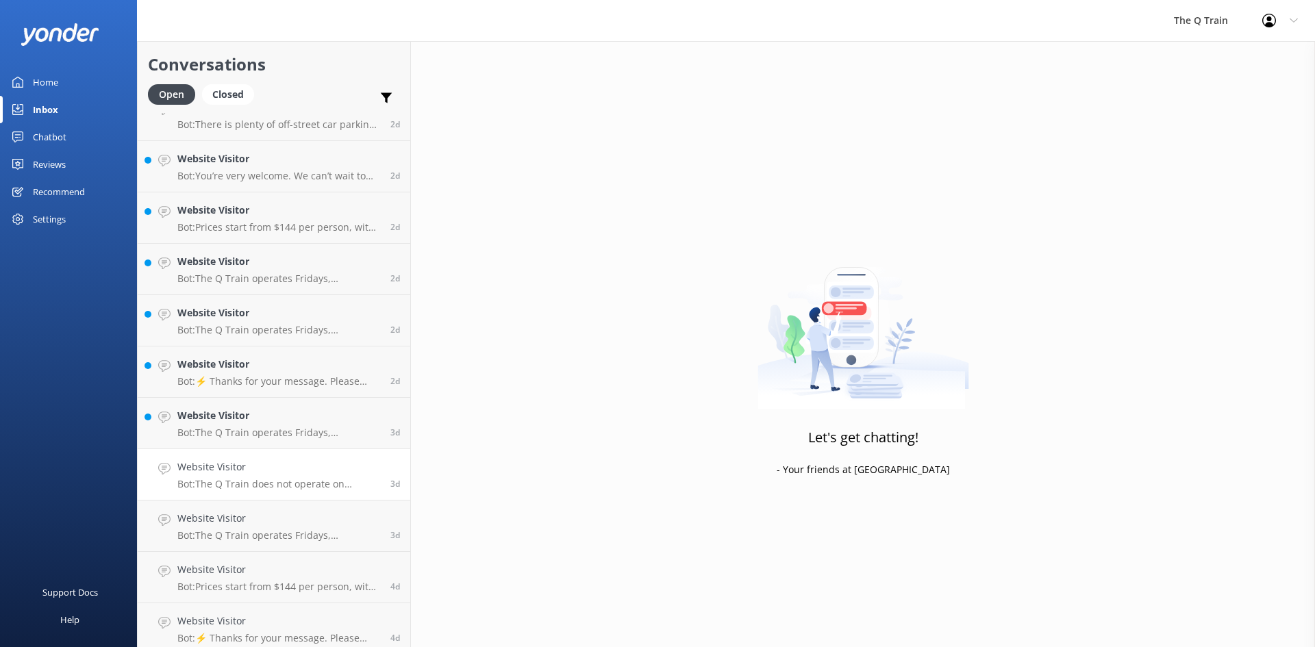
scroll to position [545, 0]
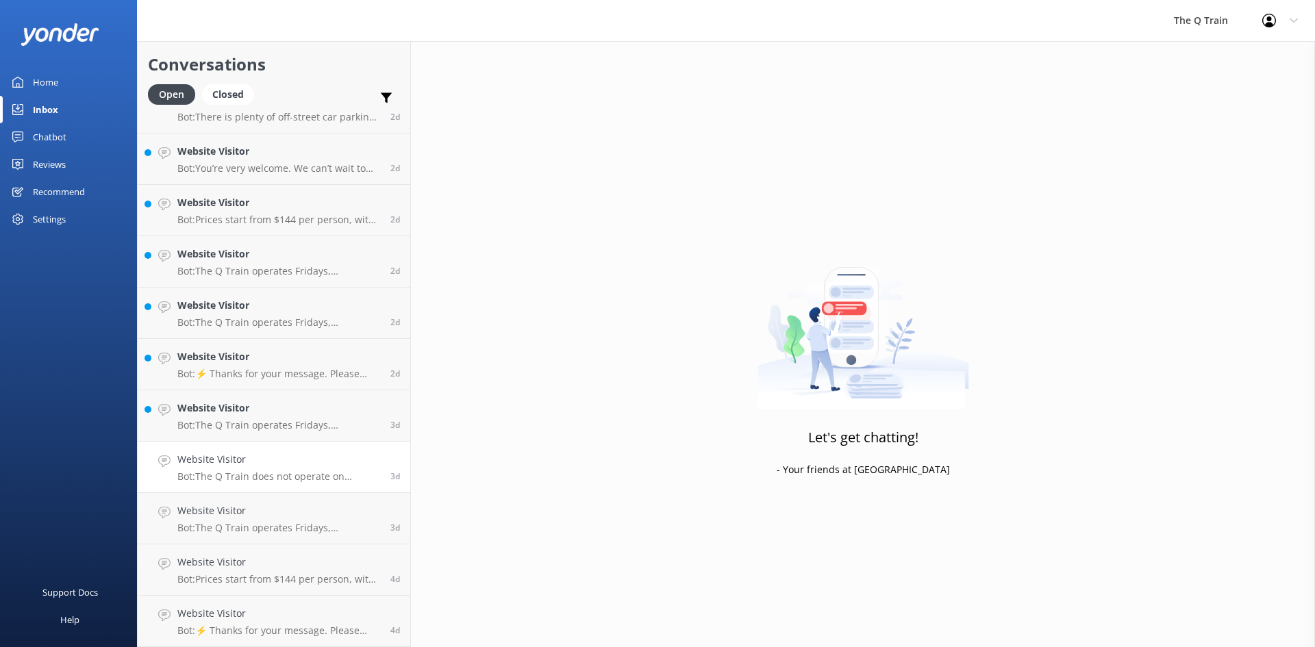
click at [262, 471] on p "Bot: The Q Train does not operate on Tuesdays. It operates on Fridays, Saturday…" at bounding box center [278, 477] width 203 height 12
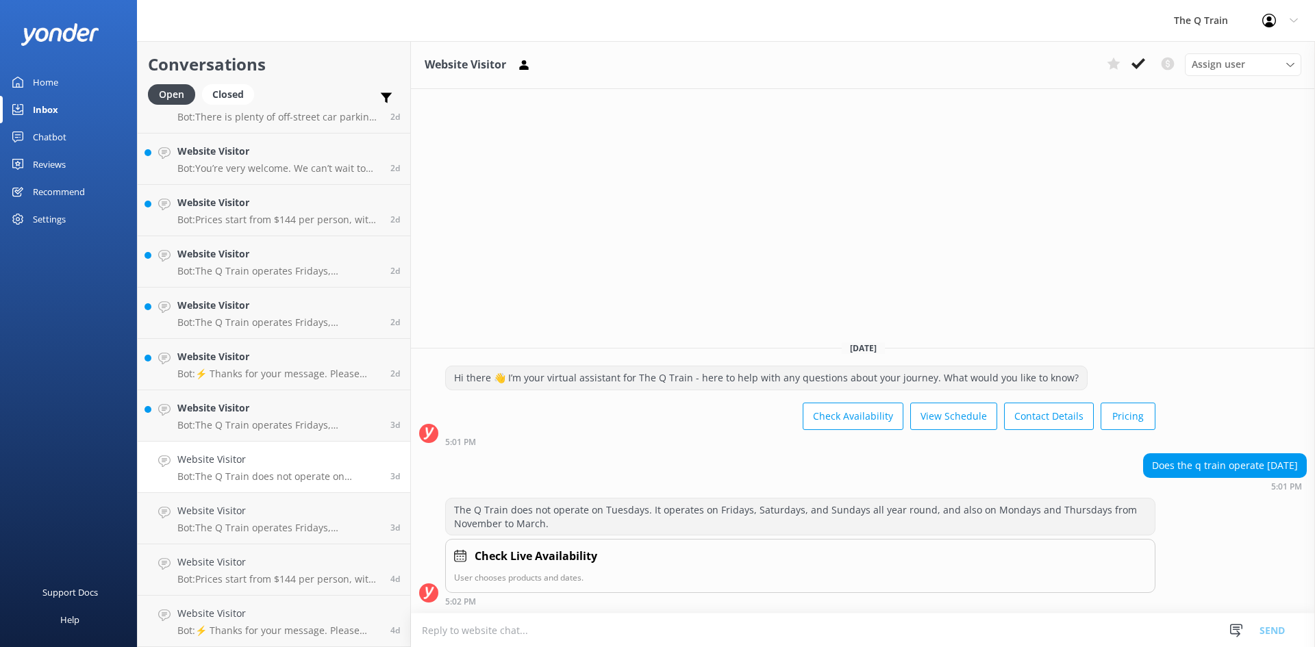
click at [565, 513] on div "The Q Train does not operate on Tuesdays. It operates on Fridays, Saturdays, an…" at bounding box center [800, 517] width 709 height 36
click at [427, 594] on div at bounding box center [428, 593] width 19 height 19
click at [434, 434] on div at bounding box center [428, 433] width 19 height 19
click at [306, 424] on p "Bot: The Q Train operates Fridays, Saturdays, and Sundays all year round, excep…" at bounding box center [278, 425] width 203 height 12
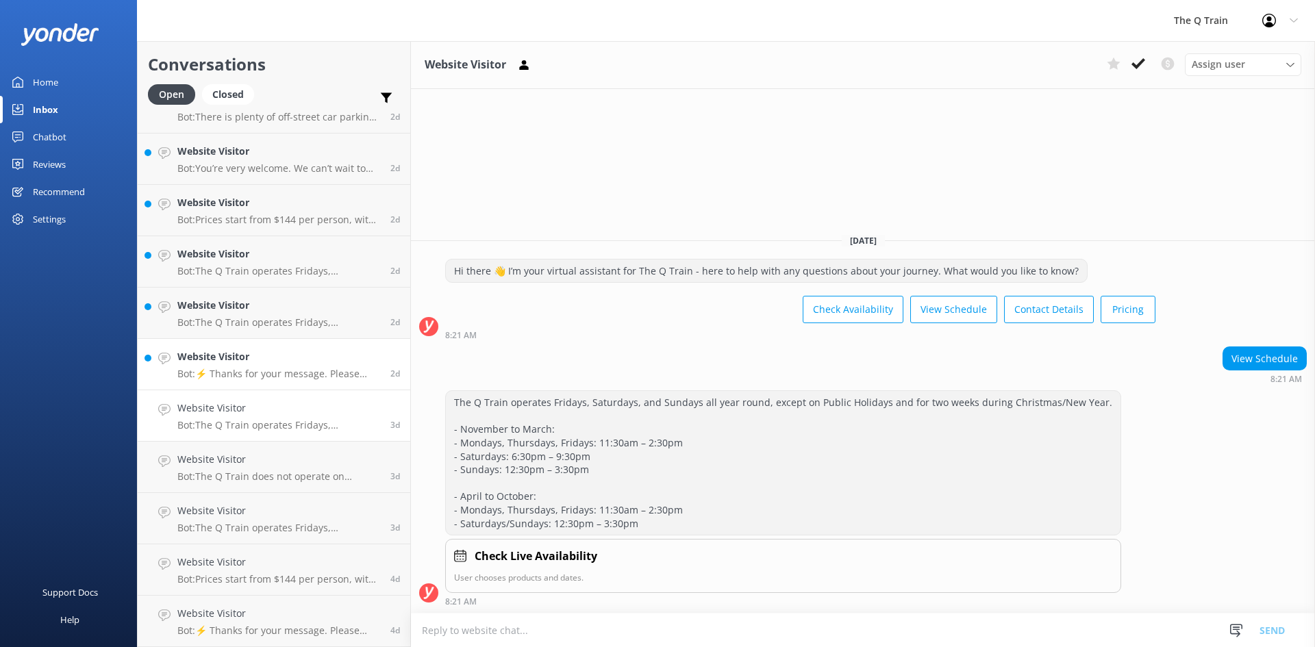
click at [302, 364] on h4 "Website Visitor" at bounding box center [278, 356] width 203 height 15
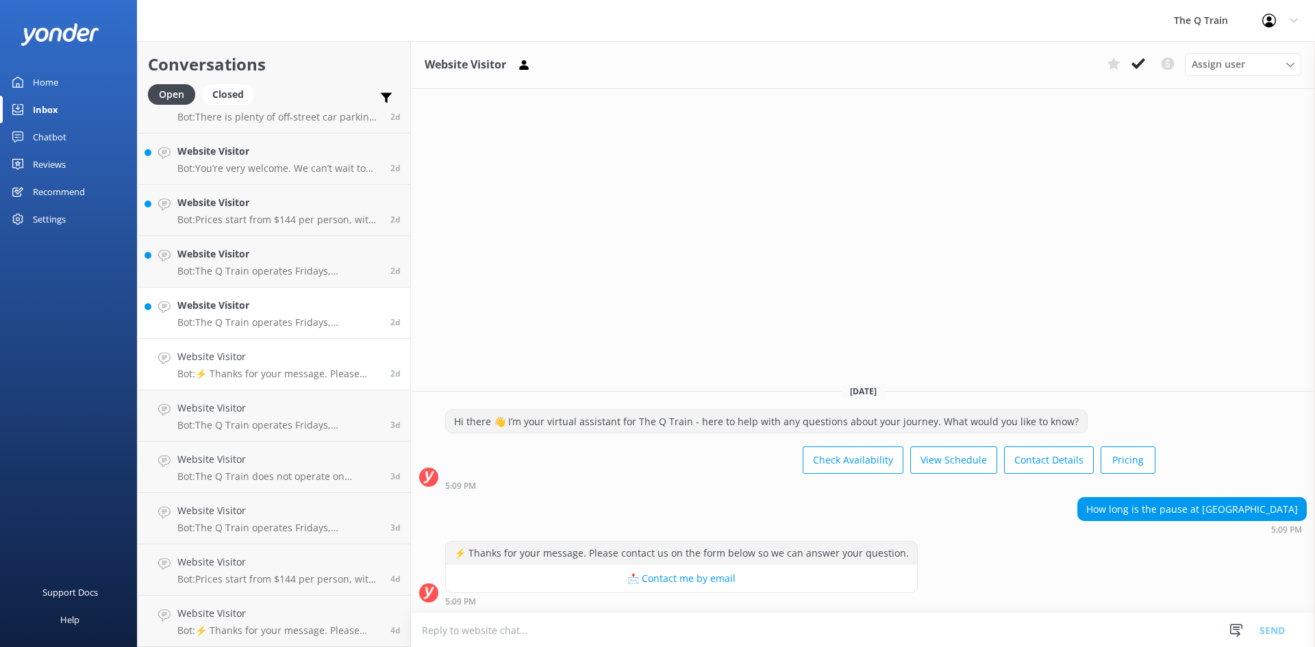
click at [301, 321] on p "Bot: The Q Train operates Fridays, Saturdays, and Sundays all year round, excep…" at bounding box center [278, 323] width 203 height 12
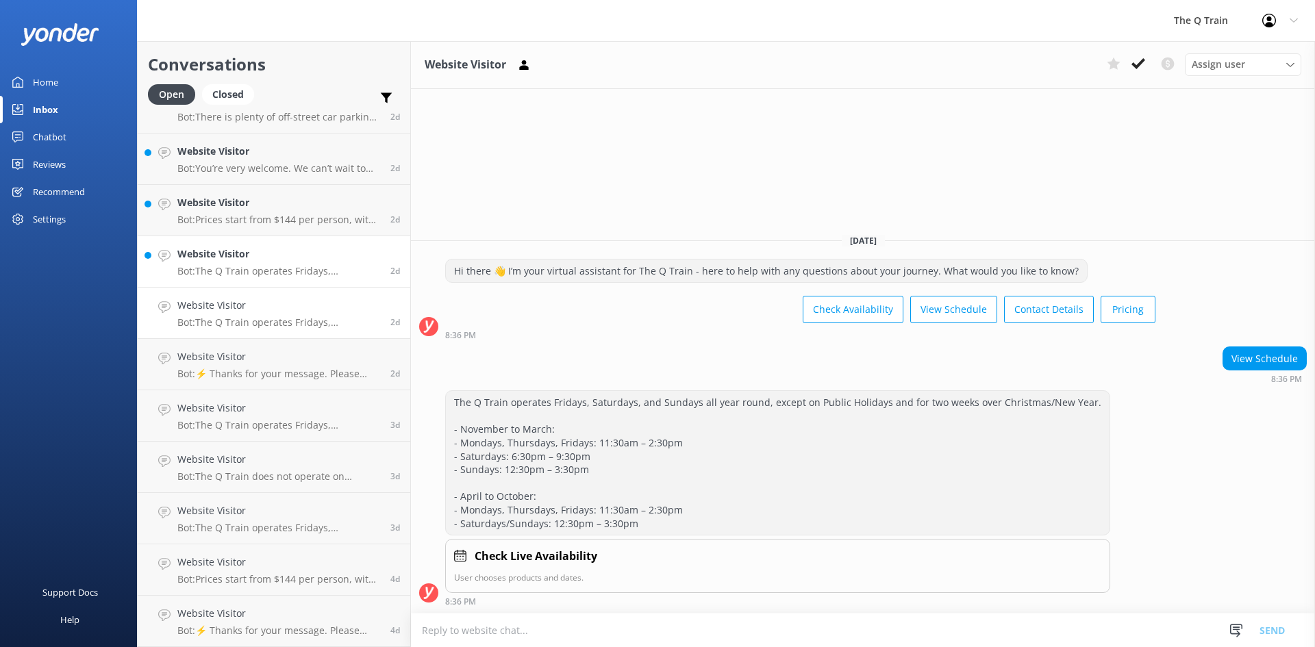
click at [299, 274] on p "Bot: The Q Train operates Fridays, Saturdays, and Sundays all year round, excep…" at bounding box center [278, 271] width 203 height 12
click at [290, 210] on h4 "Website Visitor" at bounding box center [278, 202] width 203 height 15
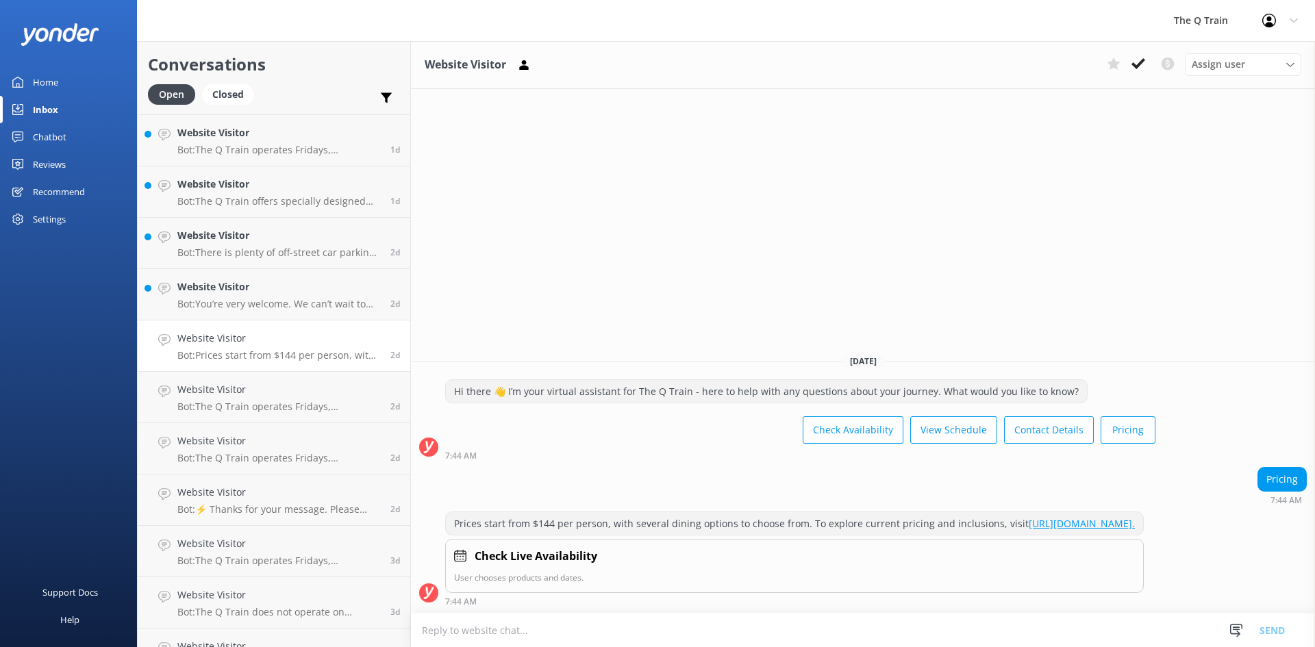
scroll to position [408, 0]
click at [284, 294] on h4 "Website Visitor" at bounding box center [278, 288] width 203 height 15
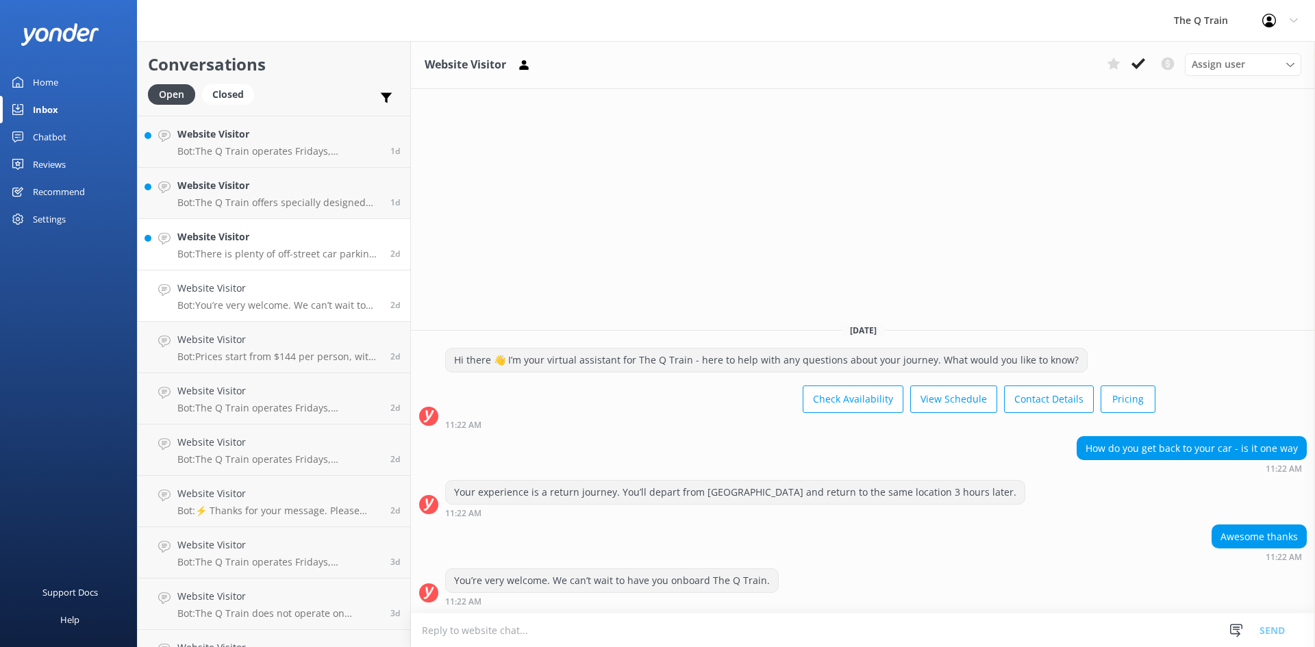
click at [290, 247] on div "Website Visitor Bot: There is plenty of off-street car parking at [GEOGRAPHIC_D…" at bounding box center [278, 245] width 203 height 30
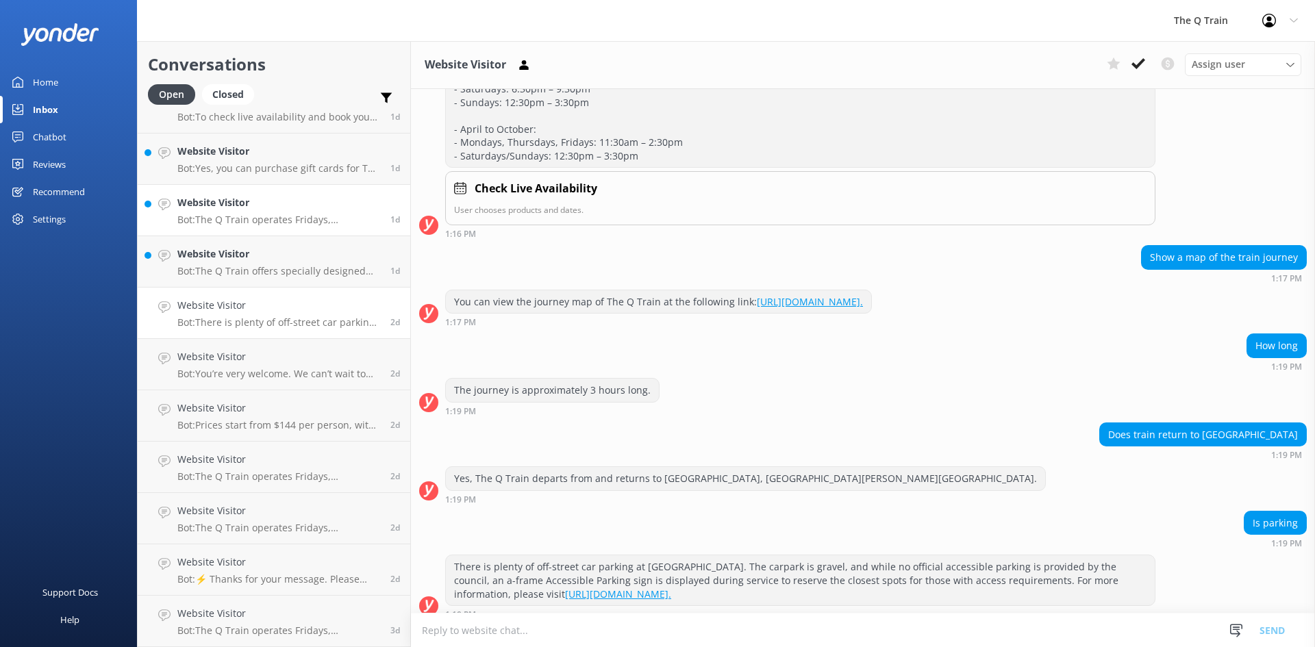
scroll to position [271, 0]
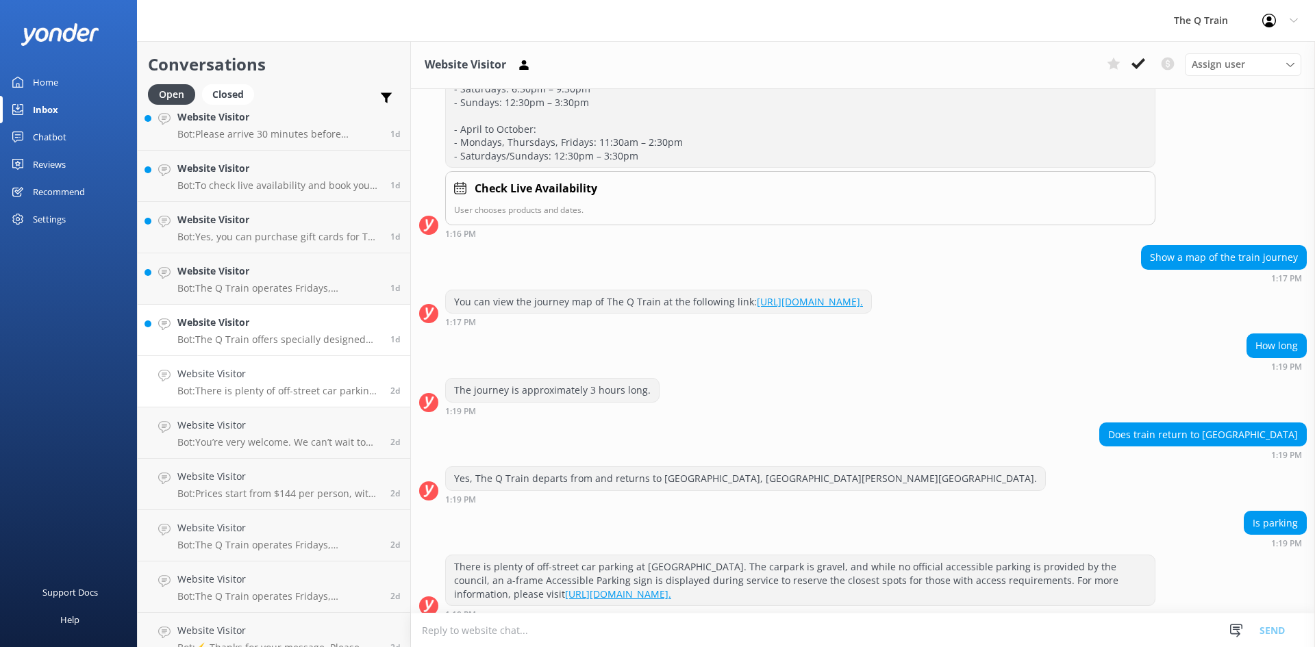
click at [277, 327] on h4 "Website Visitor" at bounding box center [278, 322] width 203 height 15
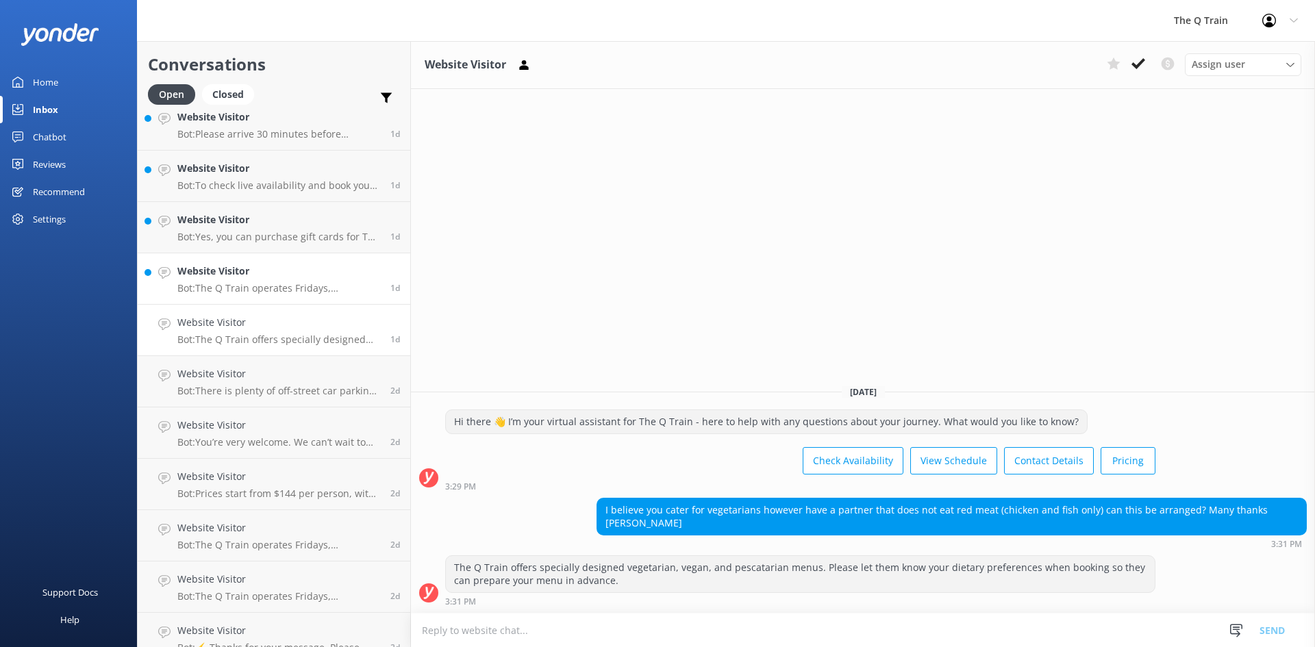
click at [282, 284] on p "Bot: The Q Train operates Fridays, Saturdays, and Sundays all year round, excep…" at bounding box center [278, 288] width 203 height 12
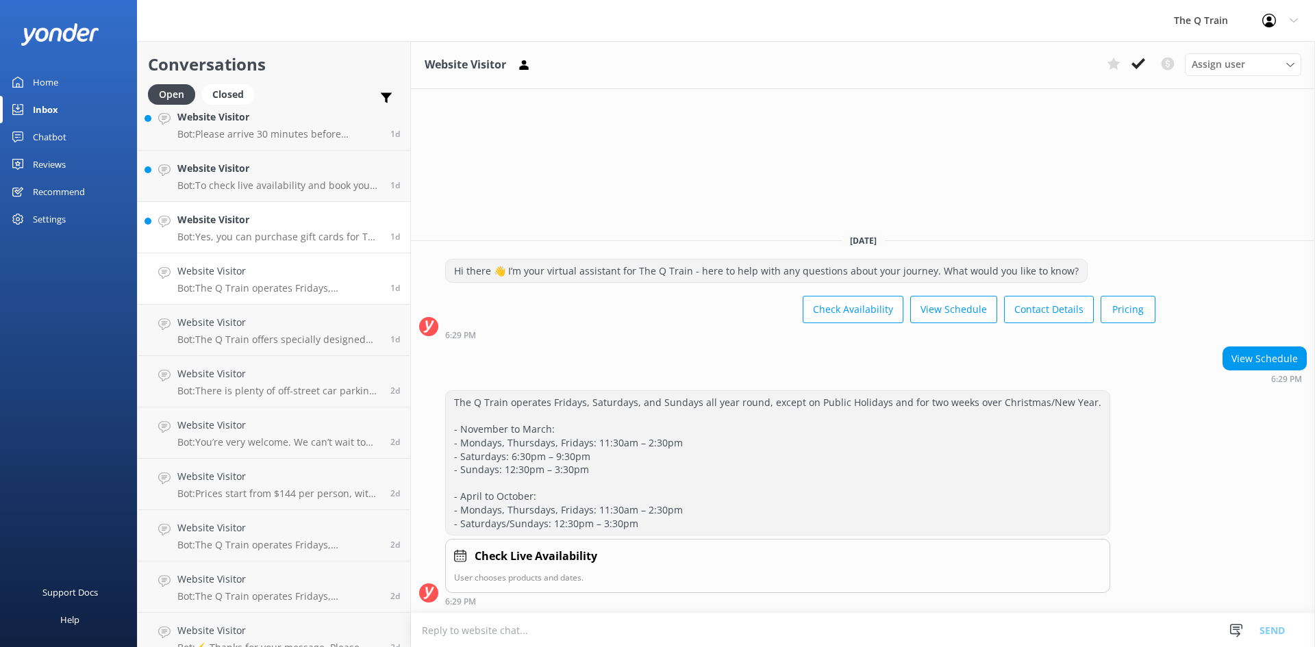
click at [293, 230] on div "Website Visitor Bot: Yes, you can purchase gift cards for The Q Train online at…" at bounding box center [278, 227] width 203 height 30
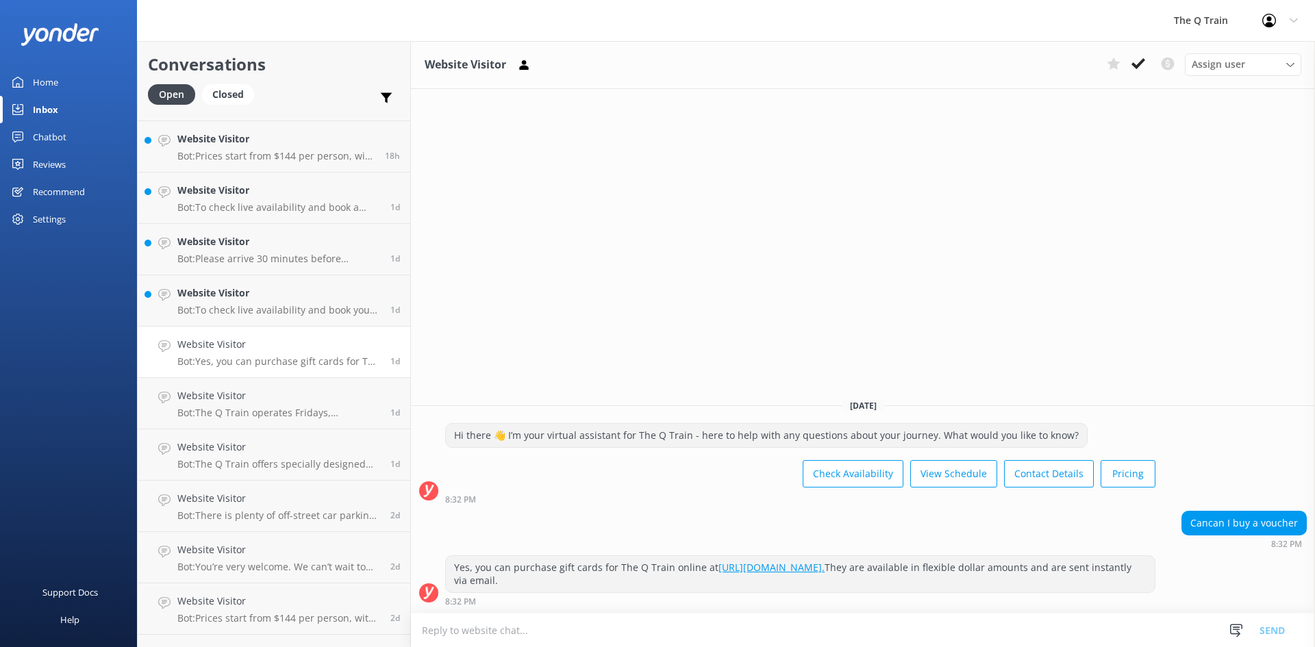
scroll to position [134, 0]
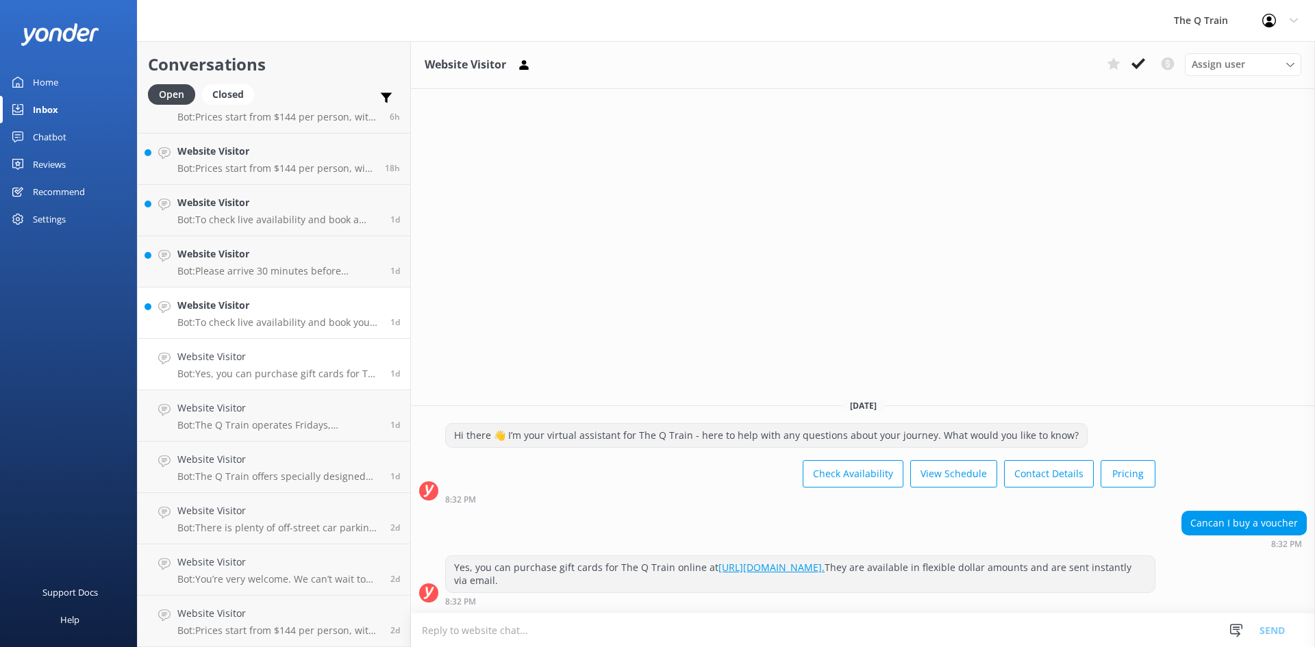
click at [278, 315] on div "Website Visitor Bot: To check live availability and book your experience, pleas…" at bounding box center [278, 313] width 203 height 30
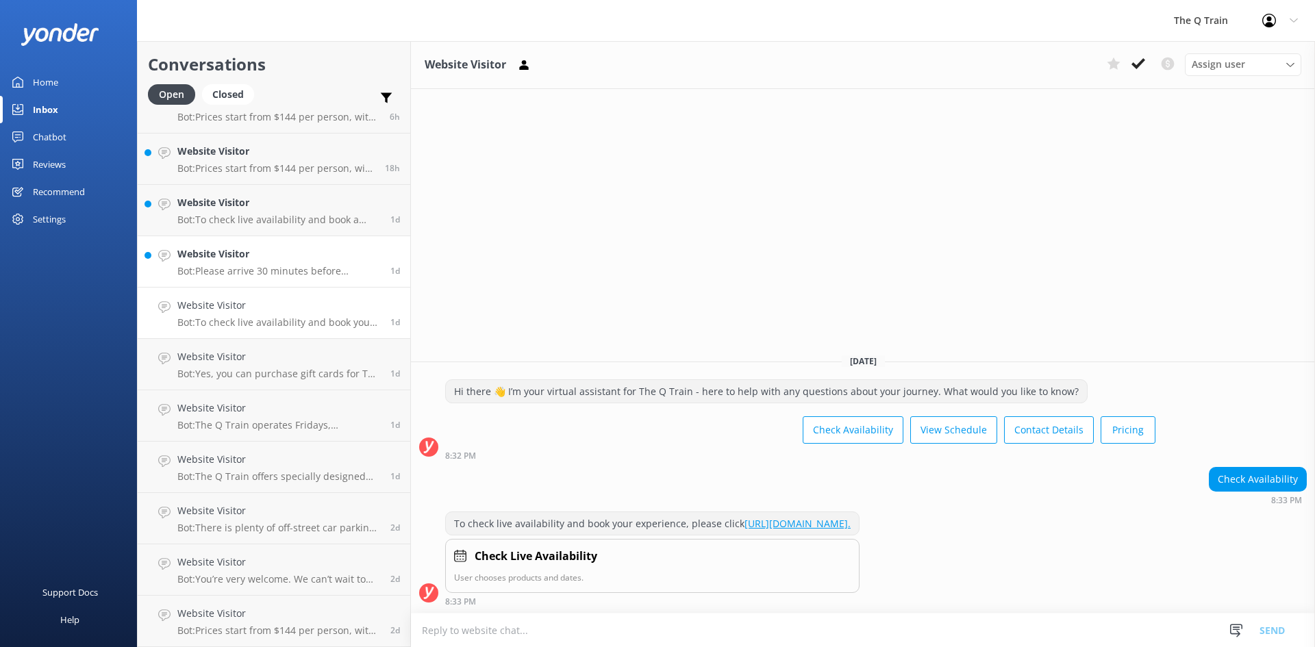
click at [283, 262] on div "Website Visitor Bot: Please arrive 30 minutes before departure. Departure times…" at bounding box center [278, 262] width 203 height 30
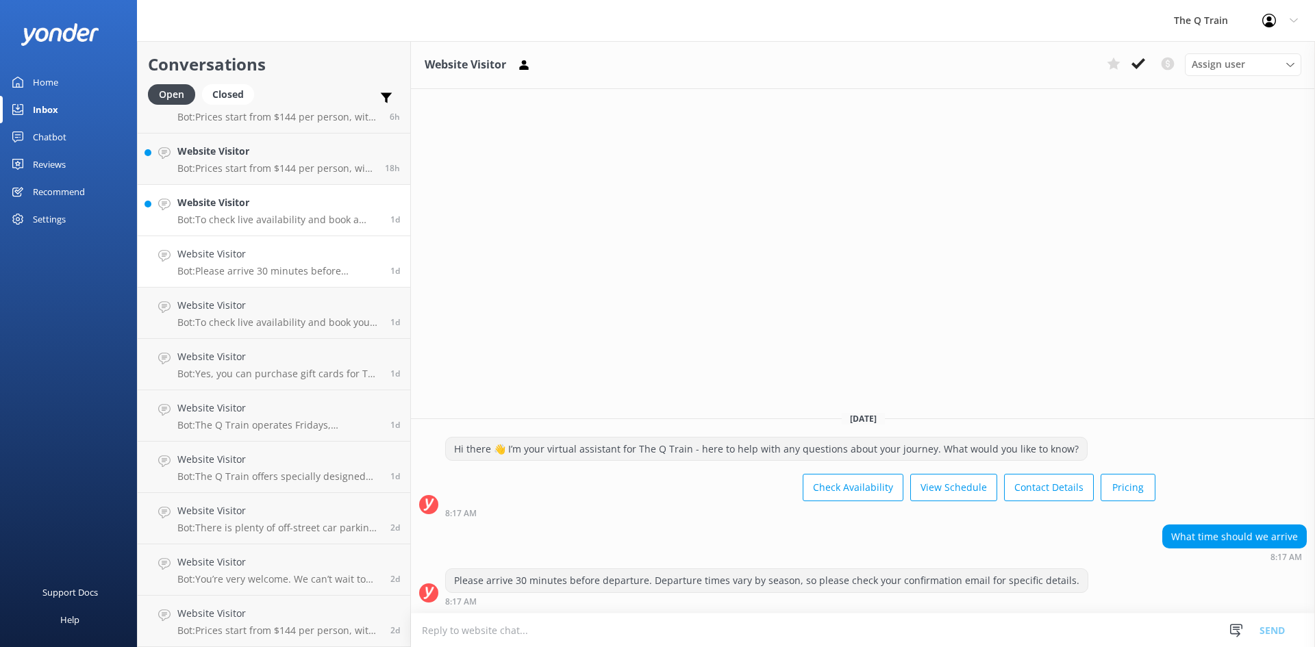
click at [290, 213] on div "Website Visitor Bot: To check live availability and book a table for 4, please …" at bounding box center [278, 210] width 203 height 30
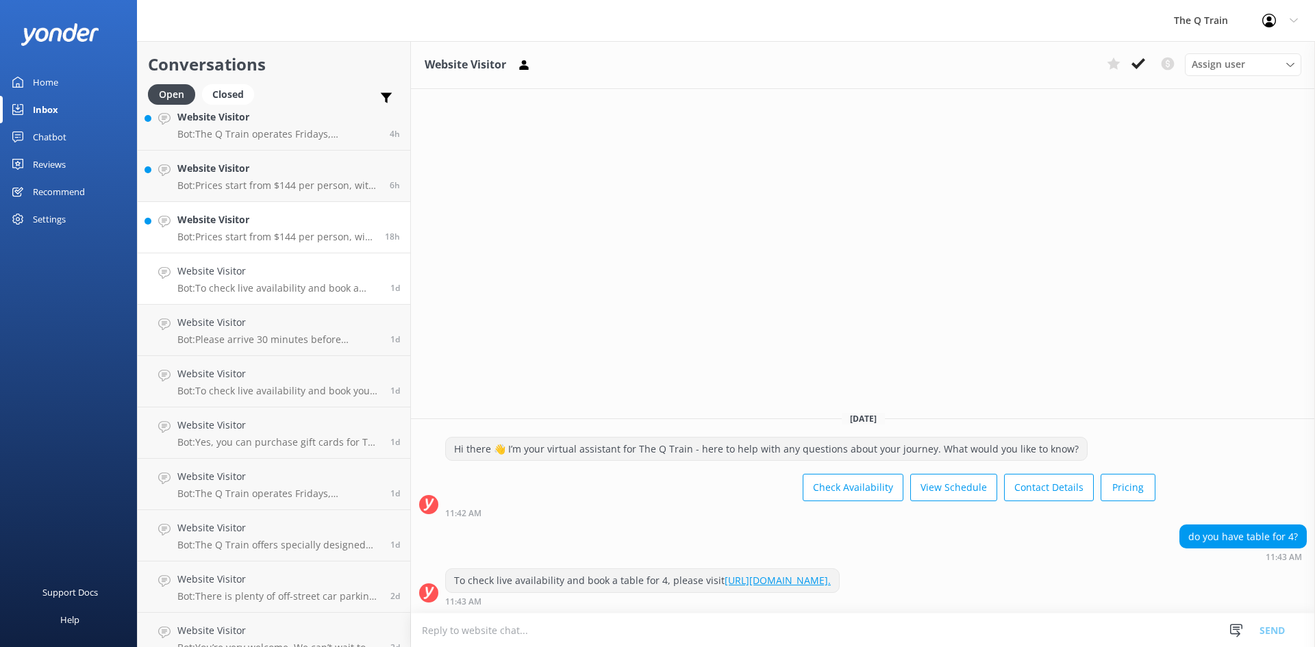
click at [286, 231] on p "Bot: Prices start from $144 per person, with several dining options to choose f…" at bounding box center [275, 237] width 197 height 12
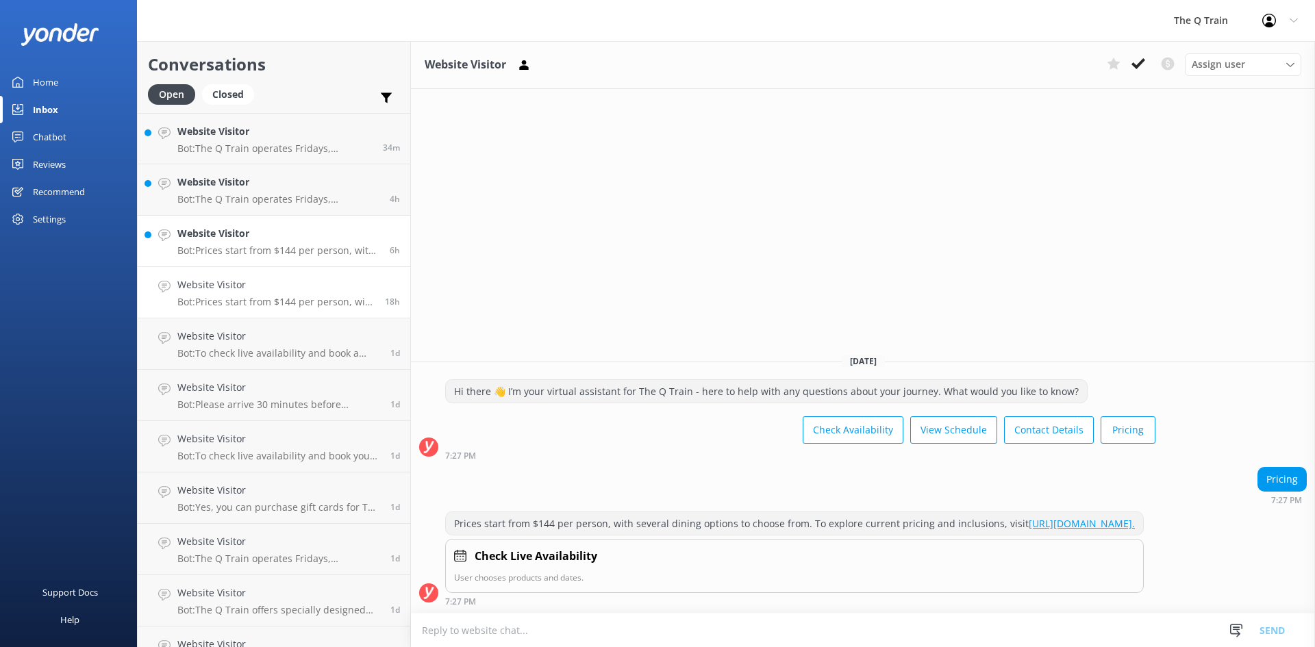
click at [281, 241] on h4 "Website Visitor" at bounding box center [278, 233] width 202 height 15
click at [290, 195] on p "Bot: The Q Train operates Fridays, Saturdays, and Sundays all year round, excep…" at bounding box center [278, 199] width 202 height 12
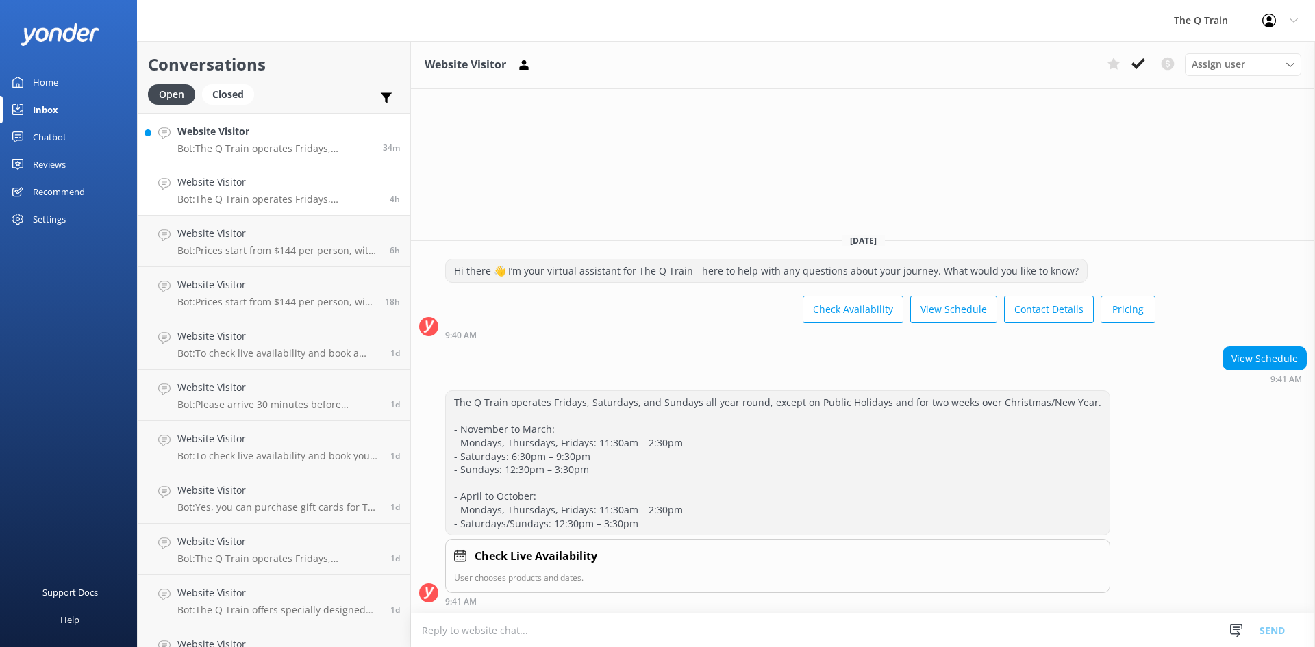
click at [299, 143] on p "Bot: The Q Train operates Fridays, Saturdays, and Sundays all year round, excep…" at bounding box center [274, 148] width 195 height 12
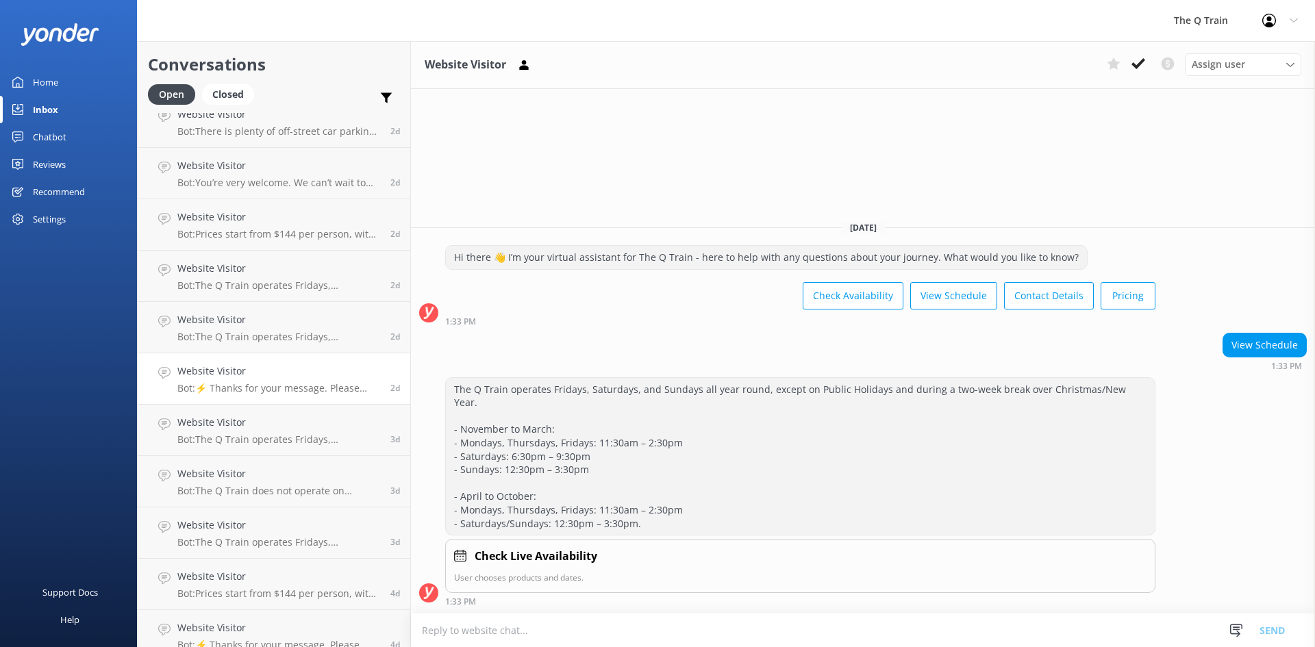
scroll to position [545, 0]
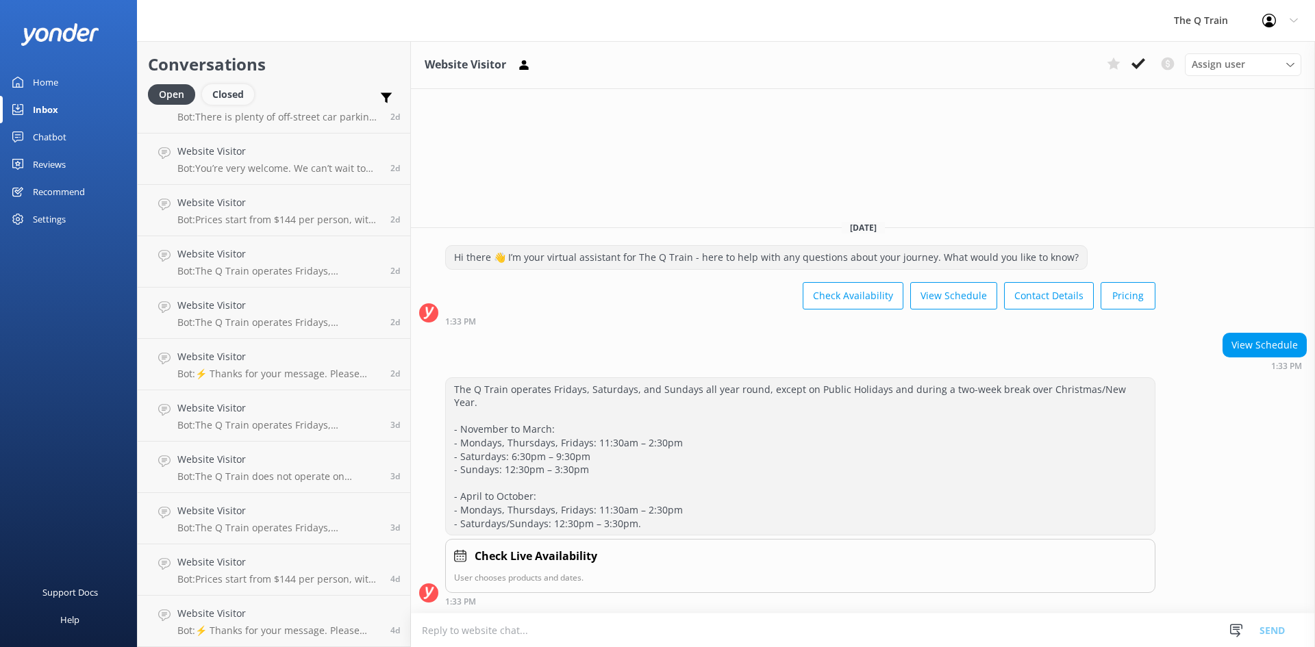
click at [233, 97] on div "Closed" at bounding box center [228, 94] width 52 height 21
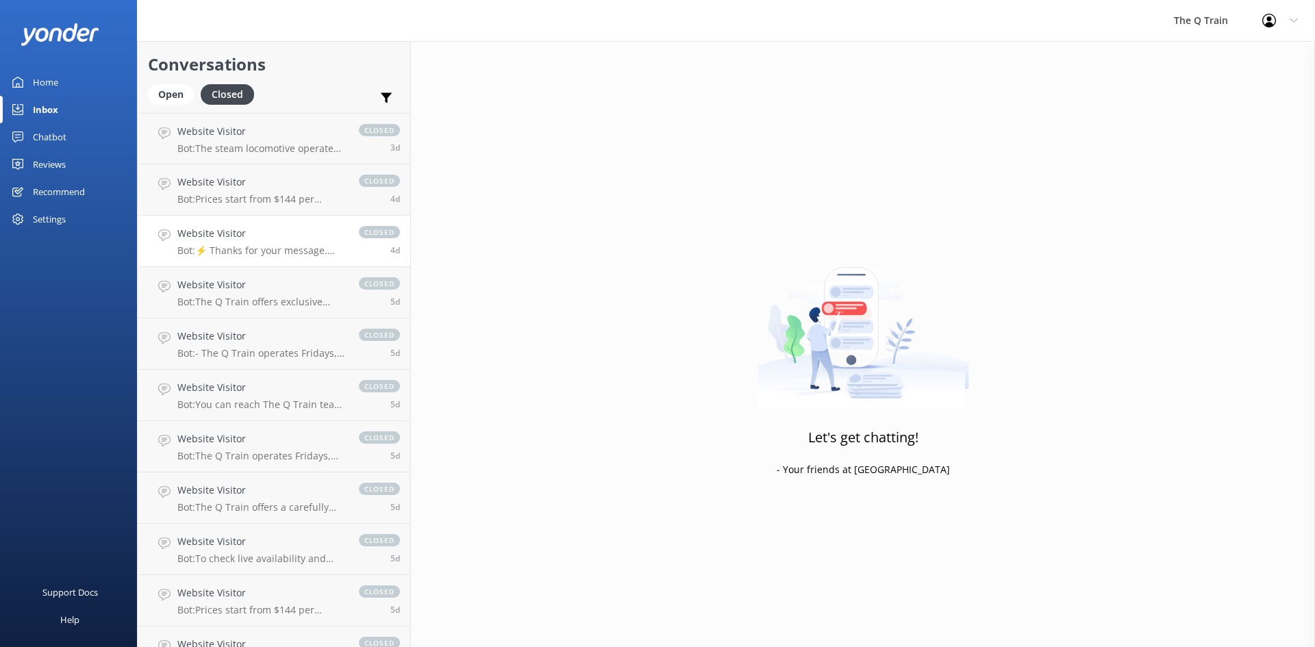
click at [245, 233] on h4 "Website Visitor" at bounding box center [261, 233] width 168 height 15
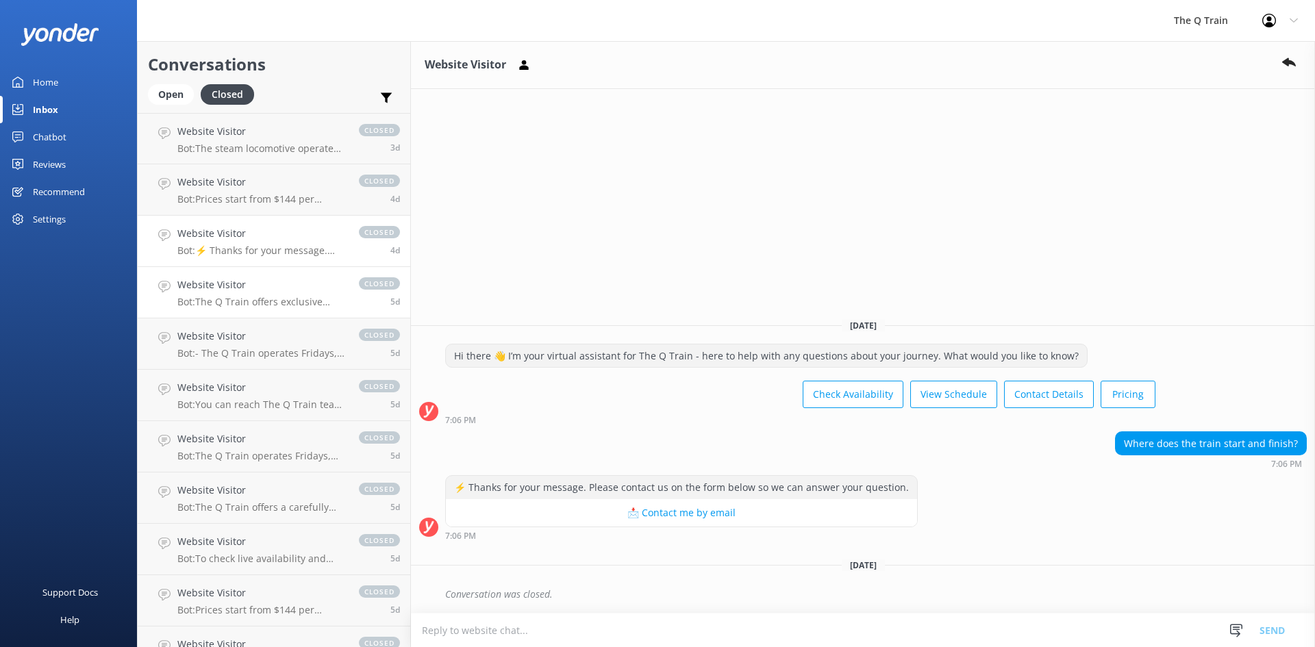
click at [247, 293] on div "Website Visitor Bot: The Q Train offers exclusive carriage hire for private fun…" at bounding box center [261, 292] width 168 height 30
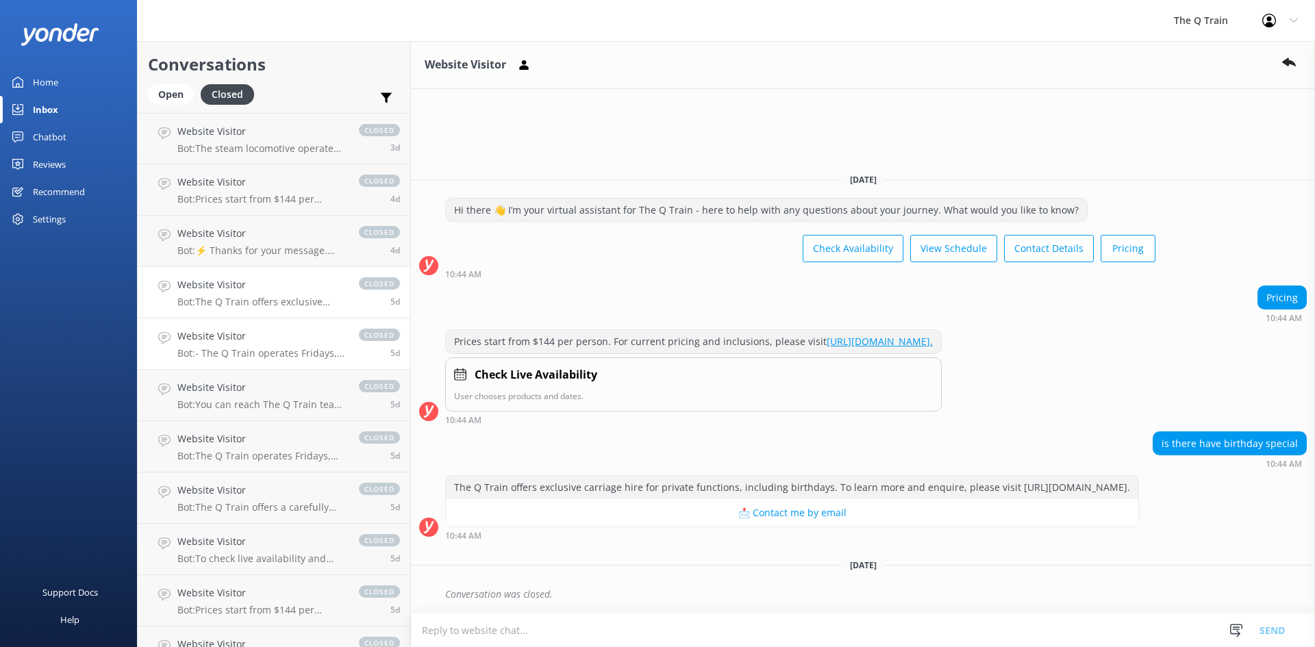
click at [267, 348] on p "Bot: - The Q Train operates Fridays, Saturdays, and Sundays all year round. It …" at bounding box center [261, 353] width 168 height 12
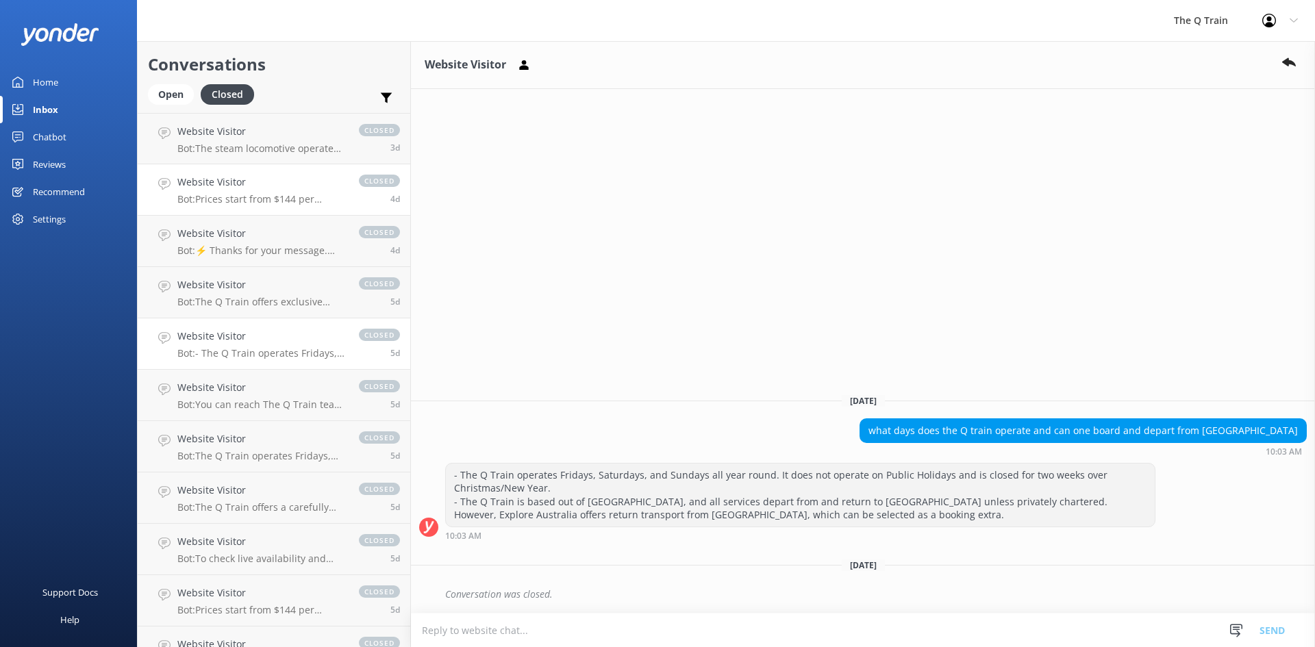
click at [251, 184] on h4 "Website Visitor" at bounding box center [261, 182] width 168 height 15
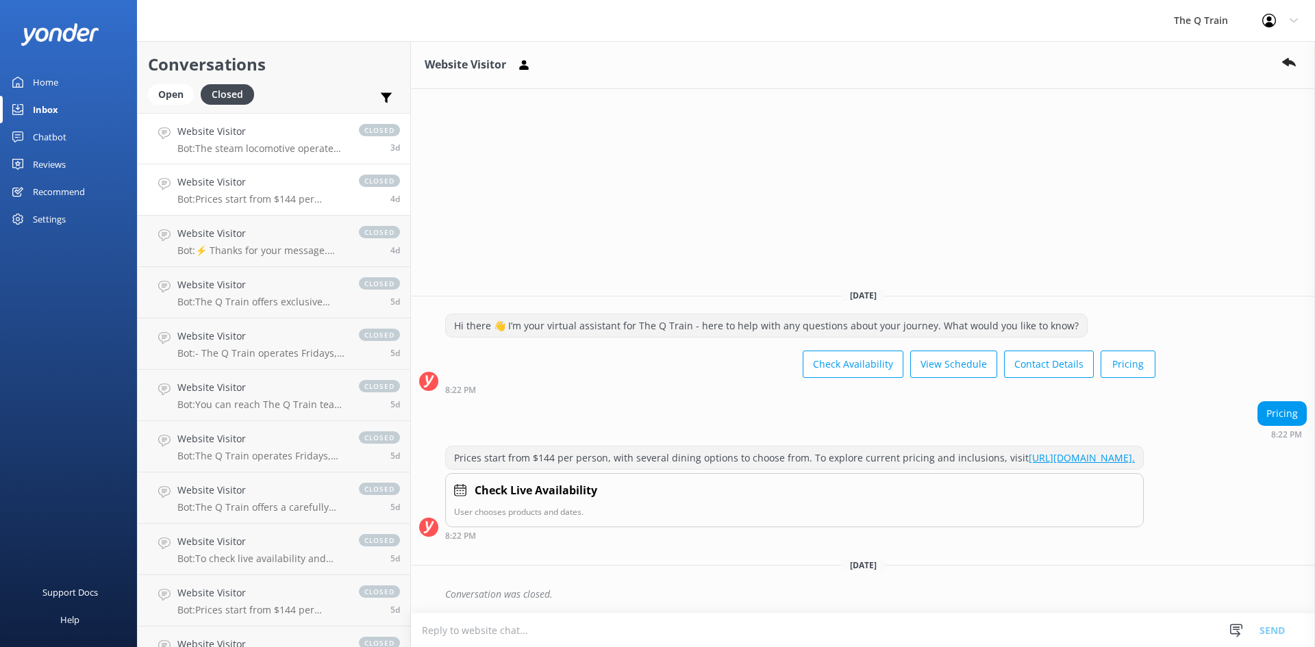
click at [271, 140] on div "Website Visitor Bot: The steam locomotive operates on select weekends throughou…" at bounding box center [261, 138] width 168 height 29
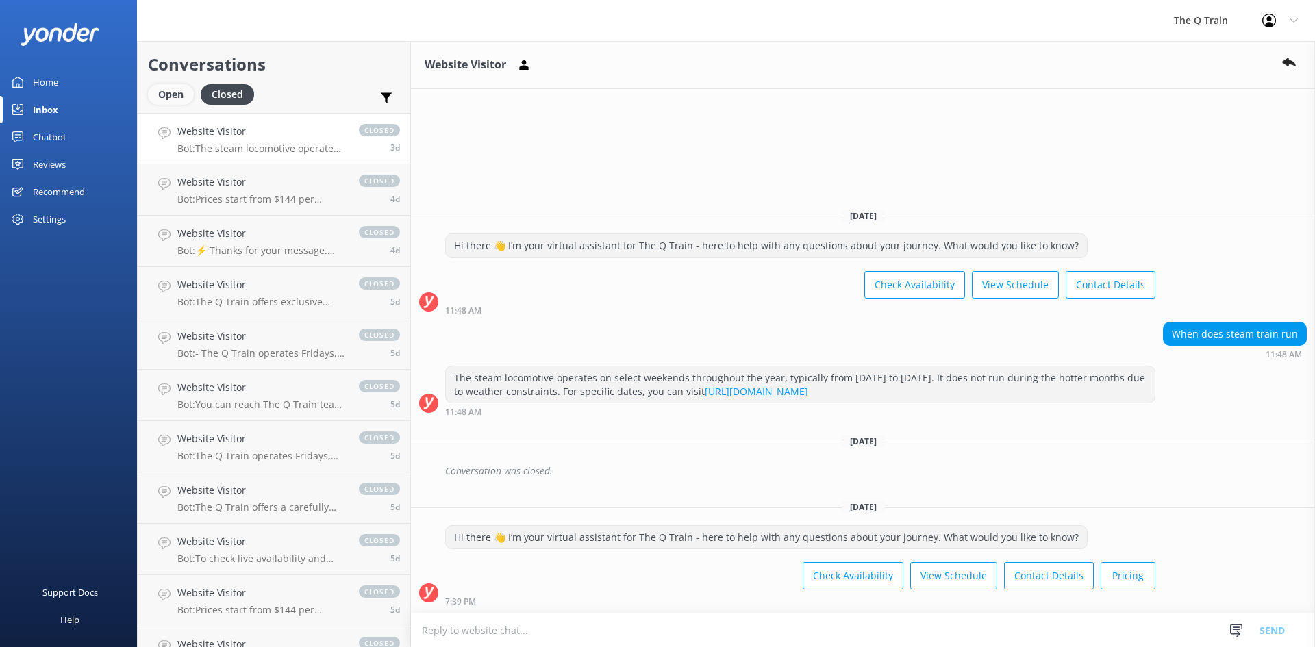
click at [166, 96] on div "Open" at bounding box center [171, 94] width 46 height 21
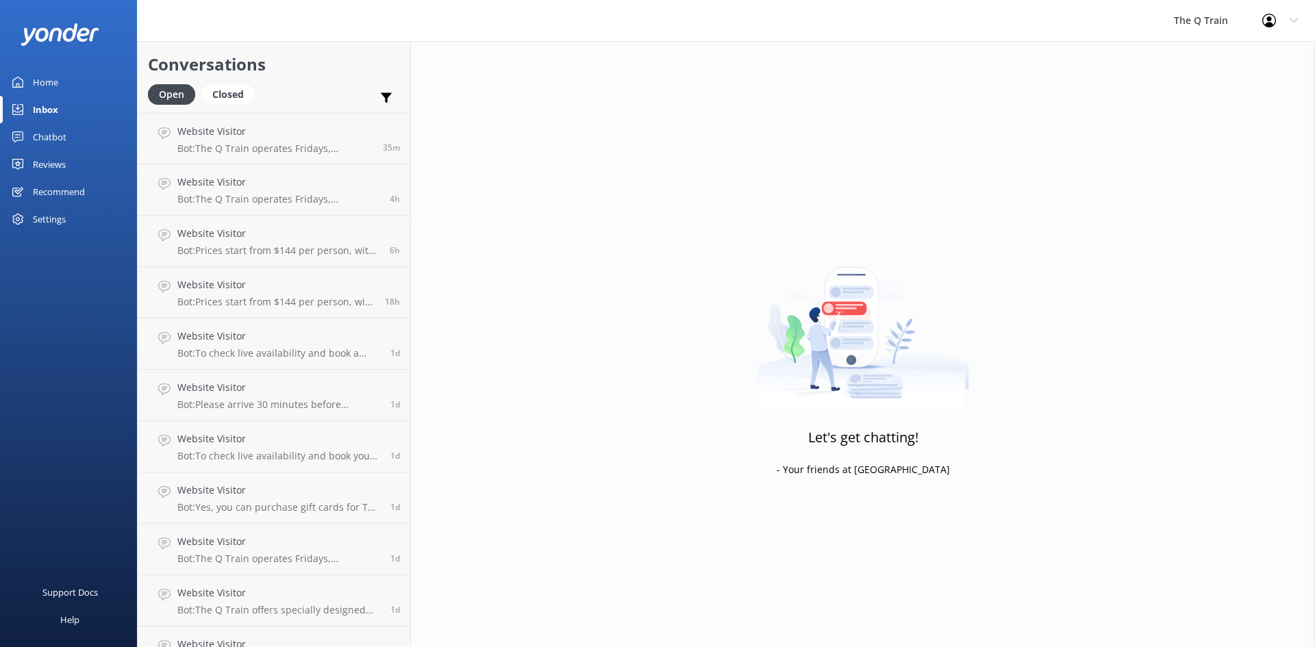
click at [42, 83] on div "Home" at bounding box center [45, 82] width 25 height 27
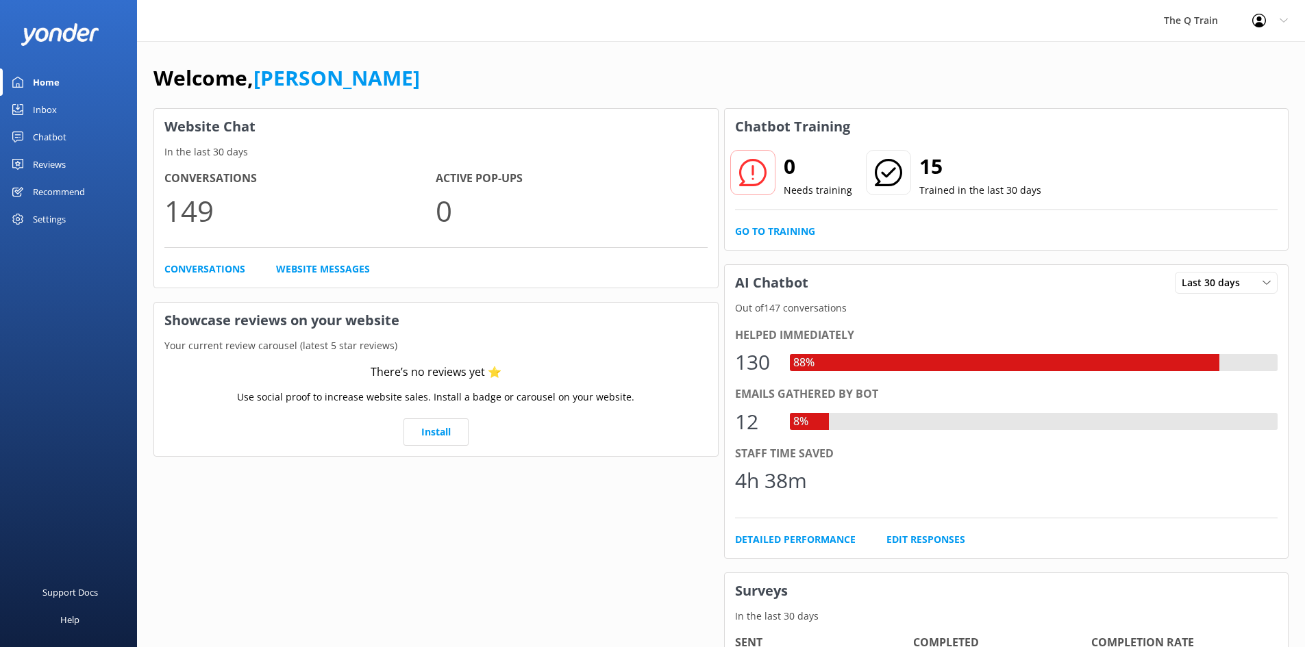
click at [55, 163] on div "Reviews" at bounding box center [49, 164] width 33 height 27
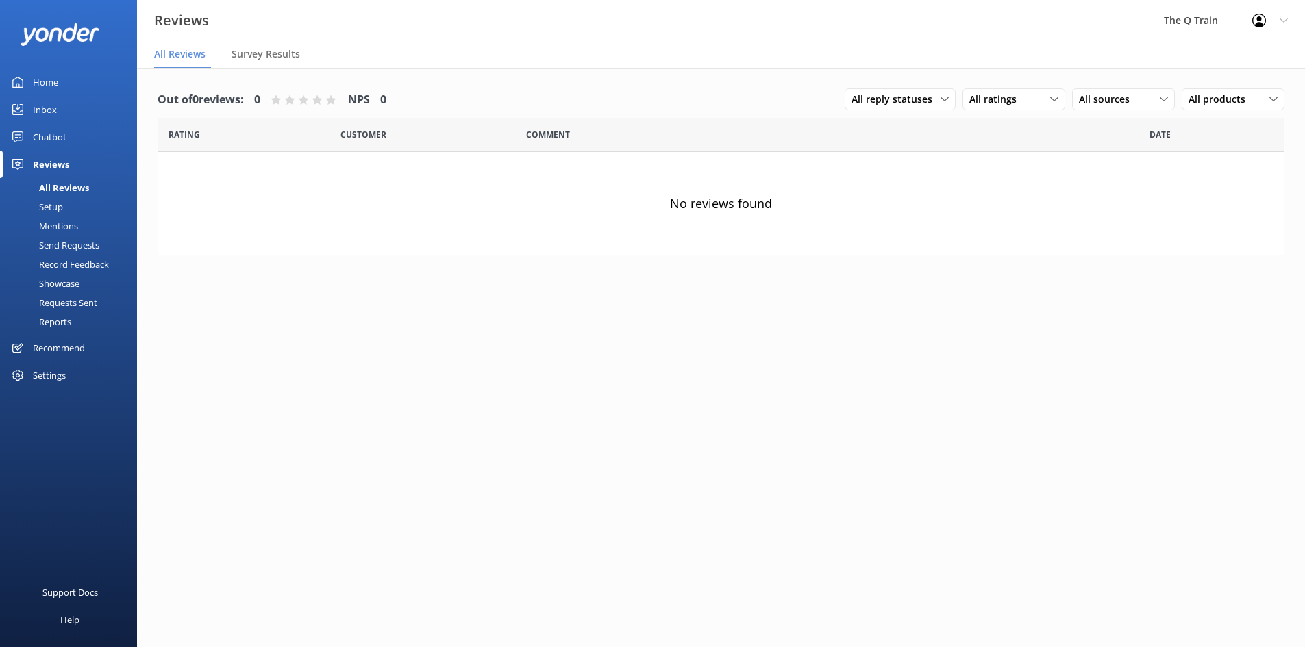
click at [55, 140] on div "Chatbot" at bounding box center [50, 136] width 34 height 27
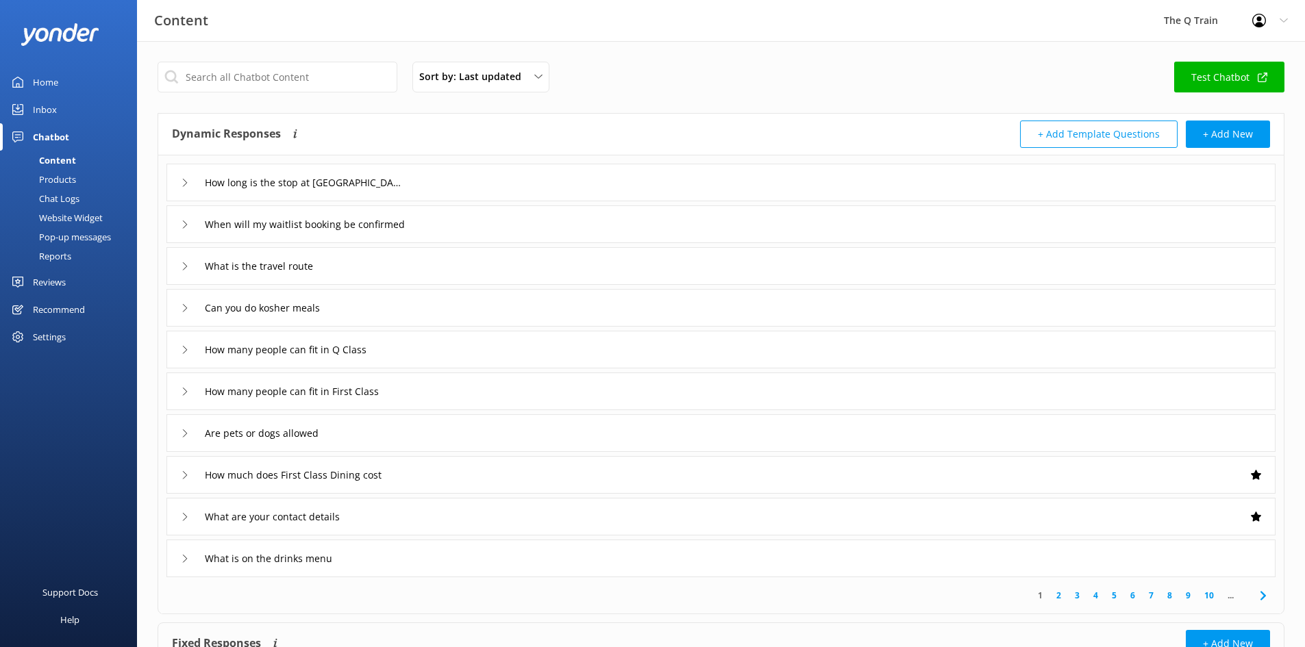
click at [66, 258] on div "Reports" at bounding box center [39, 256] width 63 height 19
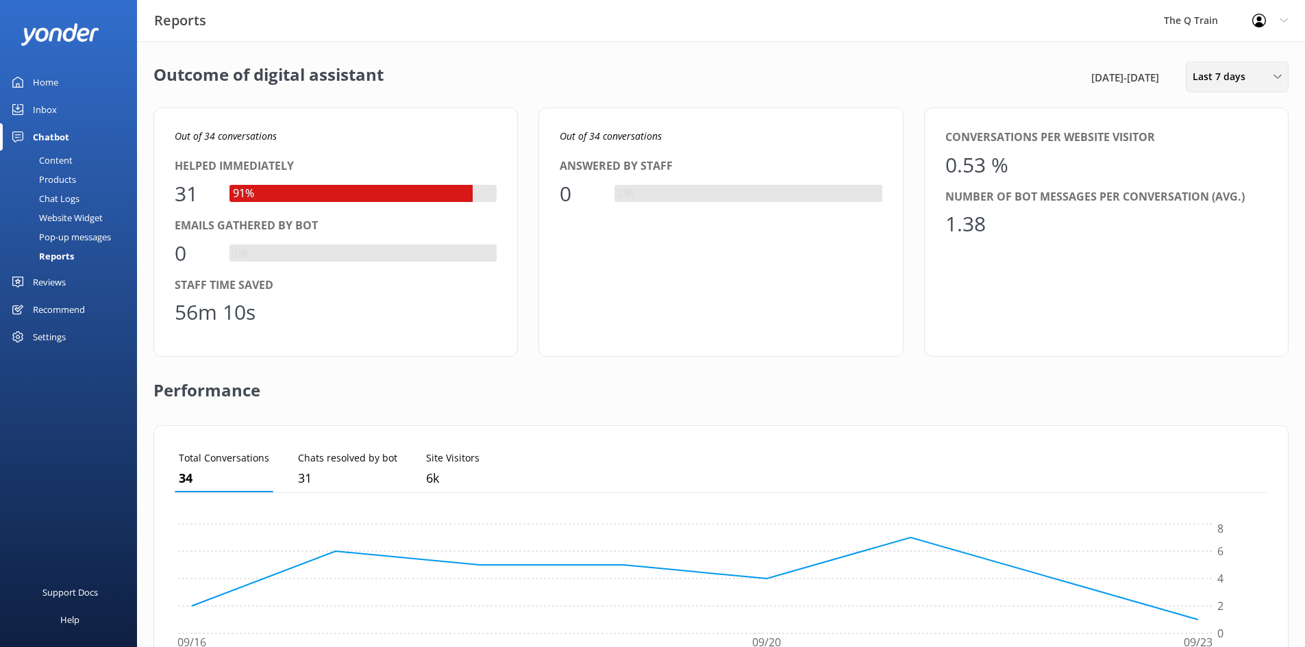
click at [1226, 74] on span "Last 7 days" at bounding box center [1223, 76] width 61 height 15
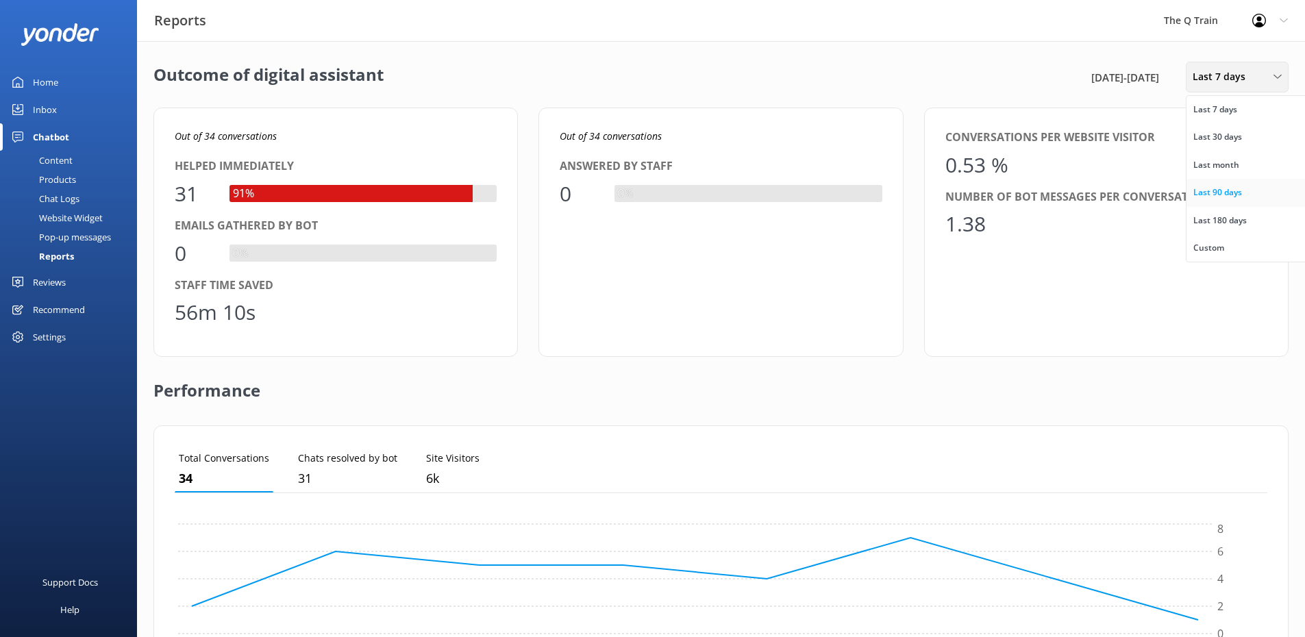
click at [1220, 191] on div "Last 90 days" at bounding box center [1217, 193] width 49 height 14
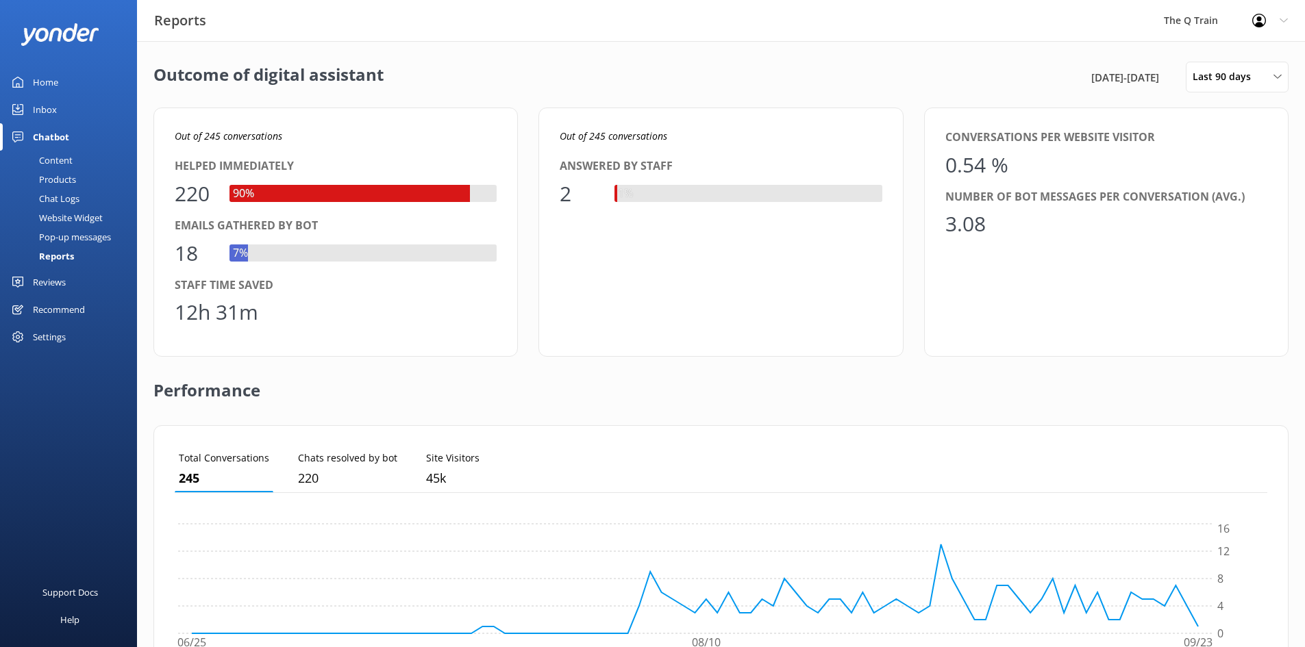
click at [49, 108] on div "Inbox" at bounding box center [45, 109] width 24 height 27
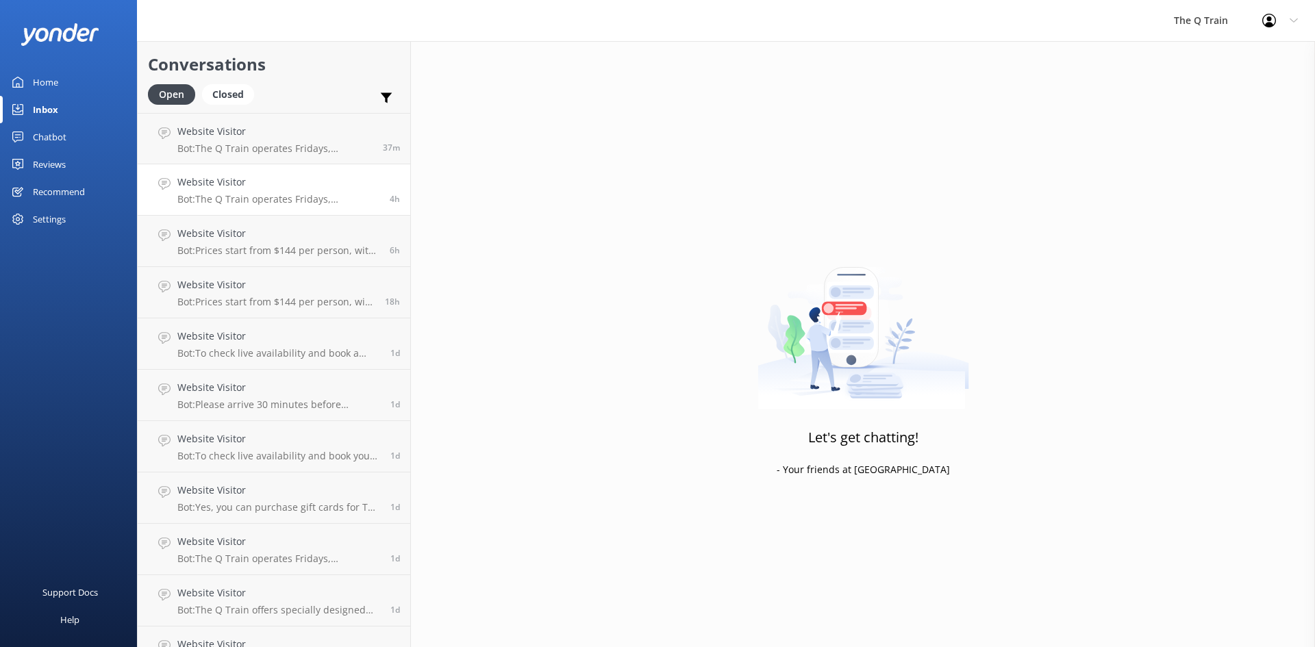
click at [269, 198] on p "Bot: The Q Train operates Fridays, Saturdays, and Sundays all year round, excep…" at bounding box center [278, 199] width 202 height 12
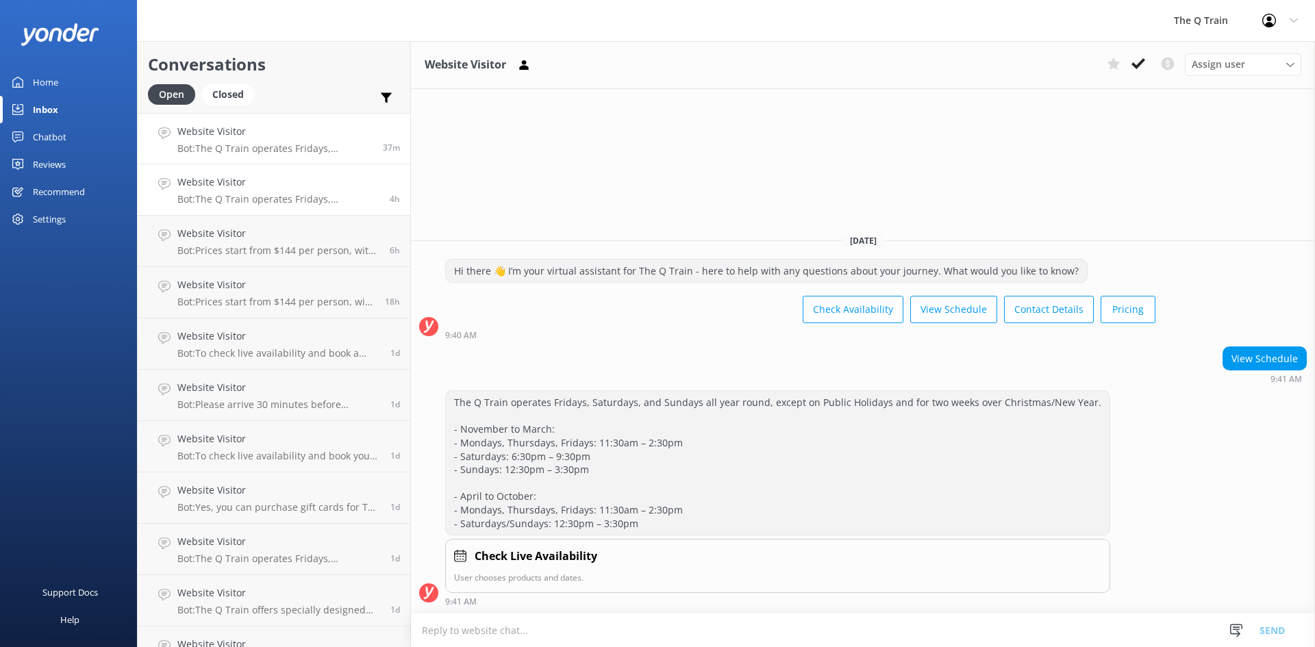
click at [283, 150] on p "Bot: The Q Train operates Fridays, Saturdays, and Sundays all year round, excep…" at bounding box center [274, 148] width 195 height 12
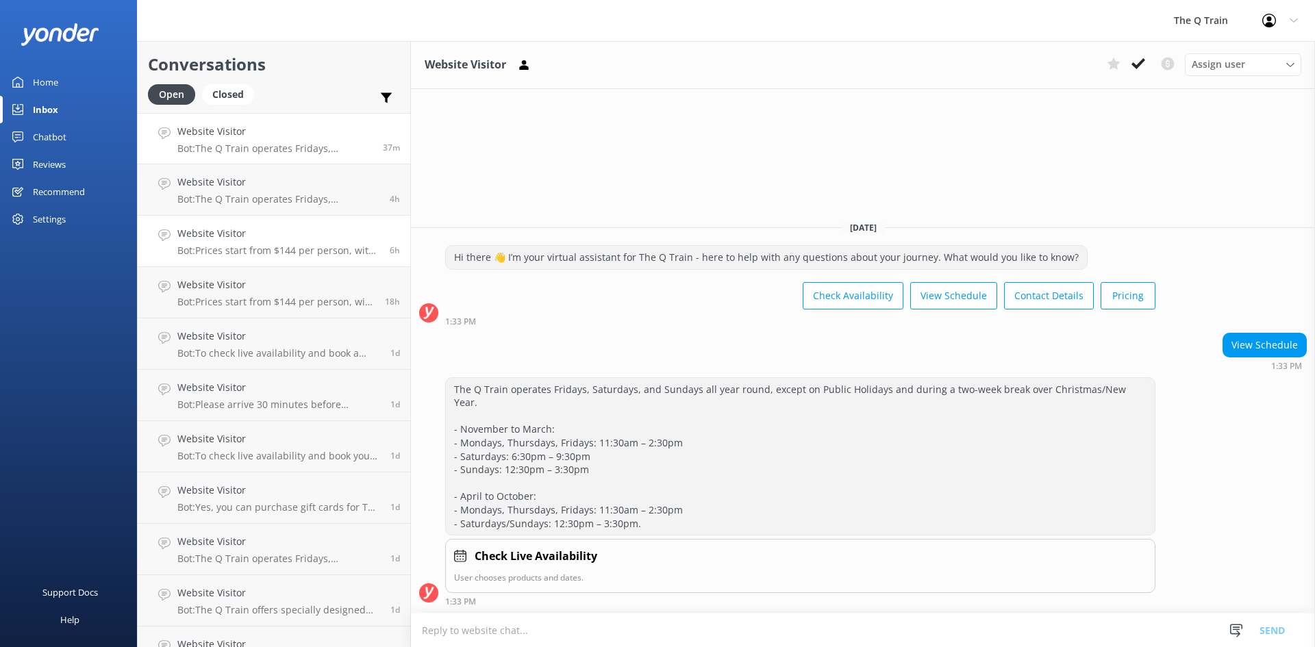
click at [265, 249] on p "Bot: Prices start from $144 per person, with several dining options to choose f…" at bounding box center [278, 251] width 202 height 12
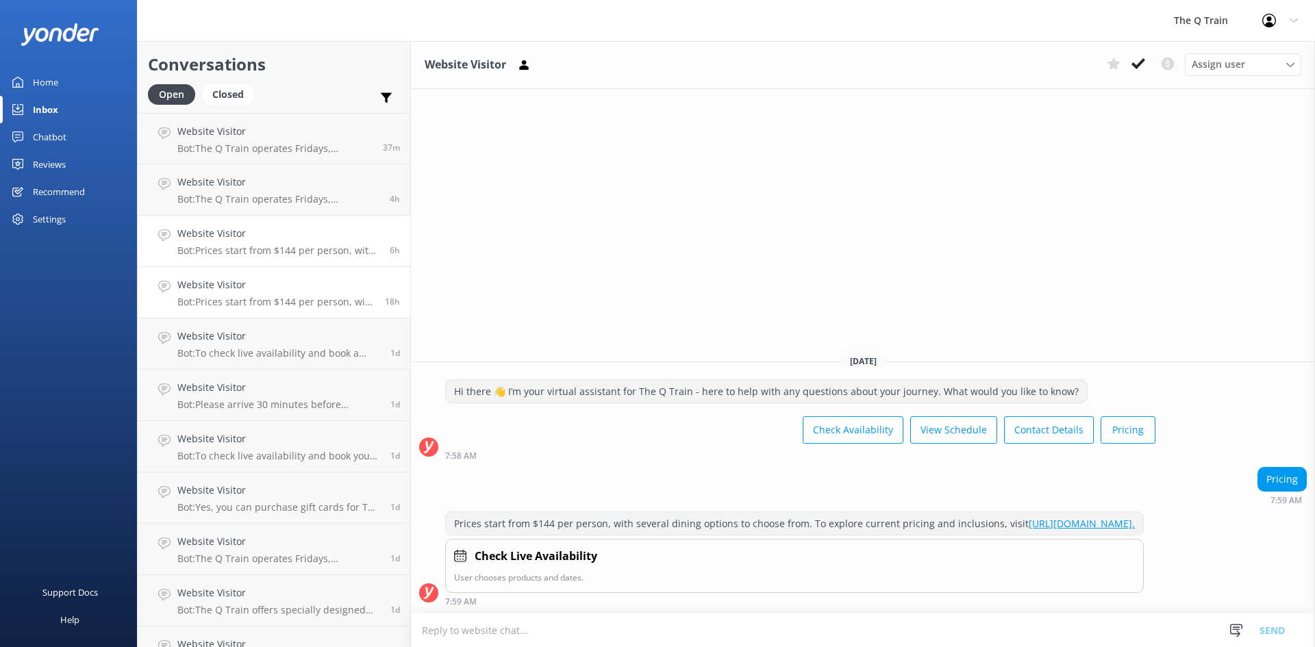
click at [262, 288] on h4 "Website Visitor" at bounding box center [275, 284] width 197 height 15
click at [264, 345] on div "Website Visitor Bot: To check live availability and book a table for 4, please …" at bounding box center [278, 344] width 203 height 30
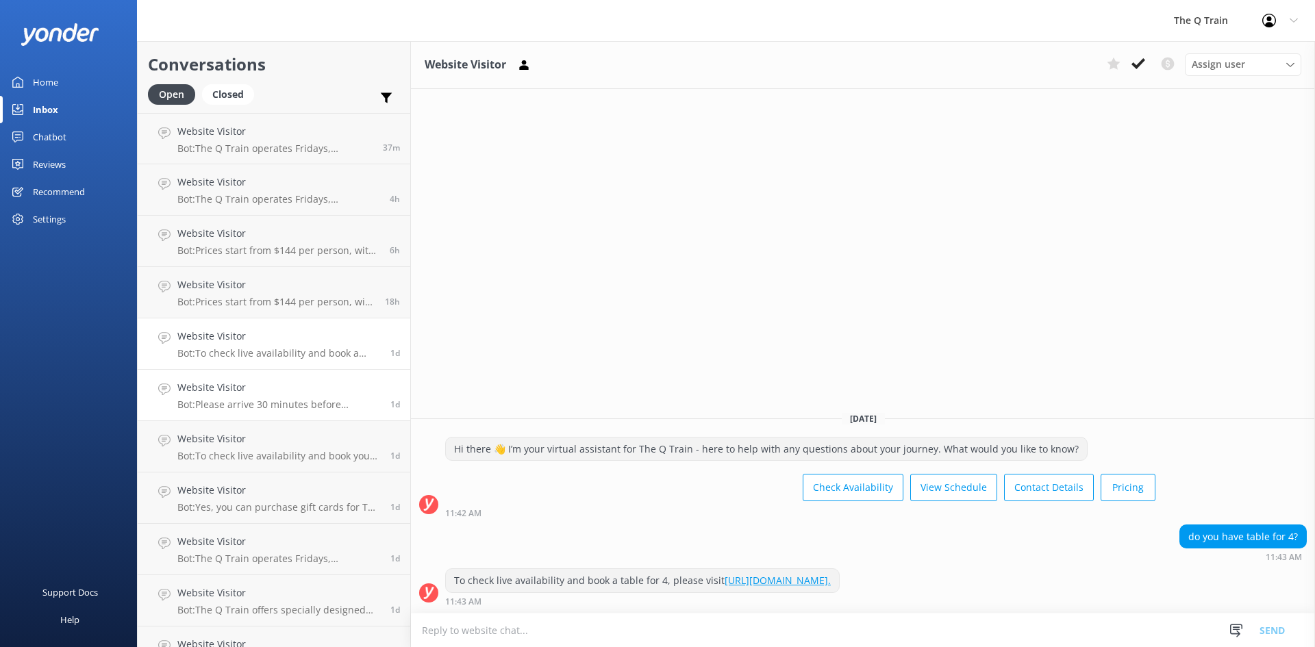
click at [276, 410] on p "Bot: Please arrive 30 minutes before departure. Departure times vary by season,…" at bounding box center [278, 405] width 203 height 12
click at [272, 457] on p "Bot: To check live availability and book your experience, please click [URL][DO…" at bounding box center [278, 456] width 203 height 12
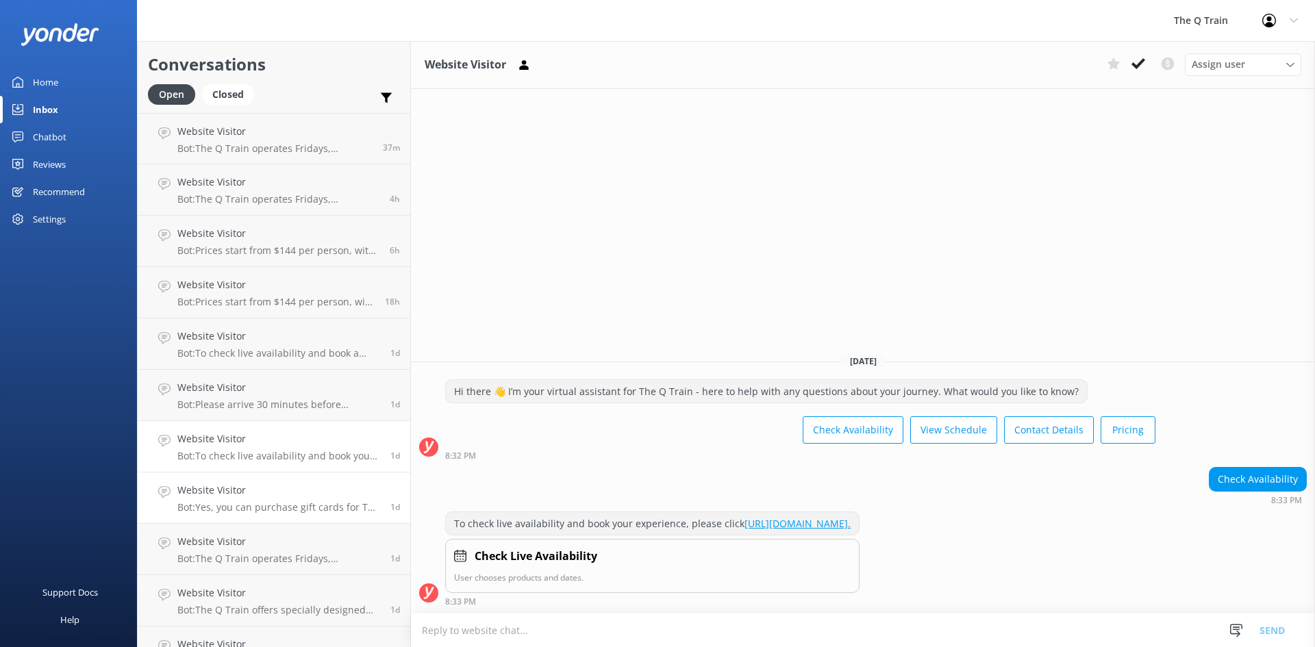
click at [268, 487] on h4 "Website Visitor" at bounding box center [278, 490] width 203 height 15
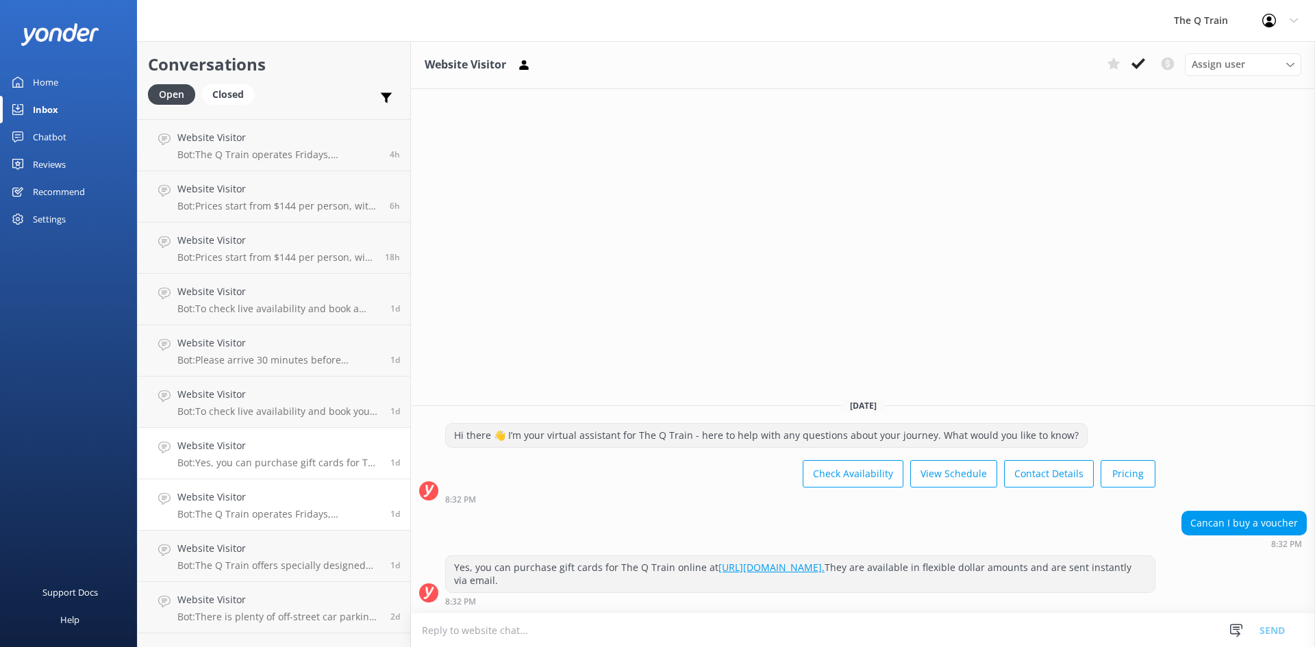
scroll to position [69, 0]
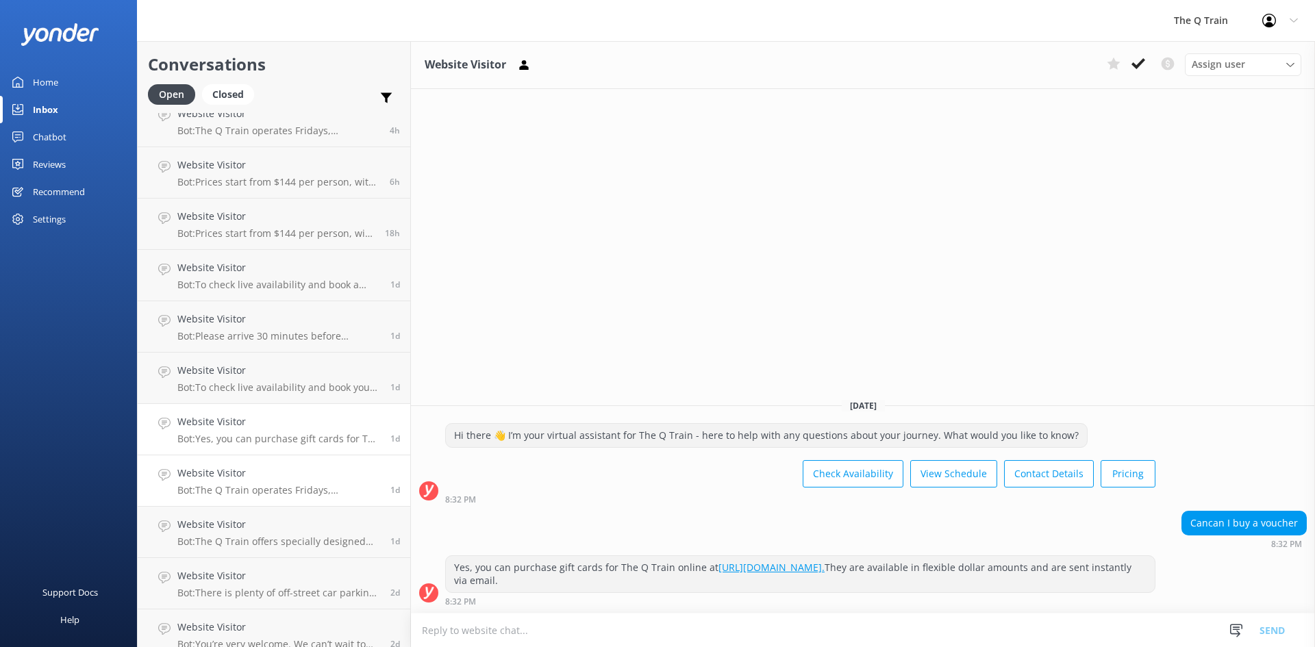
click at [272, 480] on h4 "Website Visitor" at bounding box center [278, 473] width 203 height 15
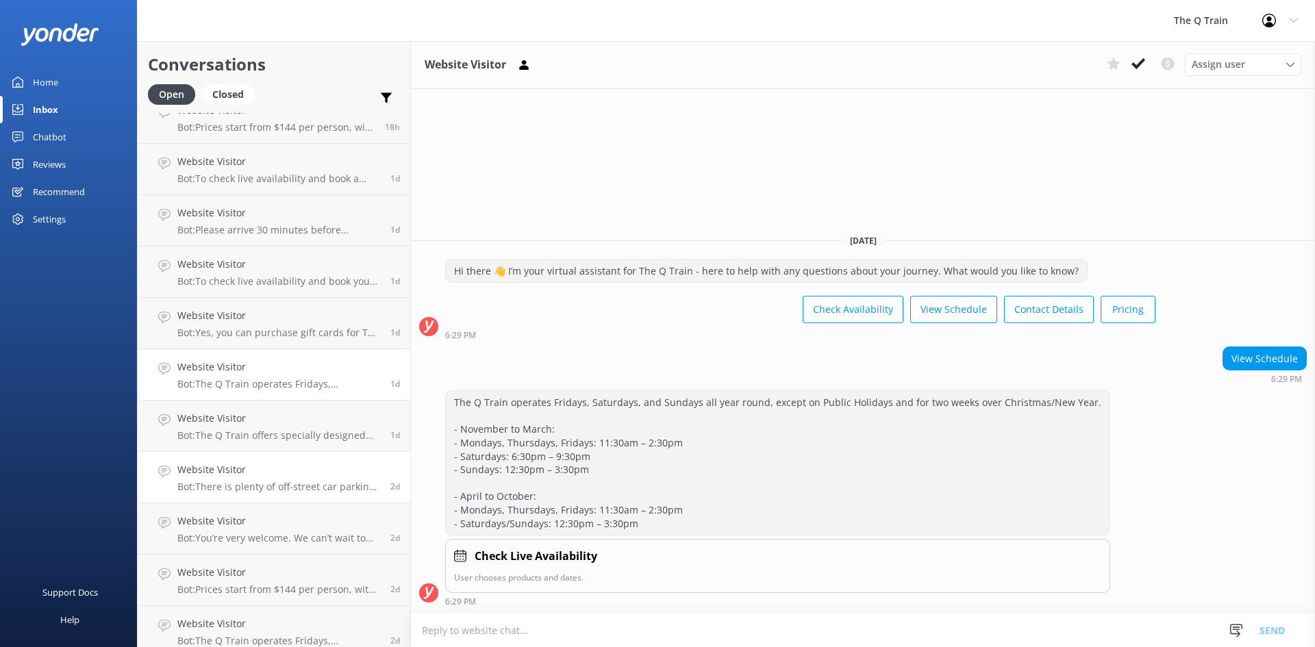
scroll to position [206, 0]
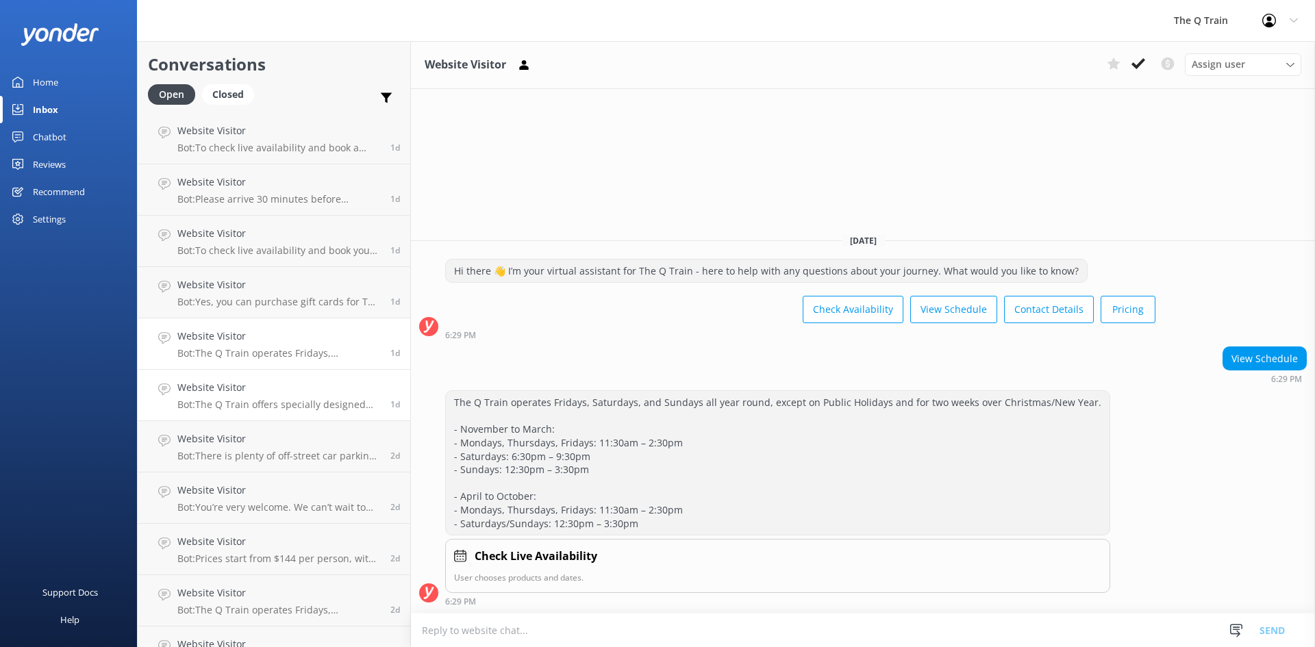
click at [286, 403] on p "Bot: The Q Train offers specially designed vegetarian, vegan, and pescatarian m…" at bounding box center [278, 405] width 203 height 12
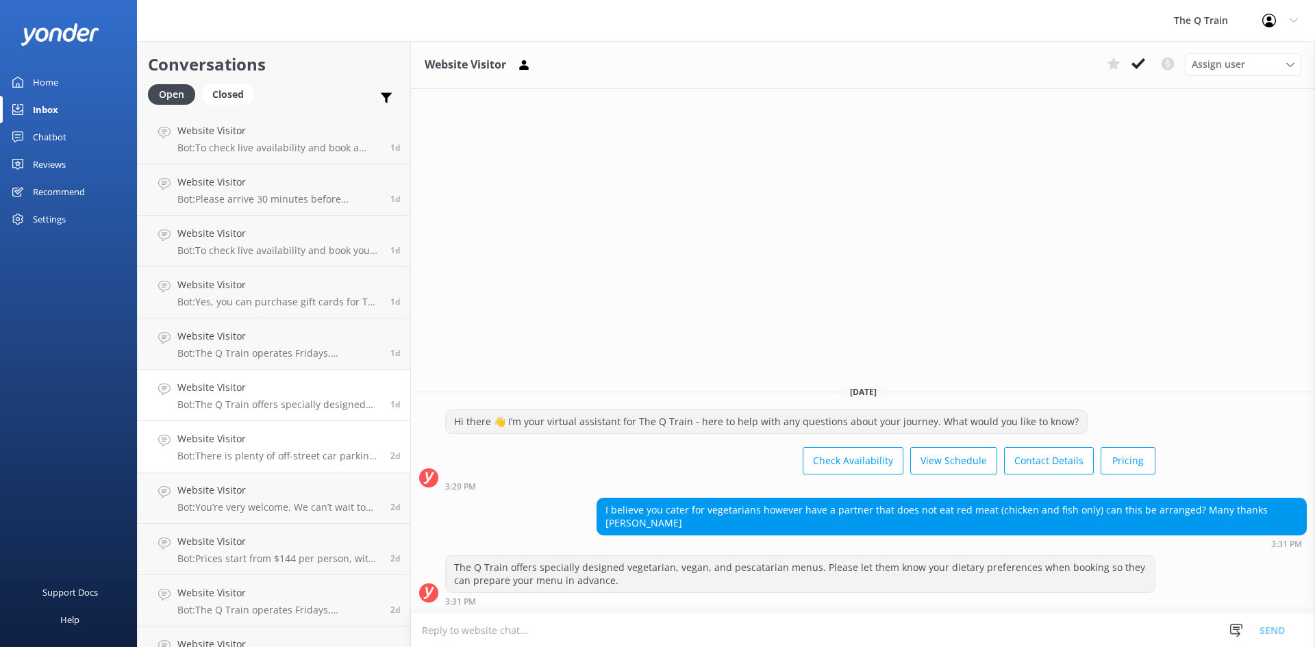
click at [280, 446] on h4 "Website Visitor" at bounding box center [278, 439] width 203 height 15
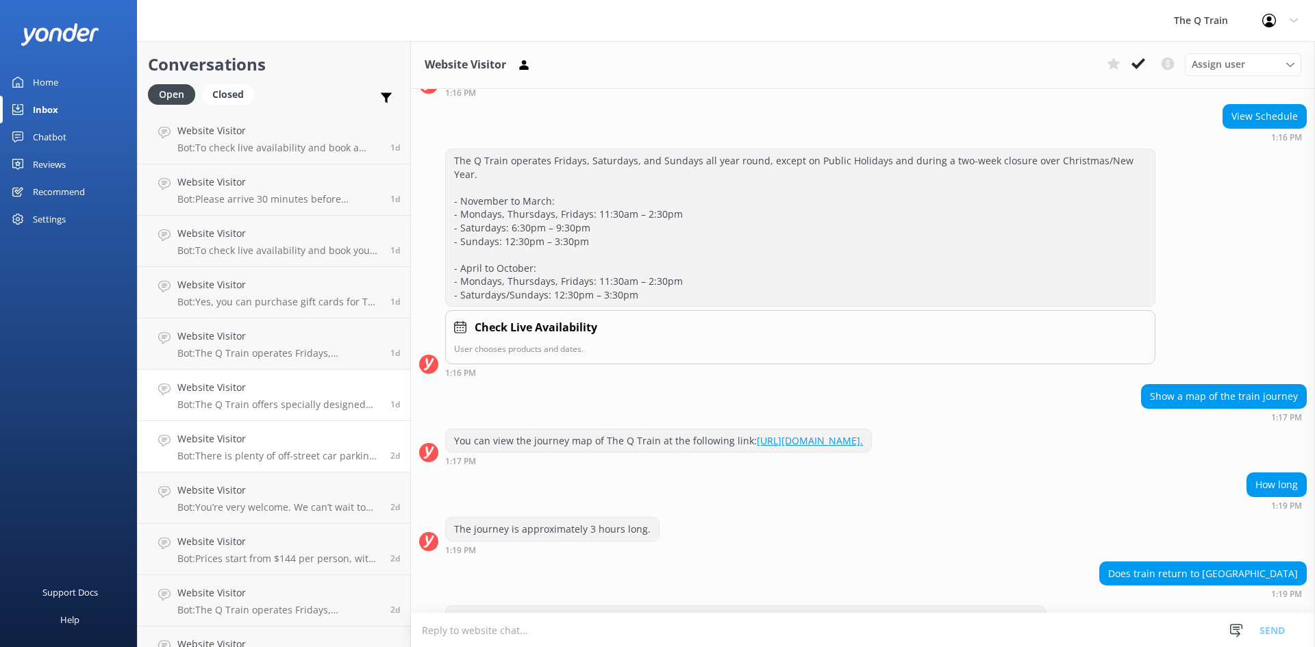
scroll to position [326, 0]
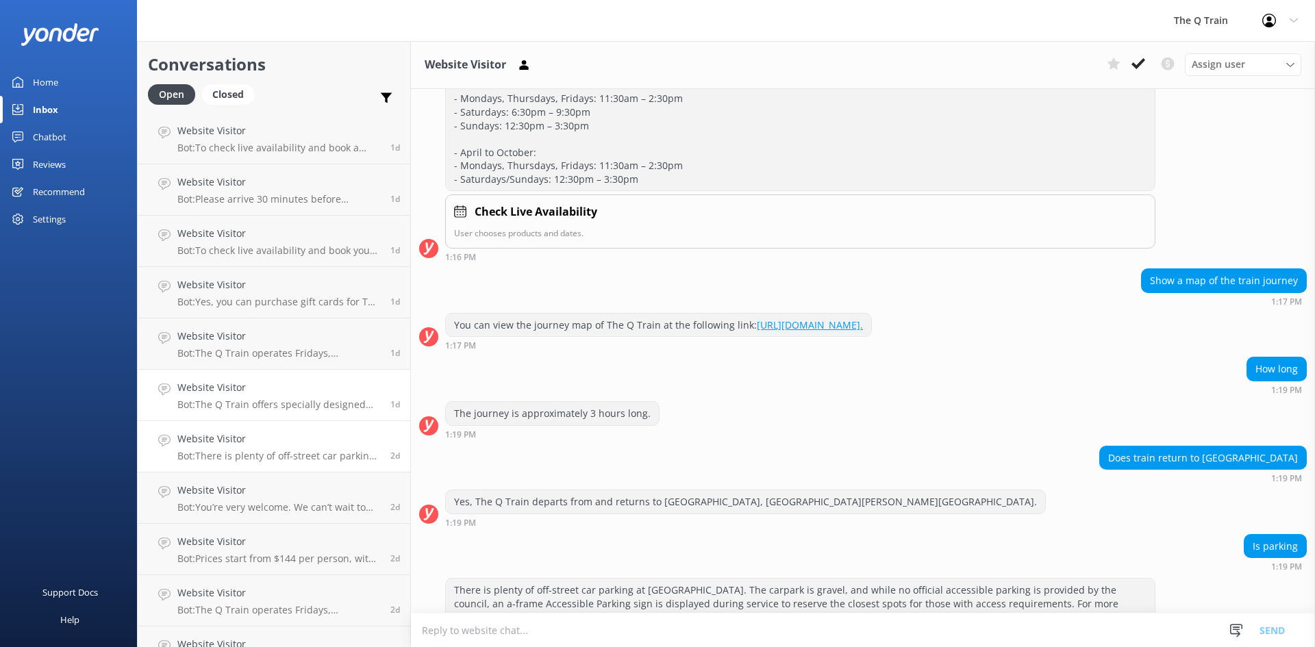
click at [293, 414] on link "Website Visitor Bot: The Q Train offers specially designed vegetarian, vegan, a…" at bounding box center [274, 395] width 273 height 51
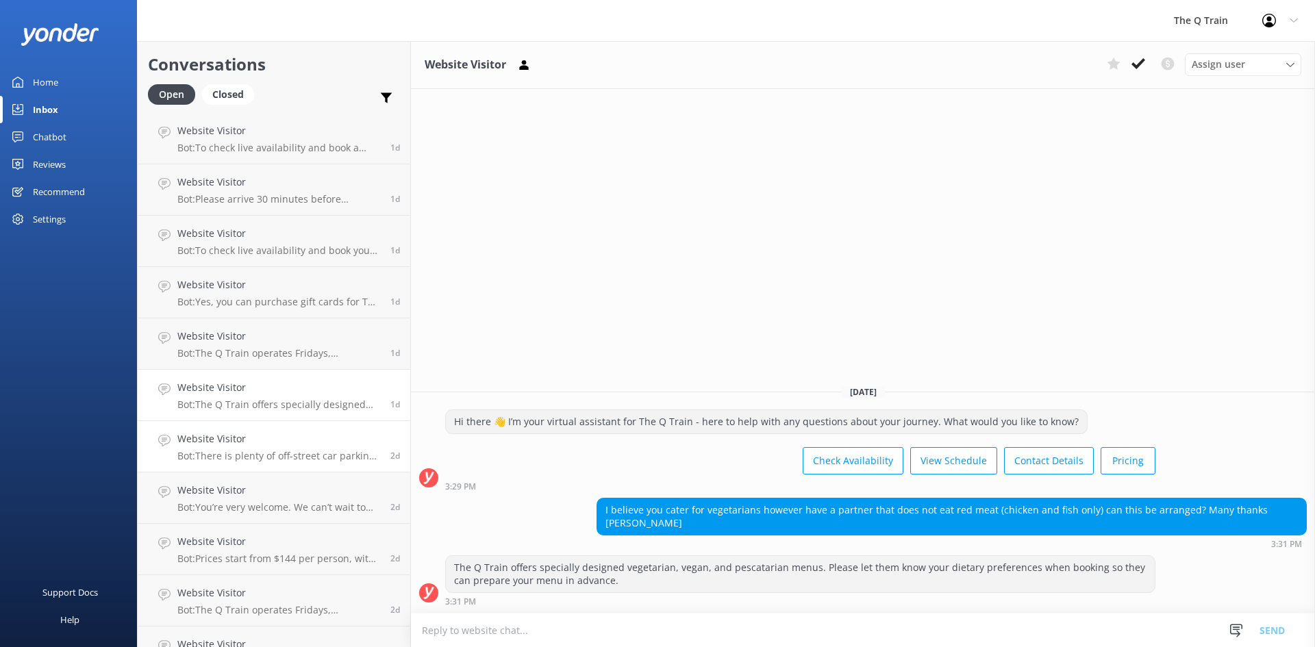
click at [291, 448] on div "Website Visitor Bot: There is plenty of off-street car parking at [GEOGRAPHIC_D…" at bounding box center [278, 447] width 203 height 30
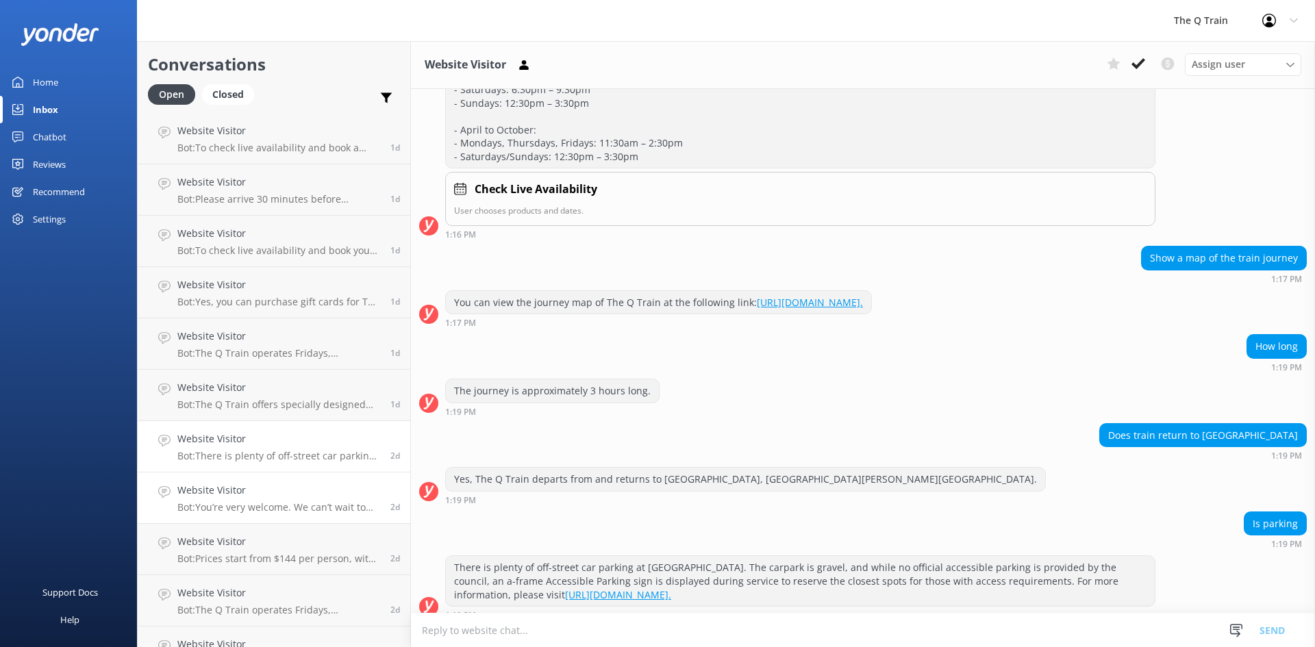
scroll to position [349, 0]
click at [286, 504] on p "Bot: You’re very welcome. We can’t wait to have you onboard The Q Train." at bounding box center [278, 507] width 203 height 12
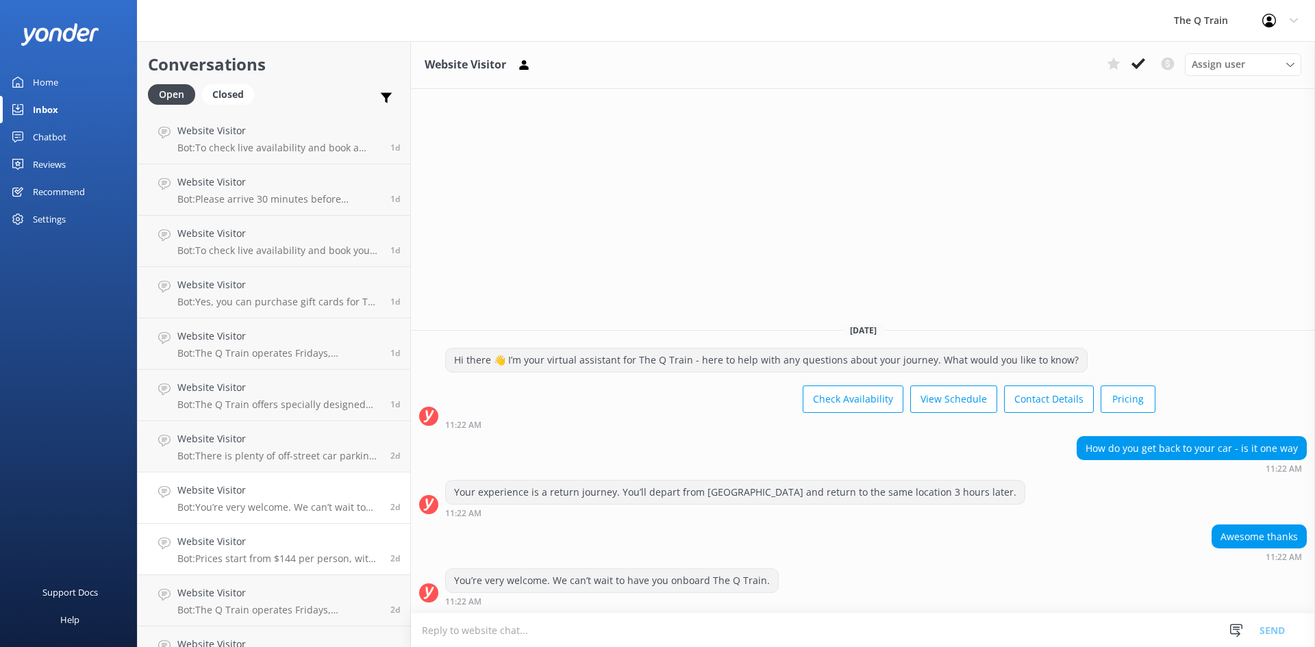
scroll to position [274, 0]
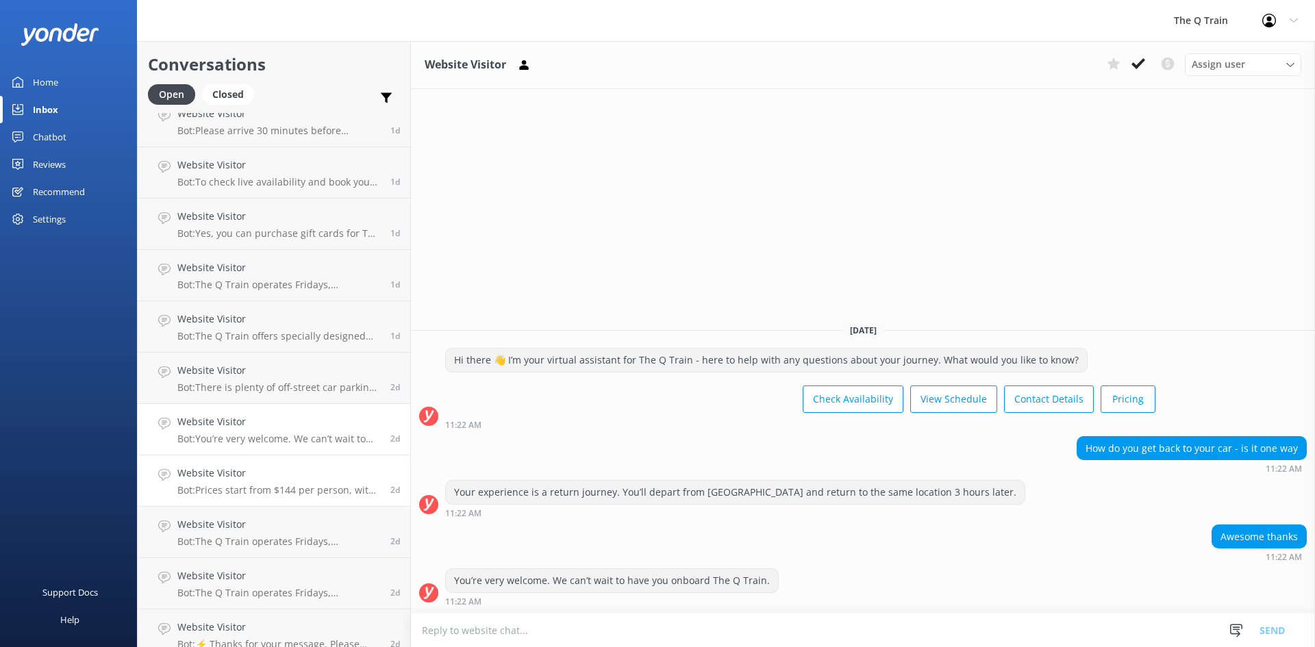
click at [293, 488] on p "Bot: Prices start from $144 per person, with several dining options to choose f…" at bounding box center [278, 490] width 203 height 12
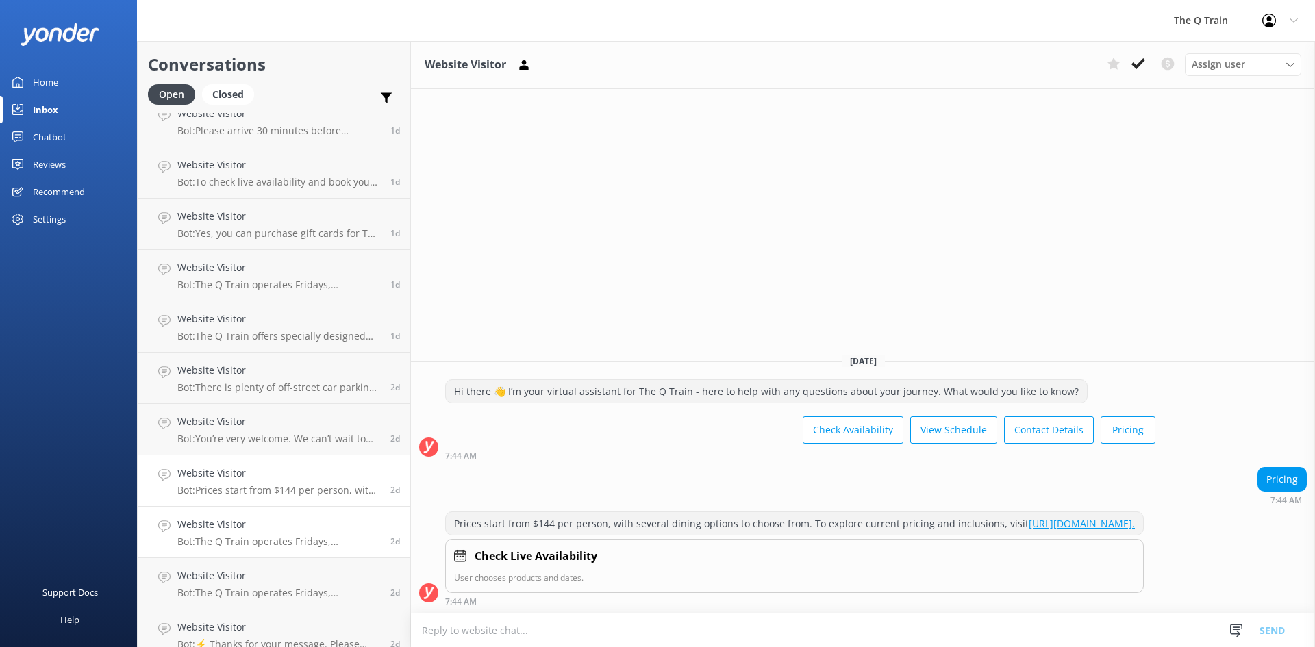
click at [282, 521] on h4 "Website Visitor" at bounding box center [278, 524] width 203 height 15
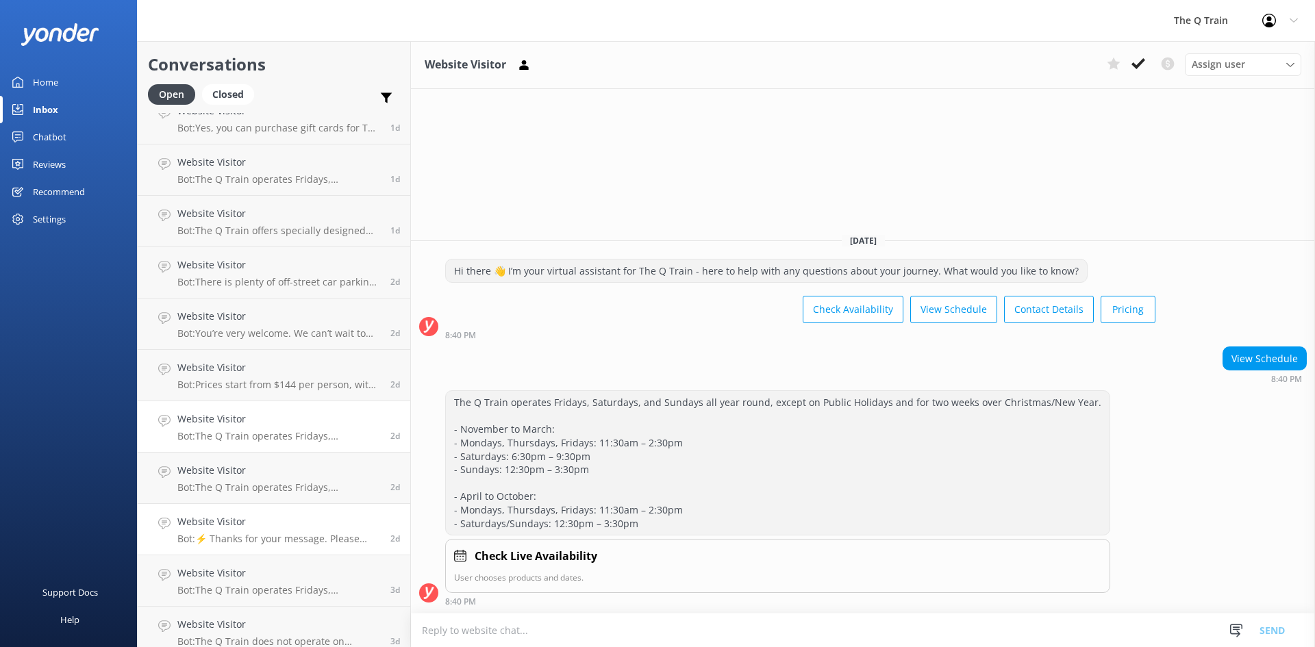
scroll to position [411, 0]
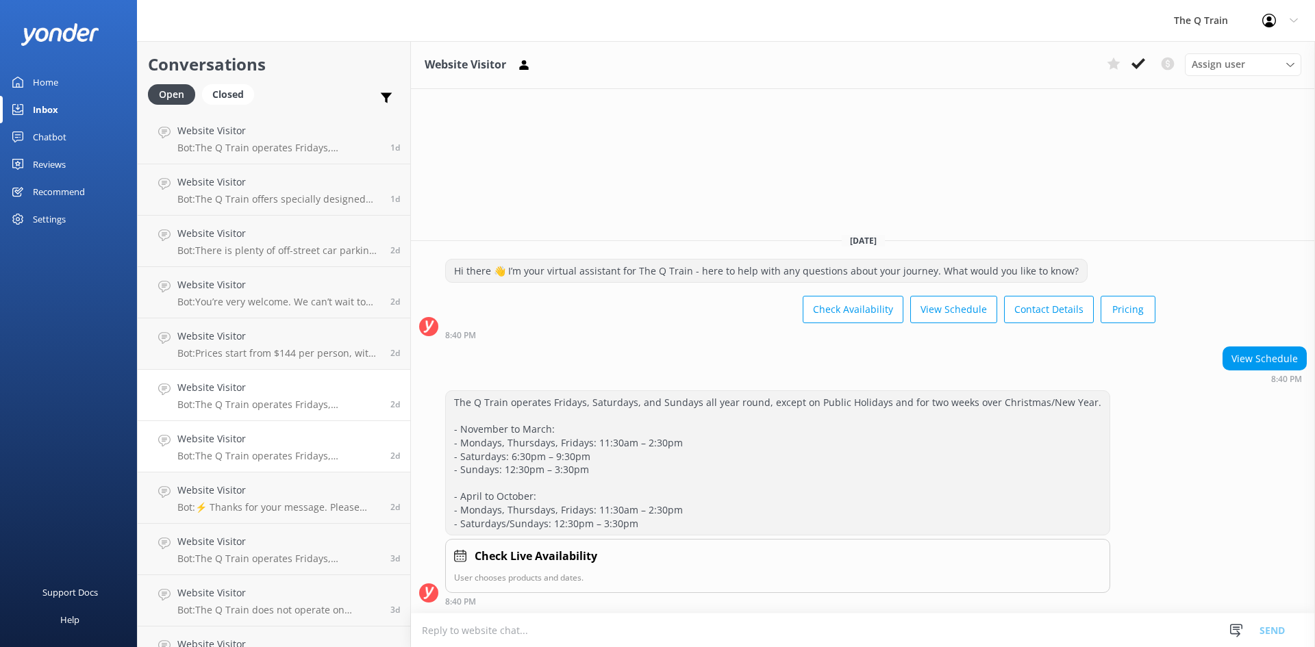
click at [289, 454] on p "Bot: The Q Train operates Fridays, Saturdays, and Sundays all year round, excep…" at bounding box center [278, 456] width 203 height 12
click at [300, 499] on div "Website Visitor Bot: ⚡ Thanks for your message. Please contact us on the form b…" at bounding box center [278, 498] width 203 height 30
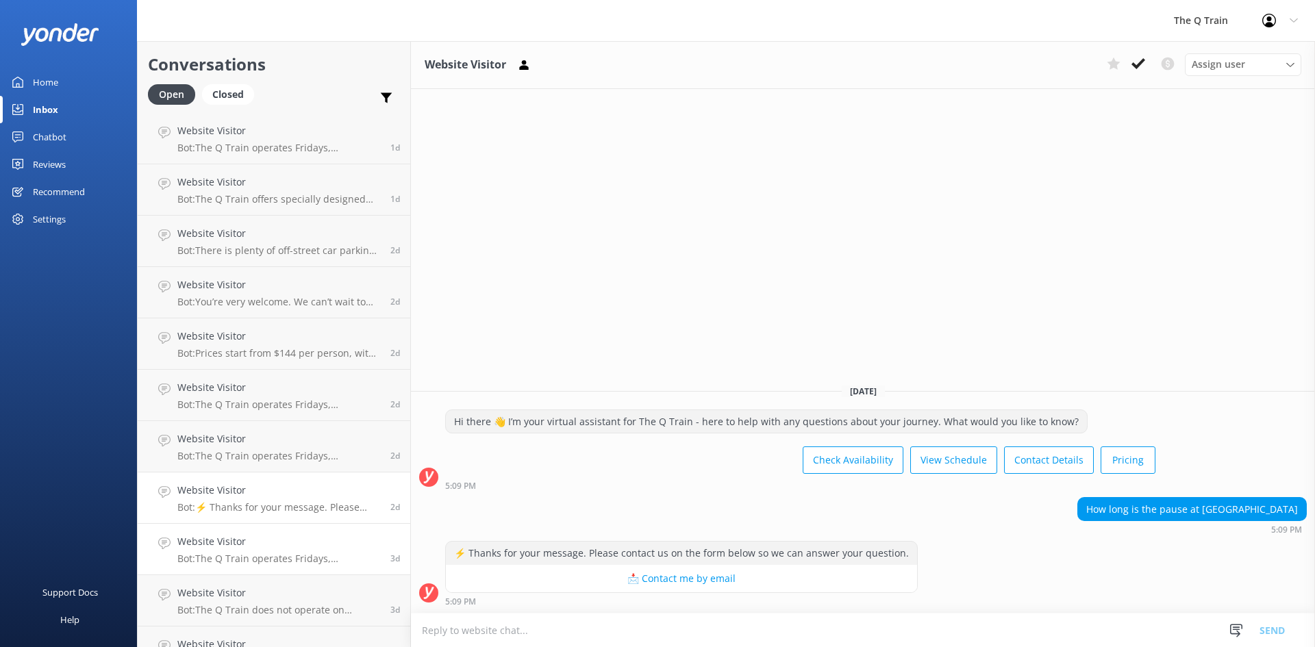
click at [288, 547] on h4 "Website Visitor" at bounding box center [278, 541] width 203 height 15
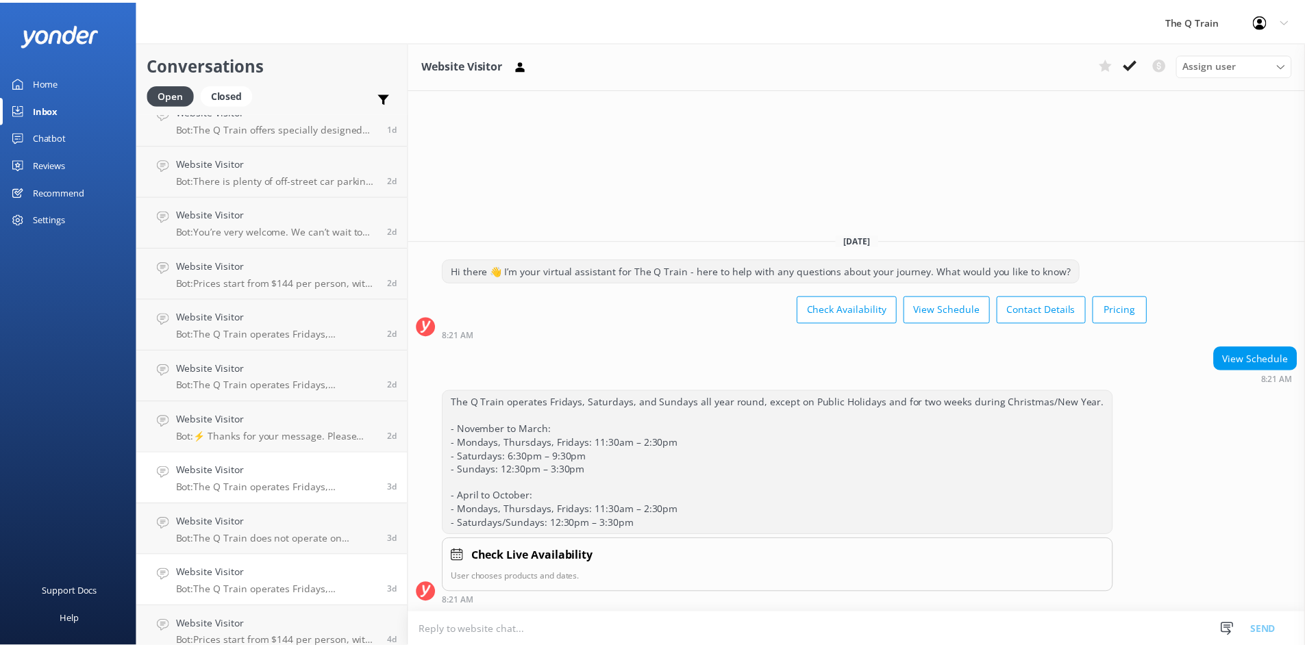
scroll to position [545, 0]
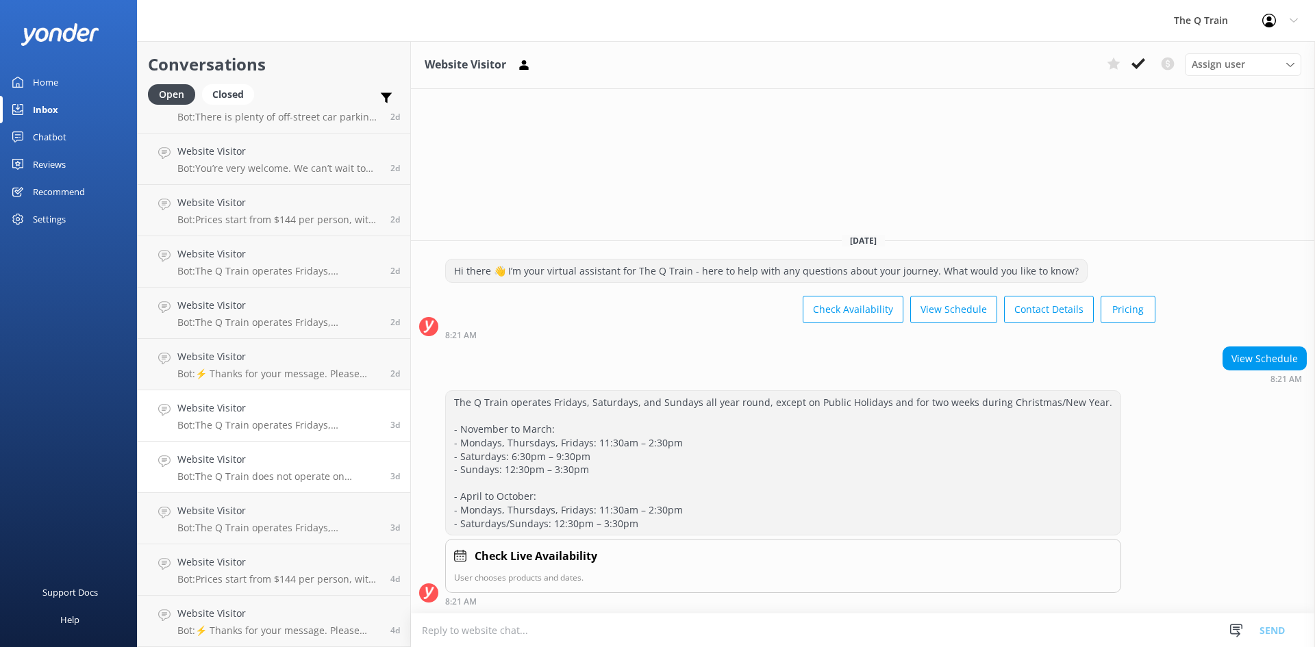
click at [305, 472] on p "Bot: The Q Train does not operate on Tuesdays. It operates on Fridays, Saturday…" at bounding box center [278, 477] width 203 height 12
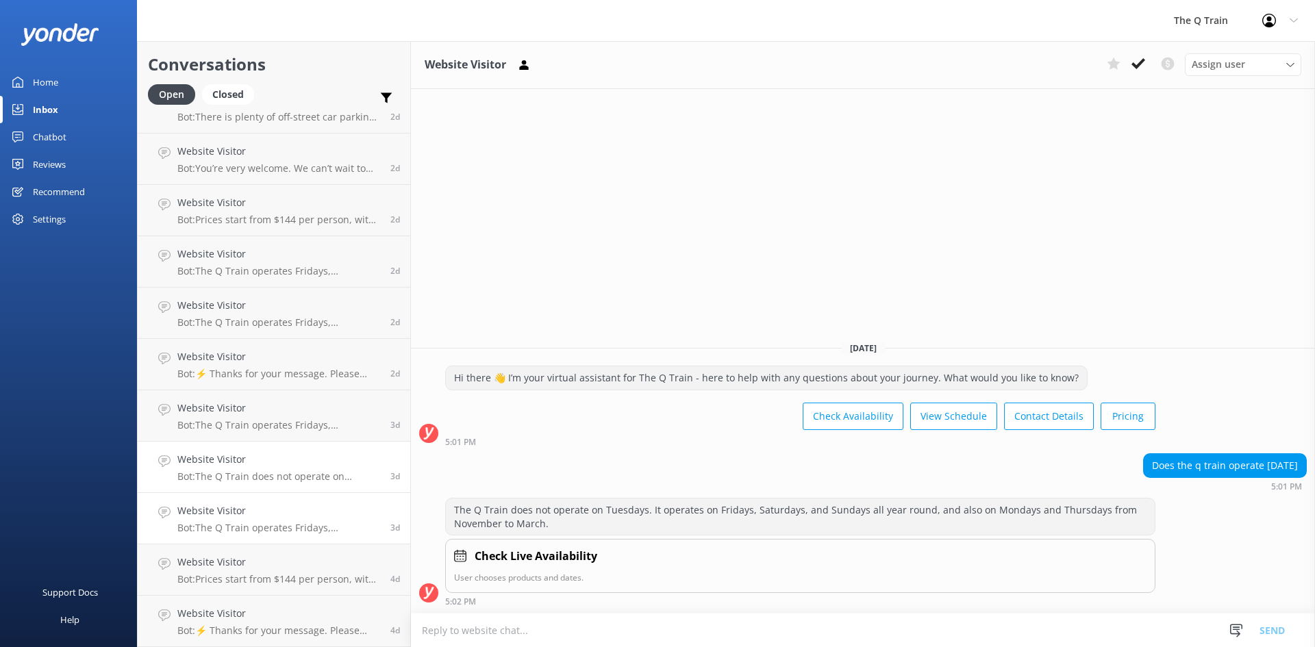
click at [297, 513] on h4 "Website Visitor" at bounding box center [278, 511] width 203 height 15
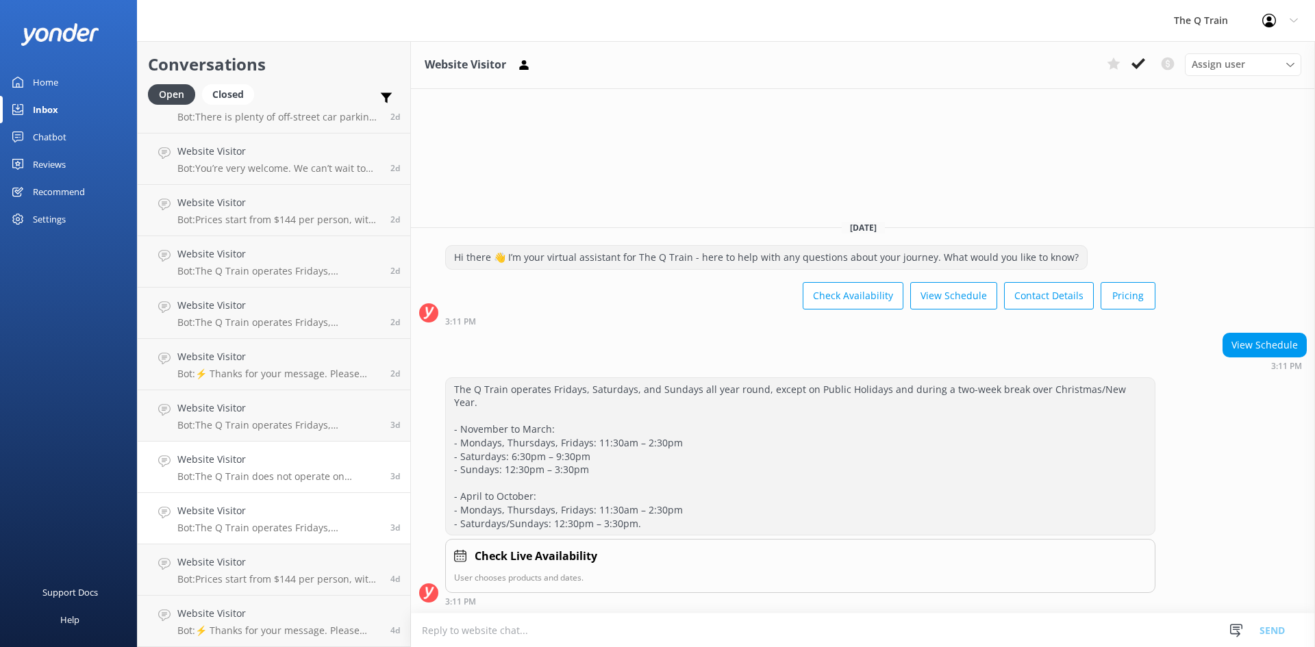
click at [296, 465] on h4 "Website Visitor" at bounding box center [278, 459] width 203 height 15
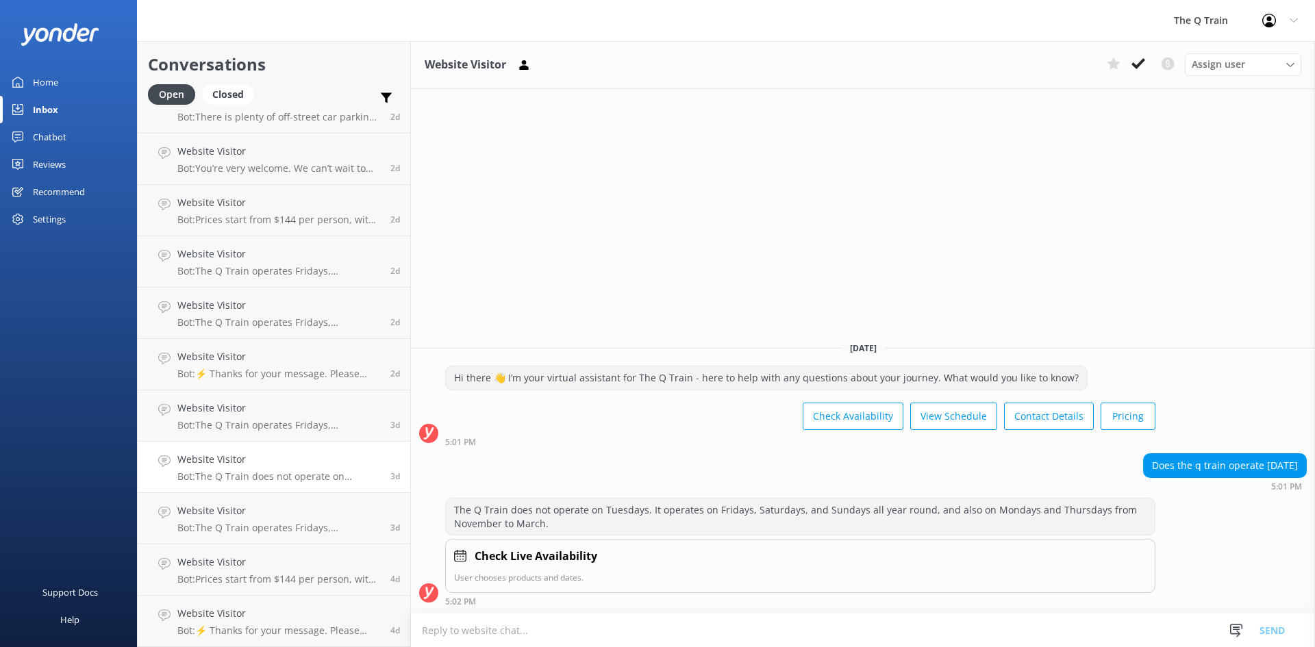
drag, startPoint x: 1137, startPoint y: 462, endPoint x: 1308, endPoint y: 468, distance: 172.0
click at [1304, 468] on div "Does the q train operate [DATE] 5:01 PM" at bounding box center [863, 473] width 904 height 38
copy div "Does the q train operate [DATE]"
click at [1267, 431] on div "Hi there 👋 I’m your virtual assistant for The Q Train - here to help with any q…" at bounding box center [863, 406] width 904 height 81
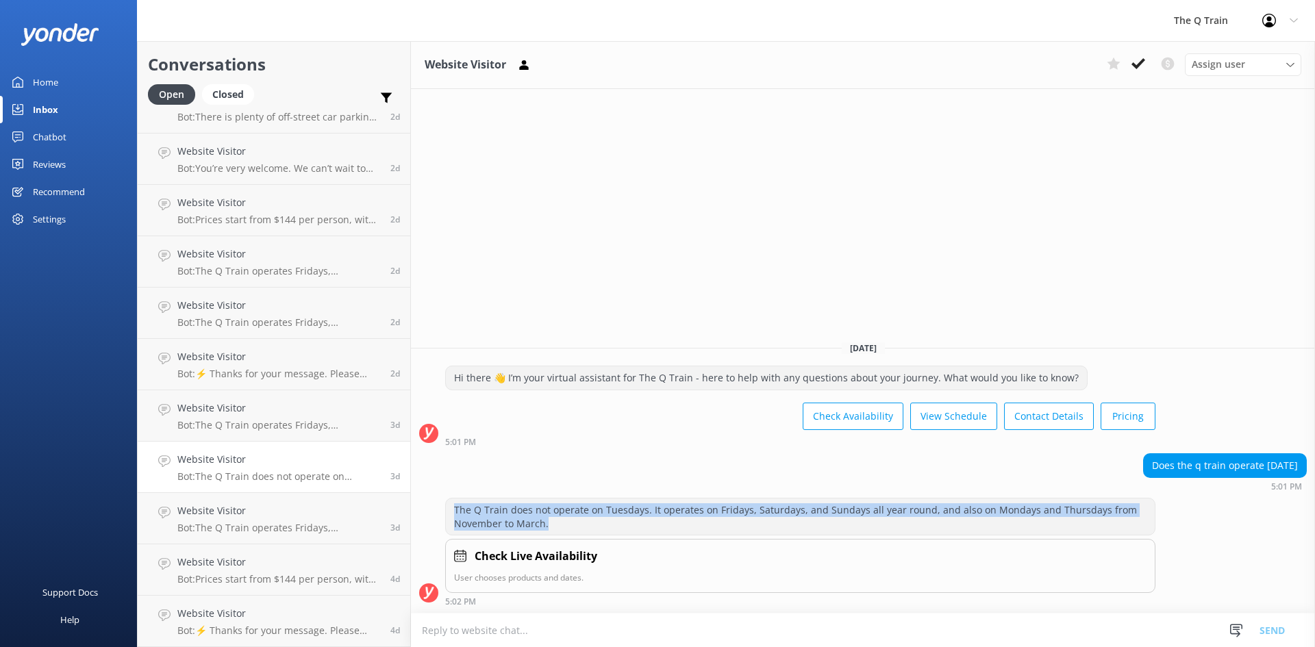
drag, startPoint x: 454, startPoint y: 508, endPoint x: 551, endPoint y: 523, distance: 97.9
click at [551, 523] on div "The Q Train does not operate on Tuesdays. It operates on Fridays, Saturdays, an…" at bounding box center [800, 517] width 709 height 36
copy div "The Q Train does not operate on Tuesdays. It operates on Fridays, Saturdays, an…"
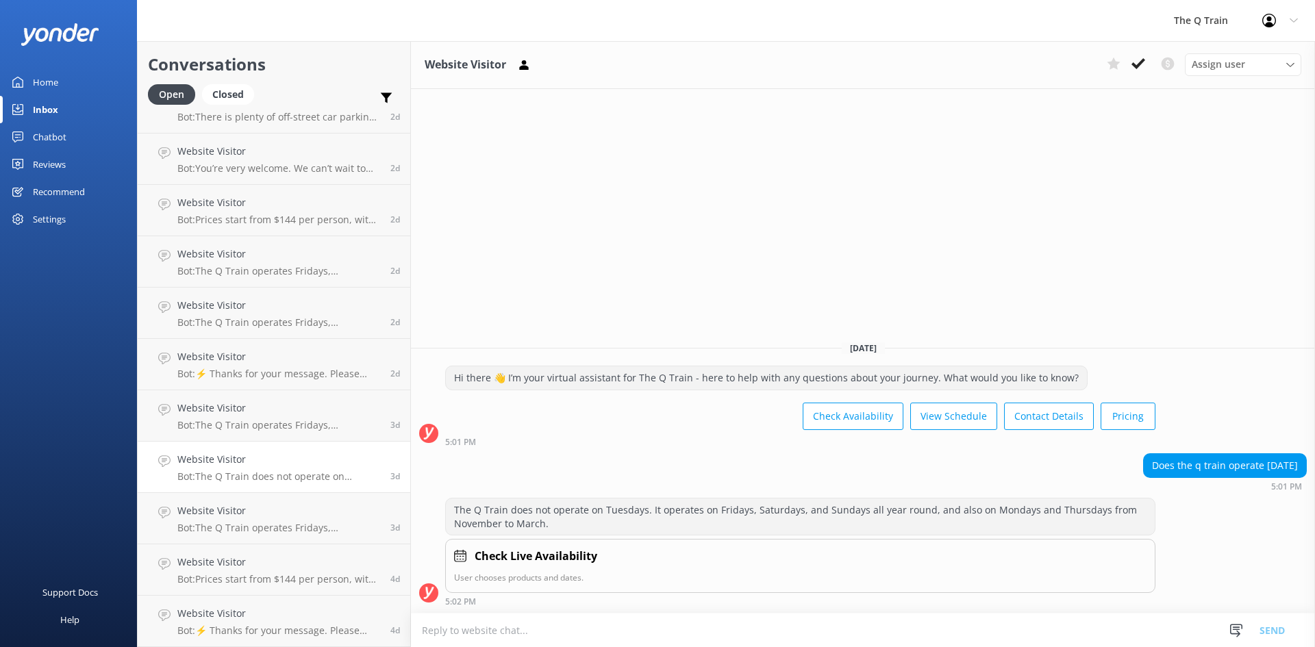
click at [1276, 420] on div "Hi there 👋 I’m your virtual assistant for The Q Train - here to help with any q…" at bounding box center [863, 406] width 904 height 81
click at [271, 262] on div "Website Visitor Bot: The Q Train operates Fridays, Saturdays, and Sundays all y…" at bounding box center [278, 262] width 203 height 30
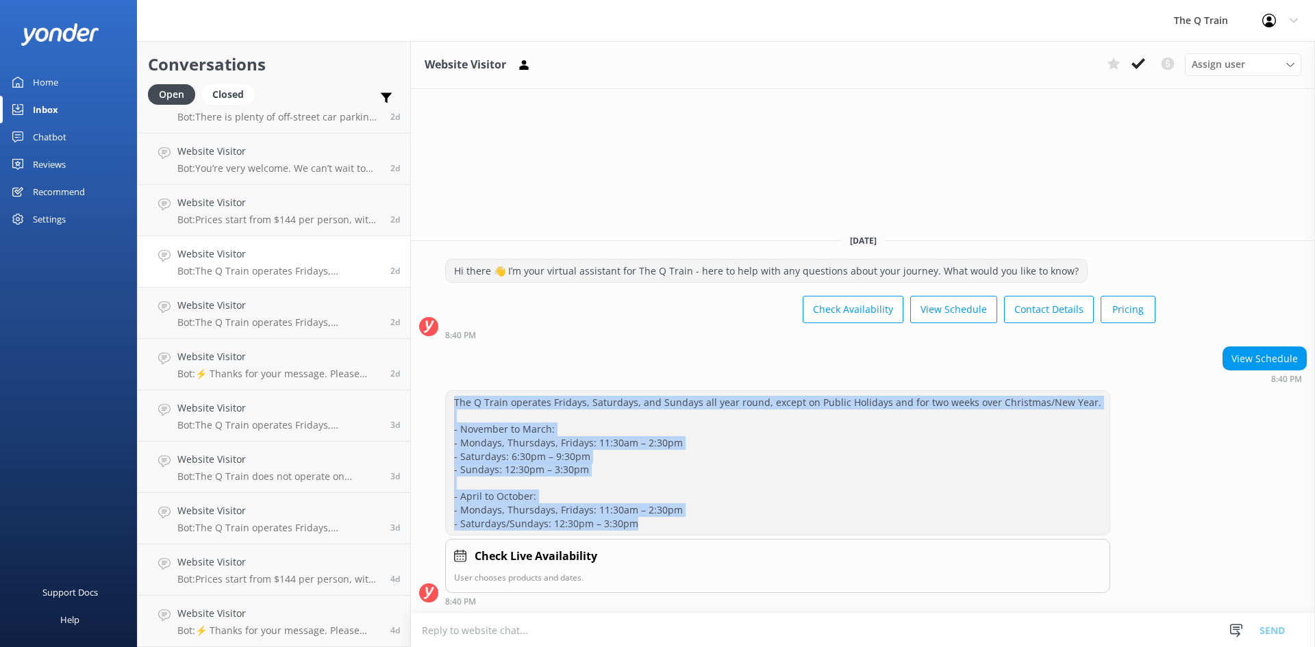
drag, startPoint x: 454, startPoint y: 405, endPoint x: 655, endPoint y: 527, distance: 234.9
click at [655, 527] on div "The Q Train operates Fridays, Saturdays, and Sundays all year round, except on …" at bounding box center [778, 463] width 664 height 144
copy div "The Q Train operates Fridays, Saturdays, and Sundays all year round, except on …"
click at [58, 138] on div "Chatbot" at bounding box center [50, 136] width 34 height 27
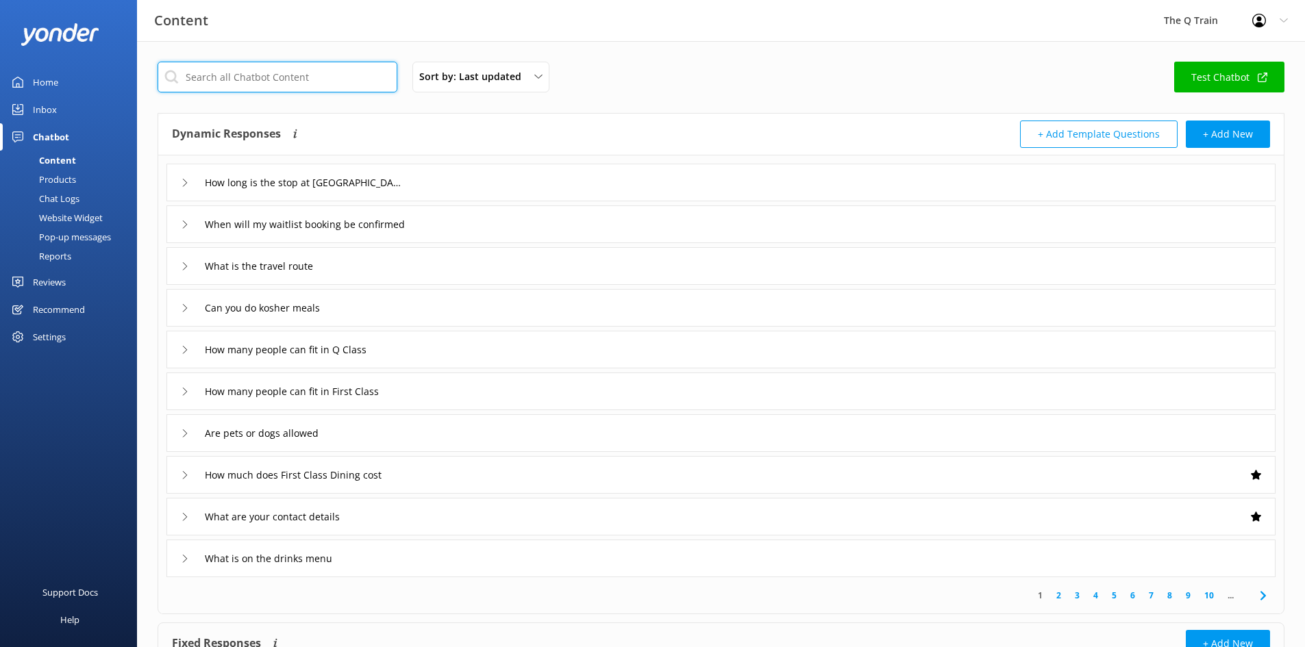
click at [254, 79] on input "text" at bounding box center [278, 77] width 240 height 31
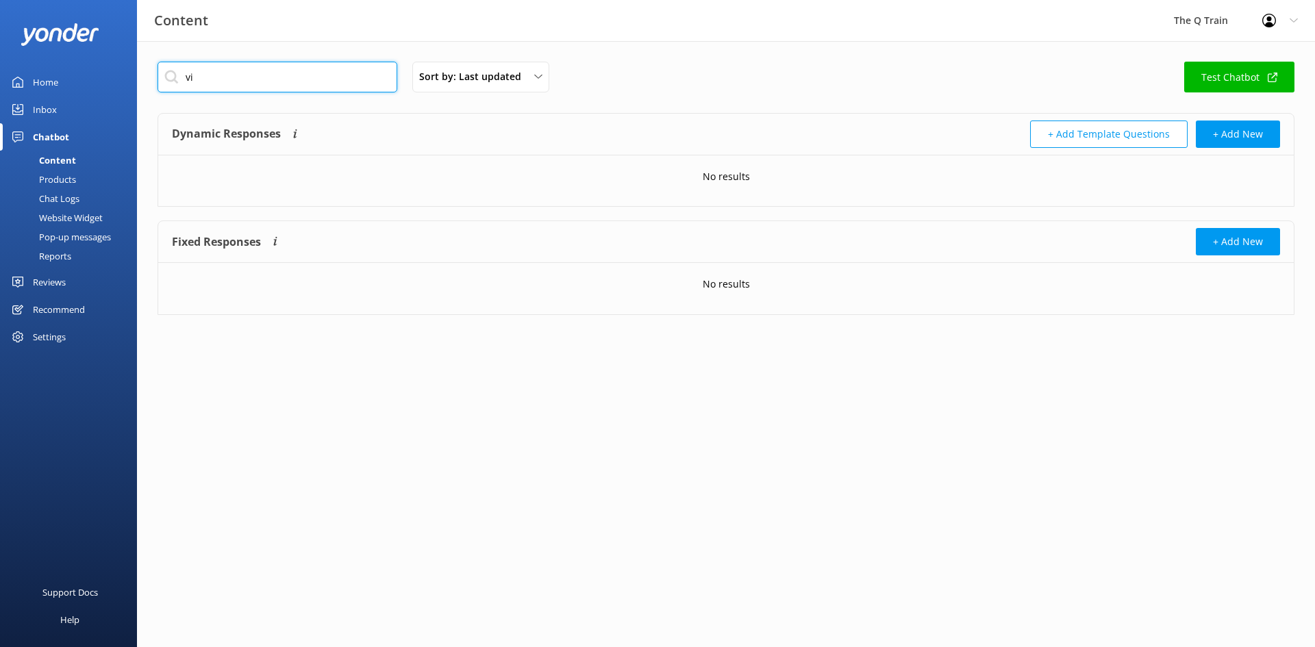
type input "v"
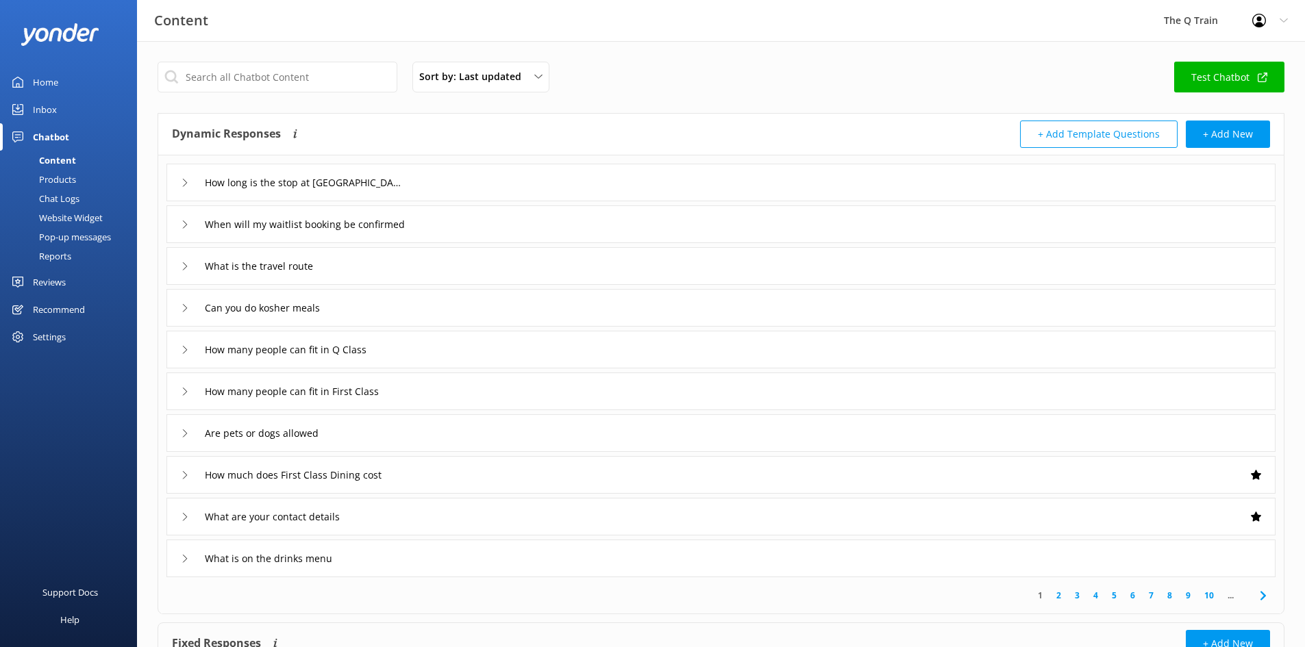
click at [686, 95] on div "Sort by: Last updated Title (A-Z) Last updated Test Chatbot" at bounding box center [721, 81] width 1127 height 39
click at [54, 86] on div "Home" at bounding box center [45, 82] width 25 height 27
click at [1059, 597] on link "2" at bounding box center [1059, 595] width 18 height 13
click at [185, 184] on icon at bounding box center [185, 183] width 8 height 8
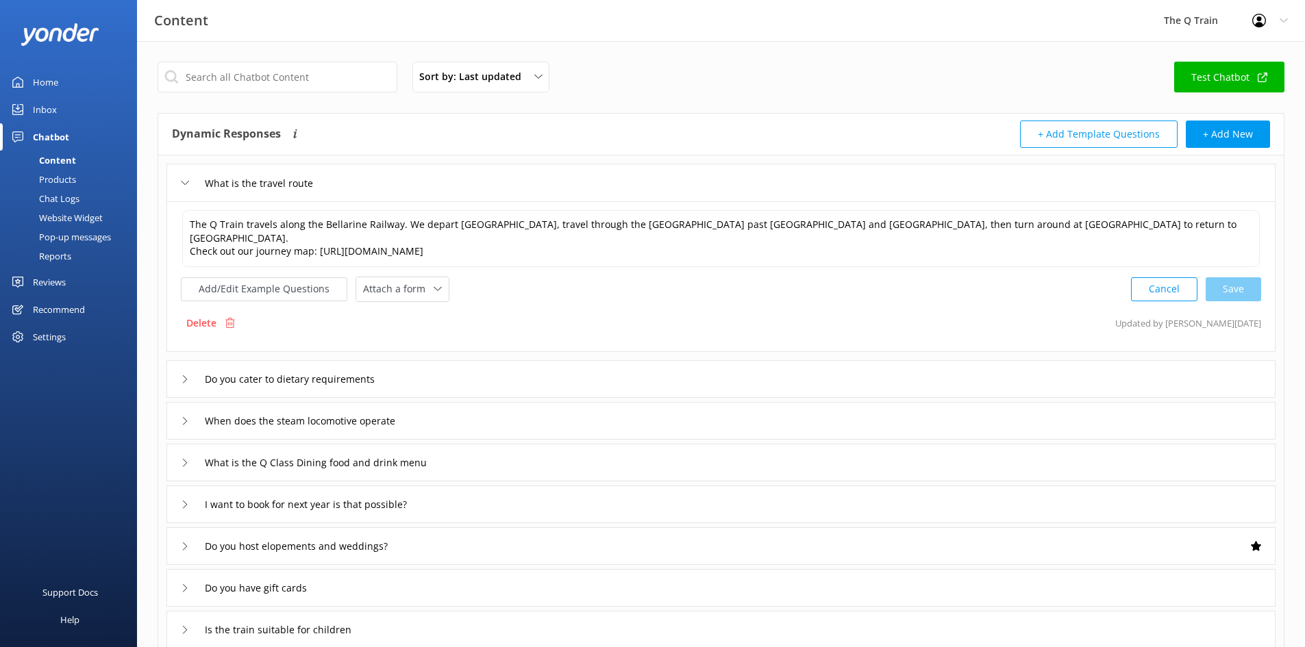
click at [185, 184] on icon at bounding box center [185, 183] width 8 height 8
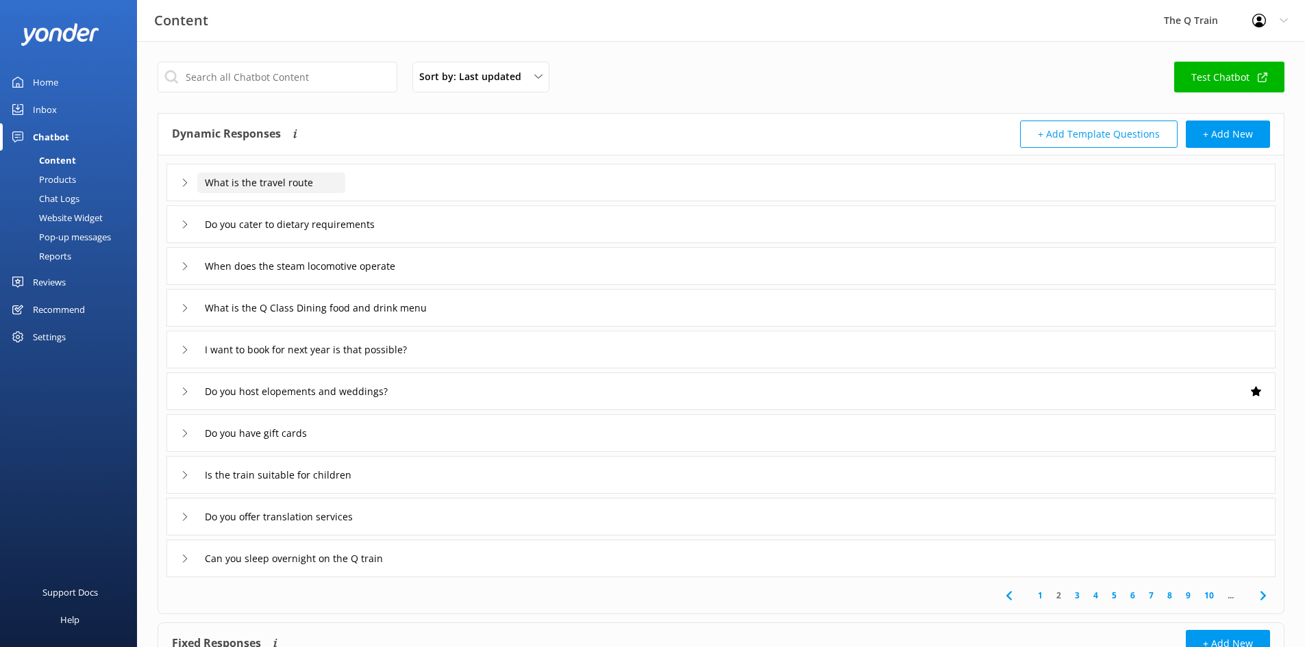
drag, startPoint x: 310, startPoint y: 182, endPoint x: 206, endPoint y: 182, distance: 104.1
click at [206, 182] on input "What is the travel route" at bounding box center [271, 183] width 148 height 21
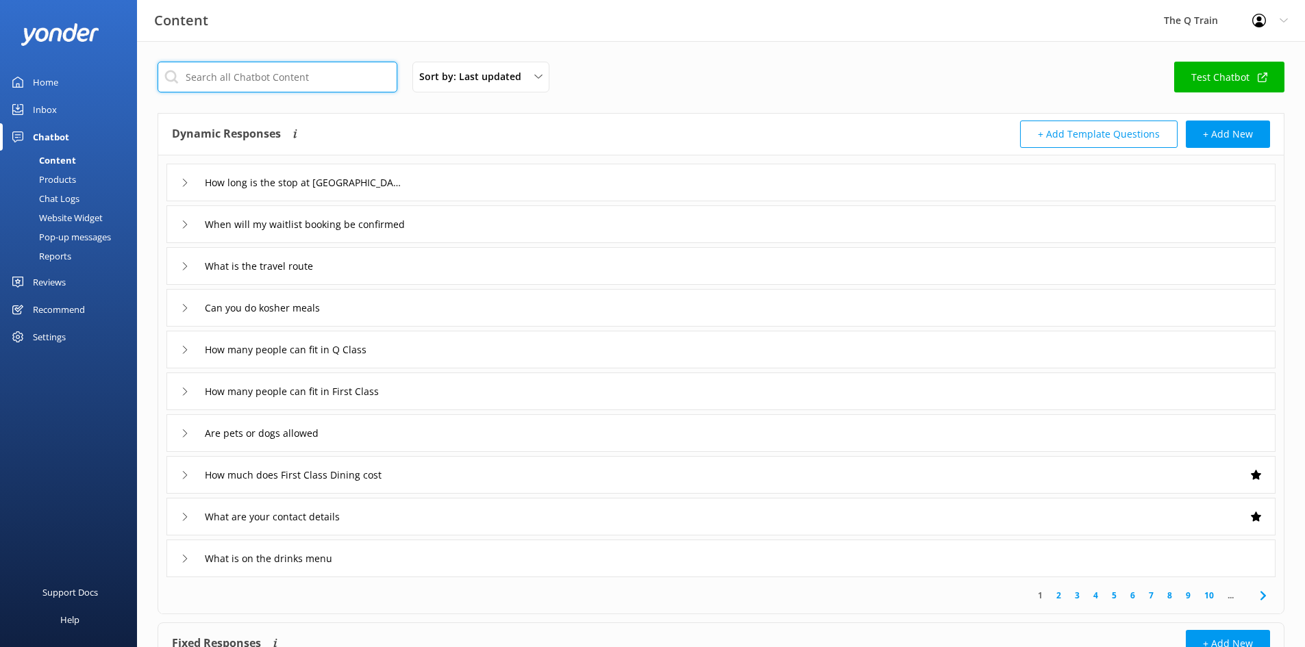
drag, startPoint x: 244, startPoint y: 88, endPoint x: 251, endPoint y: 79, distance: 11.7
click at [251, 79] on input "text" at bounding box center [278, 77] width 240 height 31
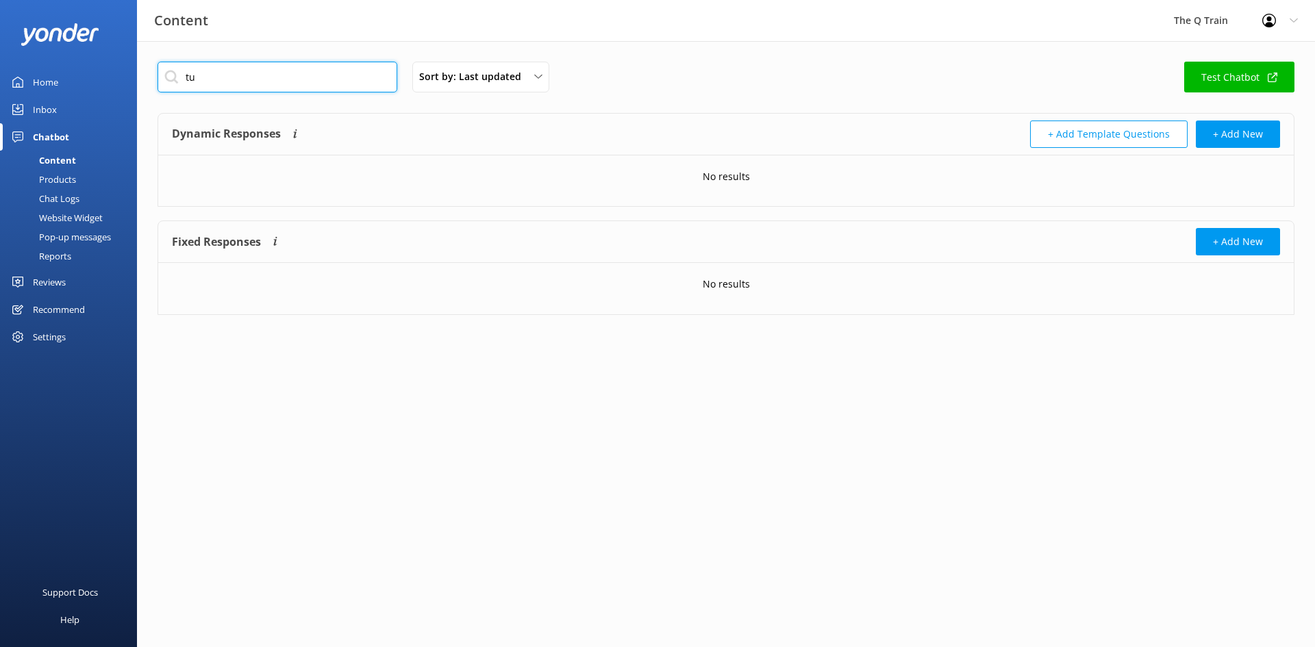
type input "t"
